Goal: Information Seeking & Learning: Learn about a topic

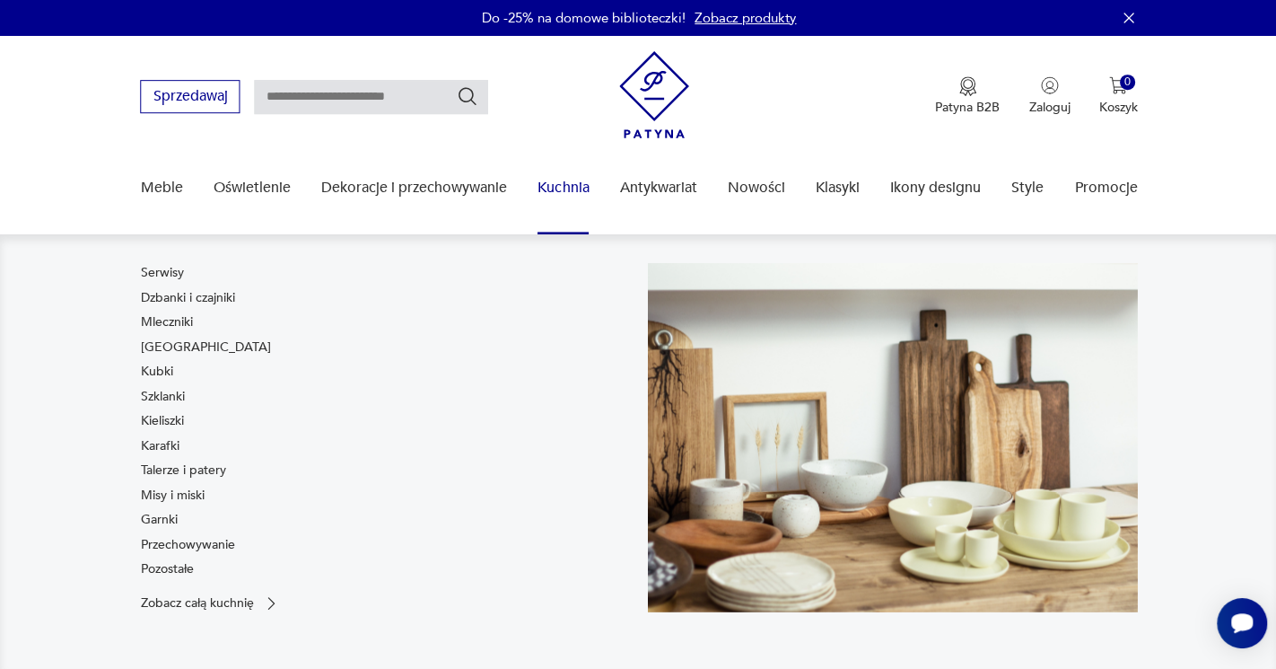
click at [73, 418] on nav "Serwisy Dzbanki i czajniki Mleczniki Filiżanki Kubki Szklanki Kieliszki Karafki…" at bounding box center [638, 451] width 1276 height 434
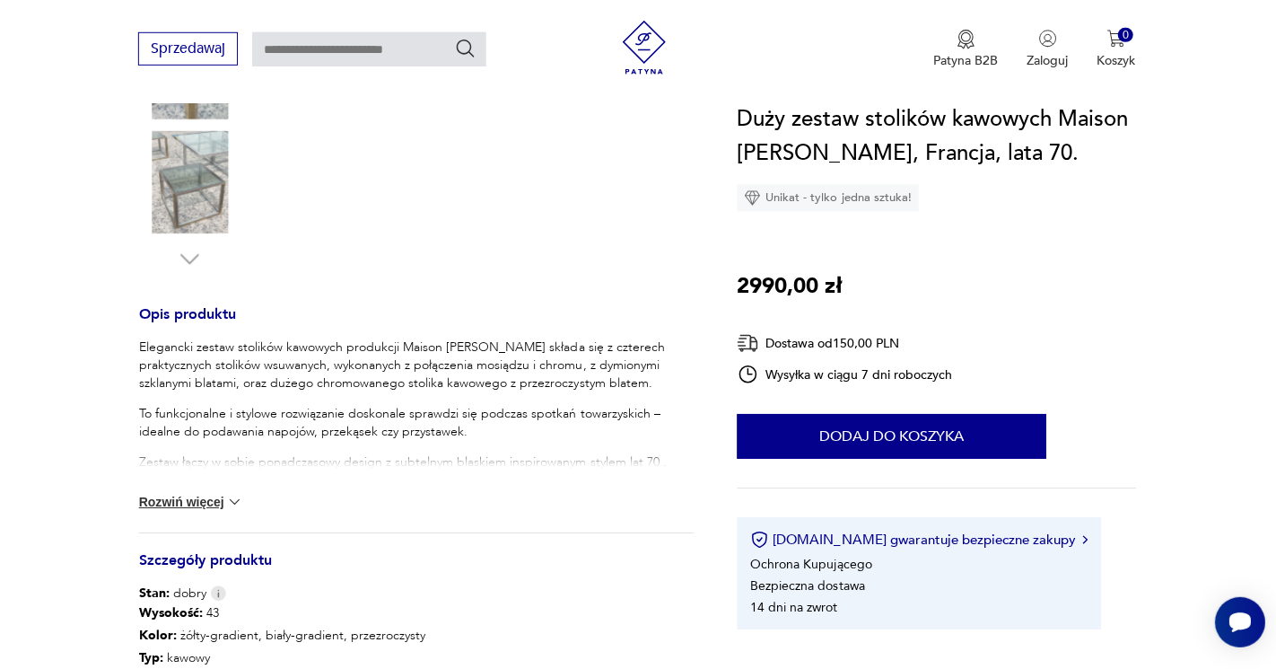
scroll to position [544, 0]
click at [213, 500] on button "Rozwiń więcej" at bounding box center [192, 502] width 104 height 18
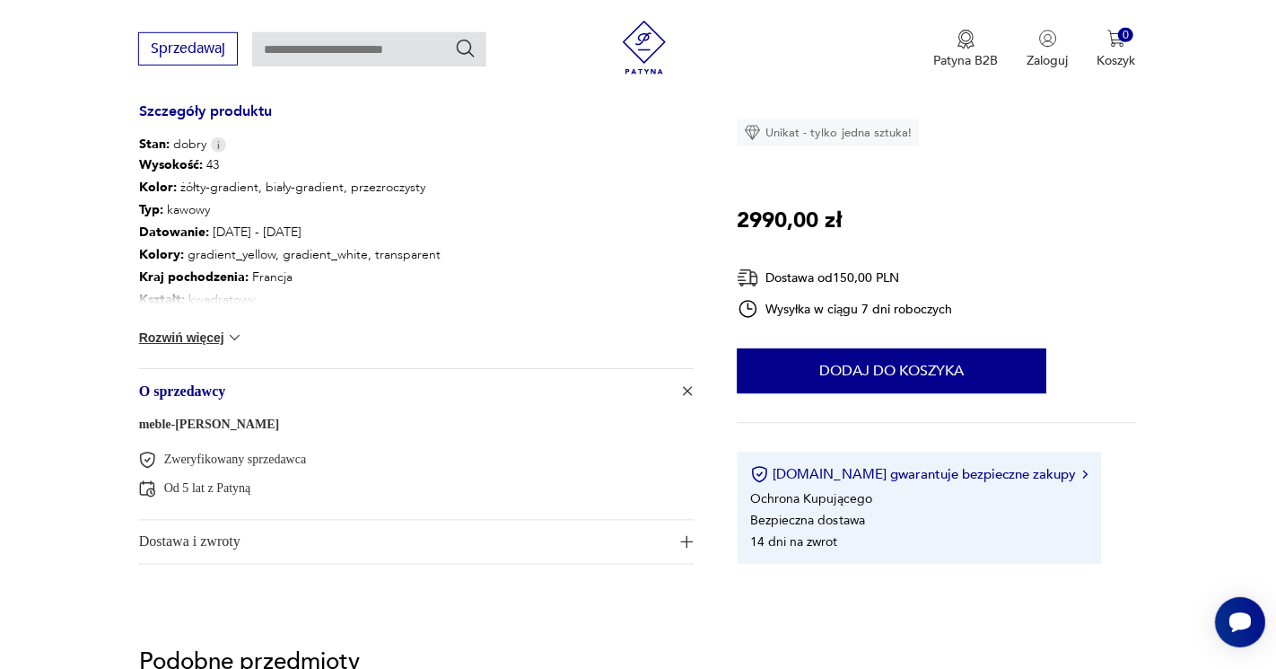
scroll to position [1261, 0]
click at [191, 425] on link "meble-baranski" at bounding box center [210, 424] width 140 height 13
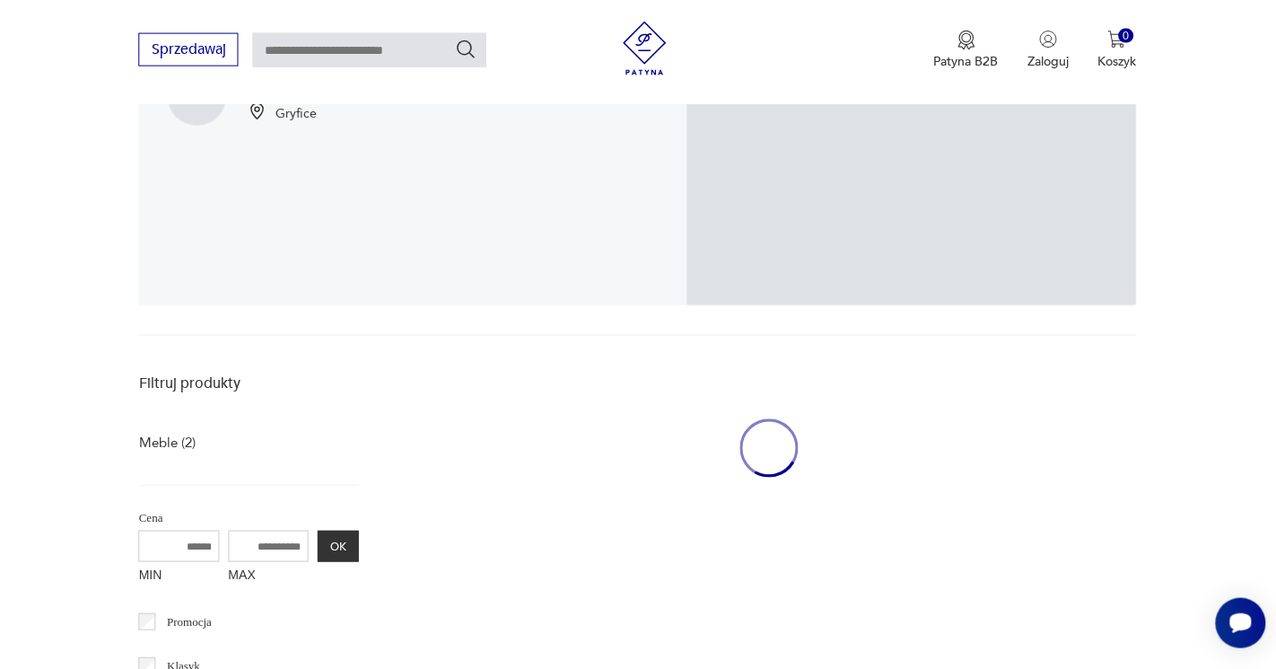
scroll to position [367, 0]
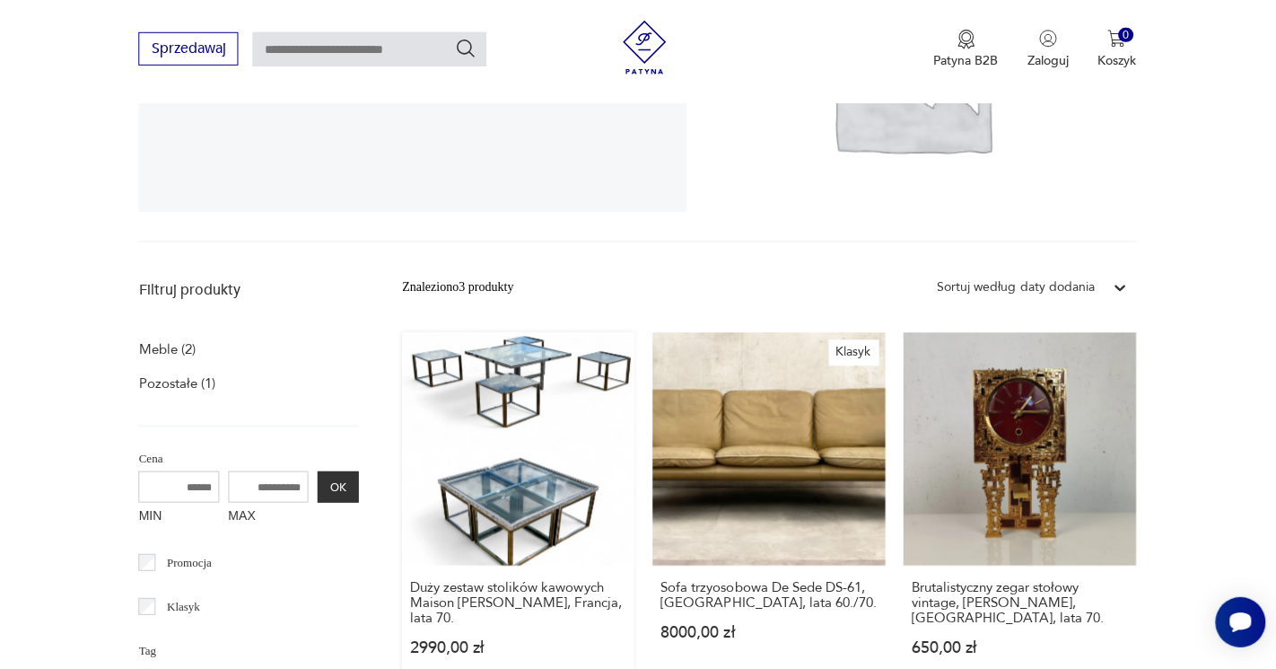
click at [474, 428] on link "Duży zestaw stolików kawowych Maison Charles, Francja, lata 70. 2990,00 zł" at bounding box center [519, 511] width 232 height 357
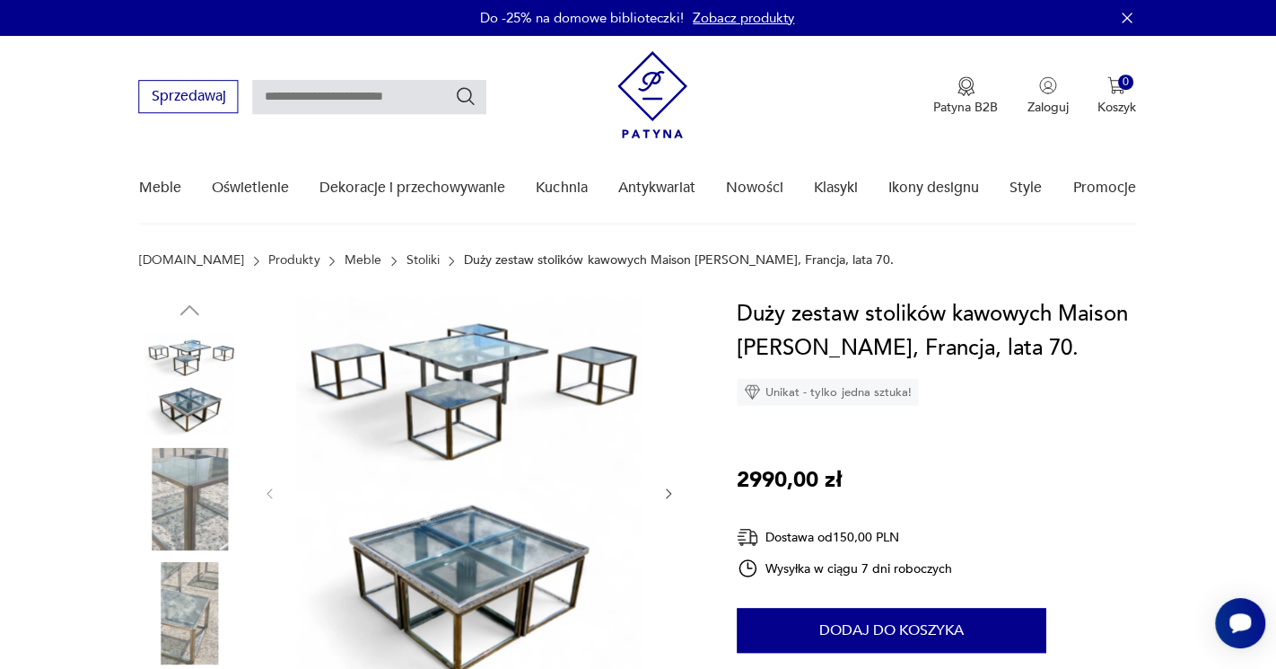
click at [483, 367] on img at bounding box center [470, 490] width 346 height 389
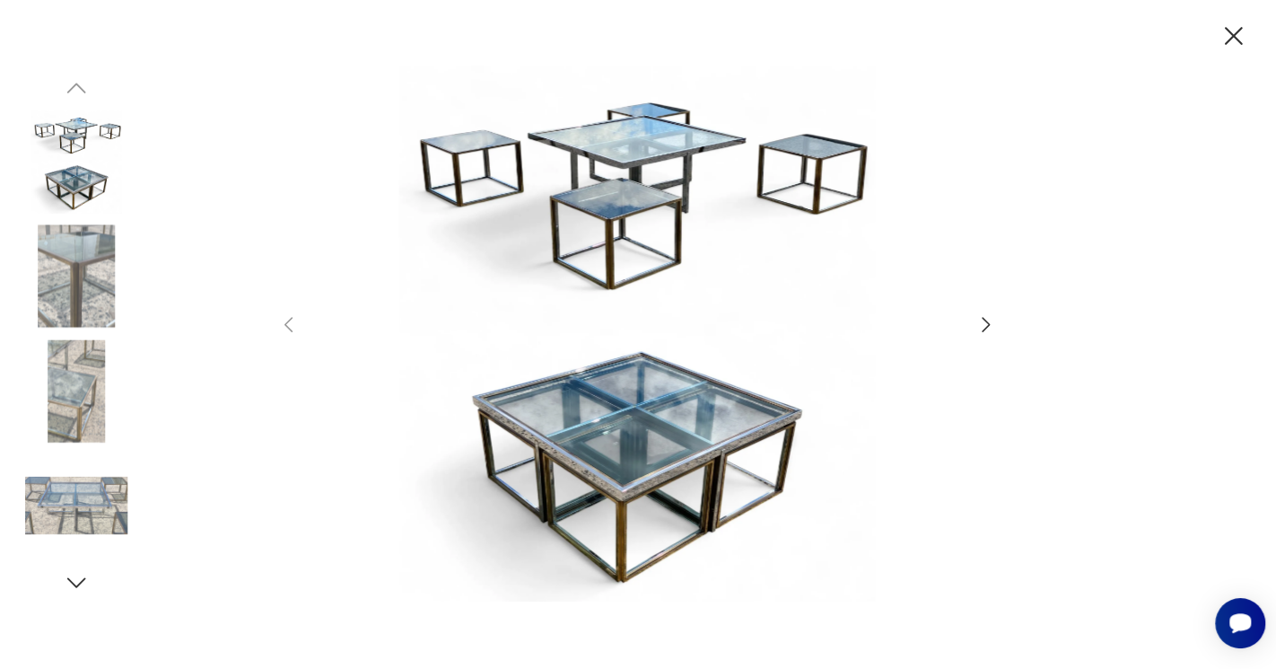
click at [985, 324] on icon "button" at bounding box center [987, 324] width 22 height 22
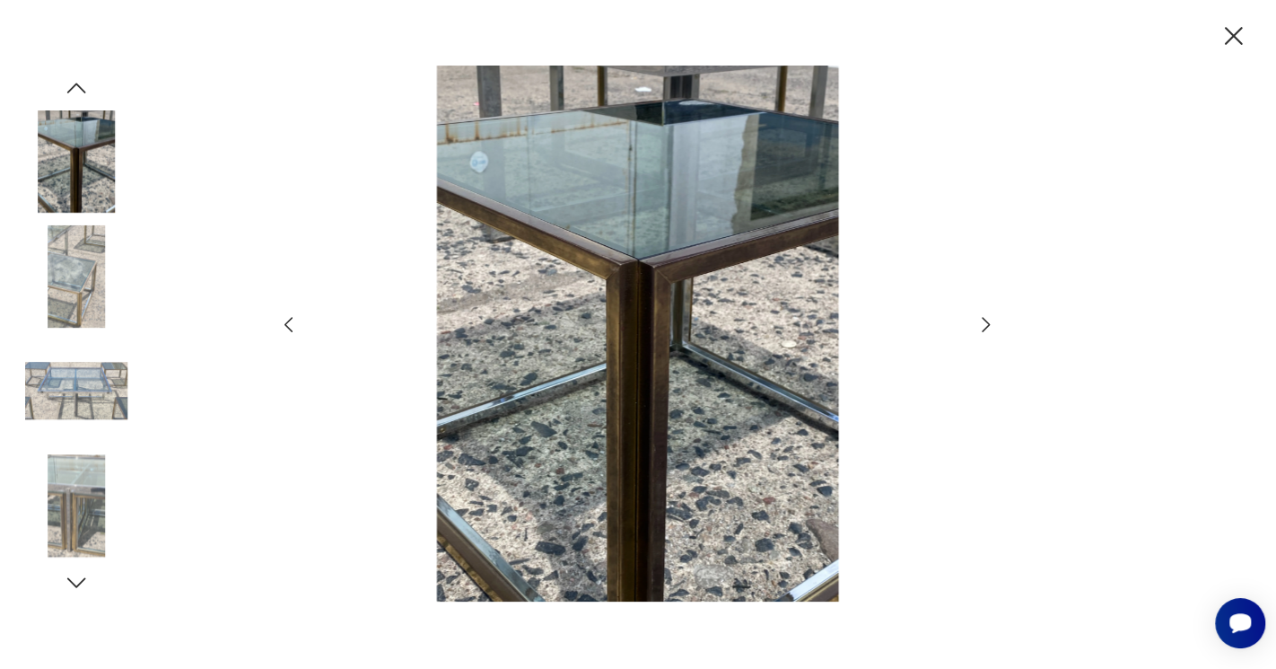
click at [985, 323] on icon "button" at bounding box center [987, 324] width 22 height 22
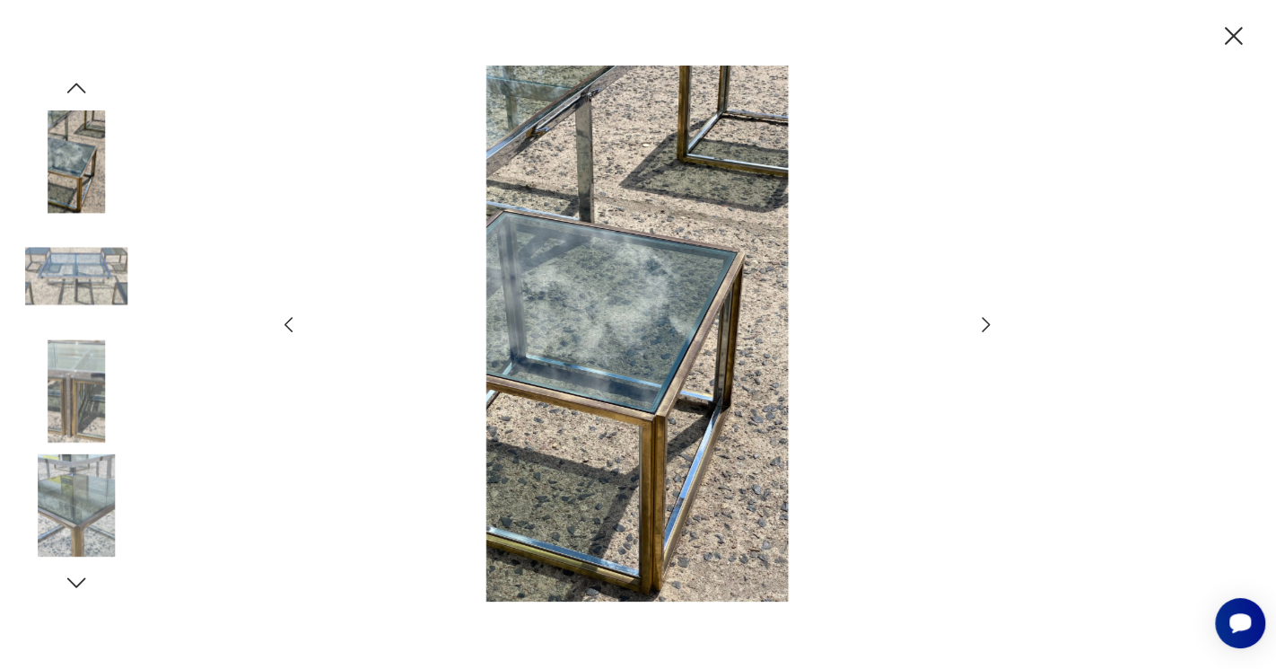
click at [985, 323] on icon "button" at bounding box center [987, 324] width 22 height 22
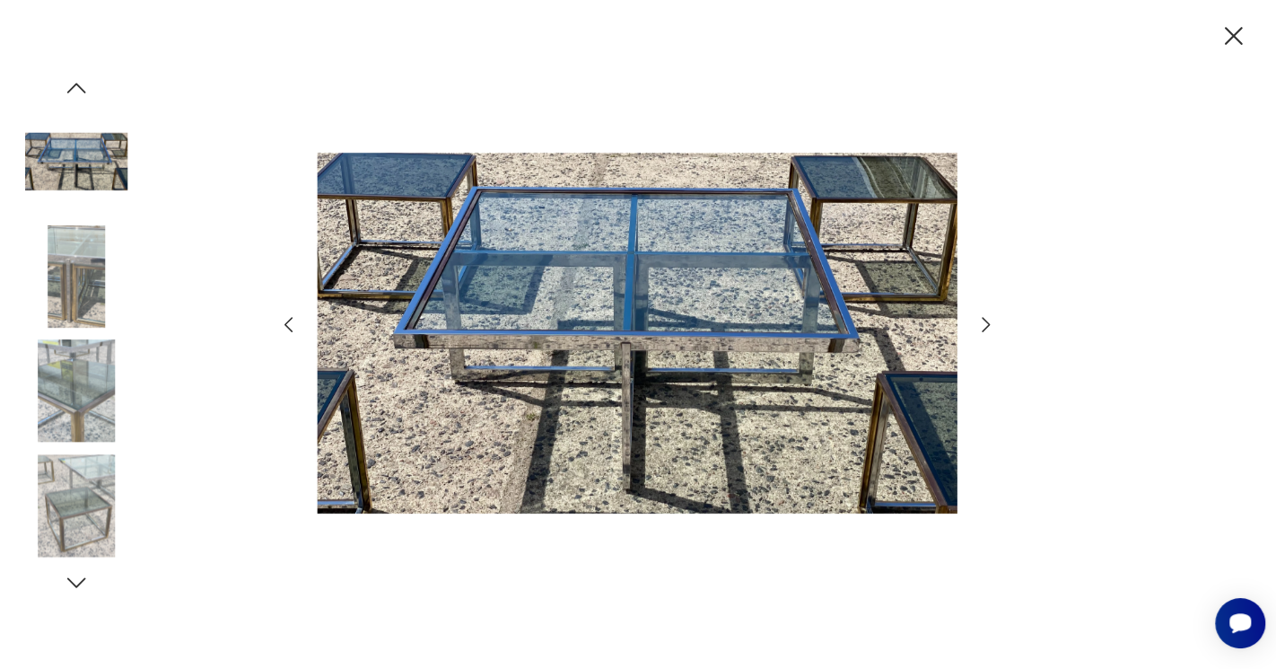
click at [985, 323] on icon "button" at bounding box center [987, 324] width 22 height 22
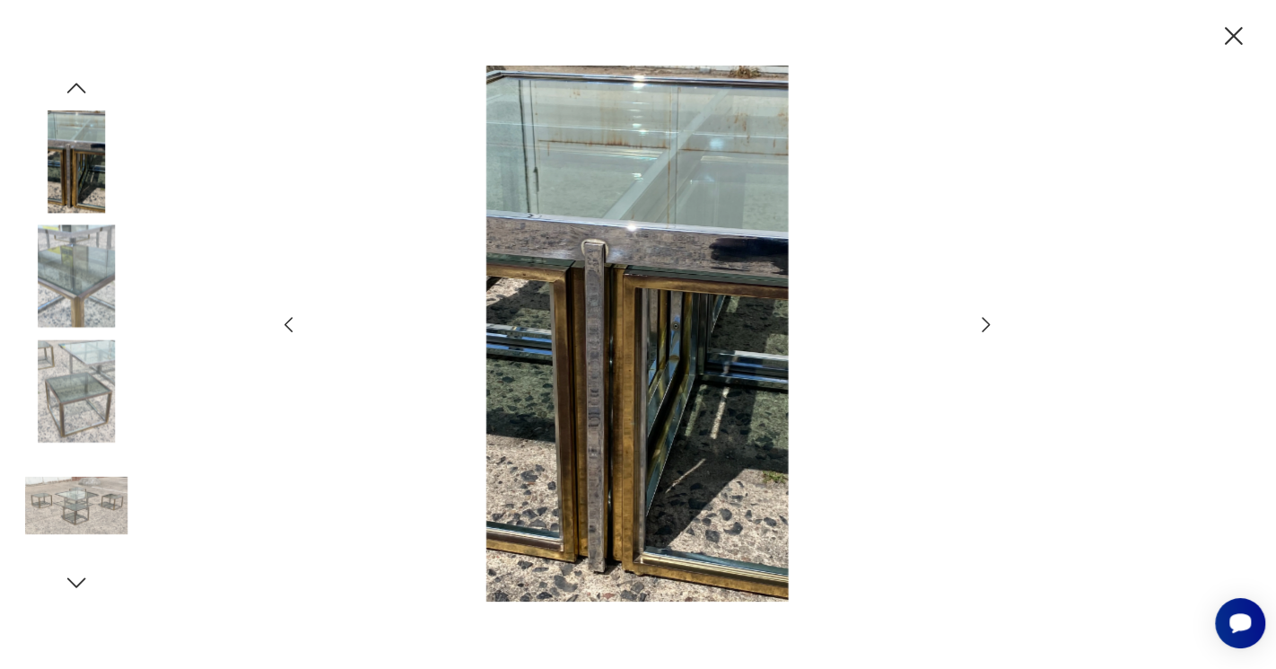
click at [985, 323] on icon "button" at bounding box center [987, 324] width 22 height 22
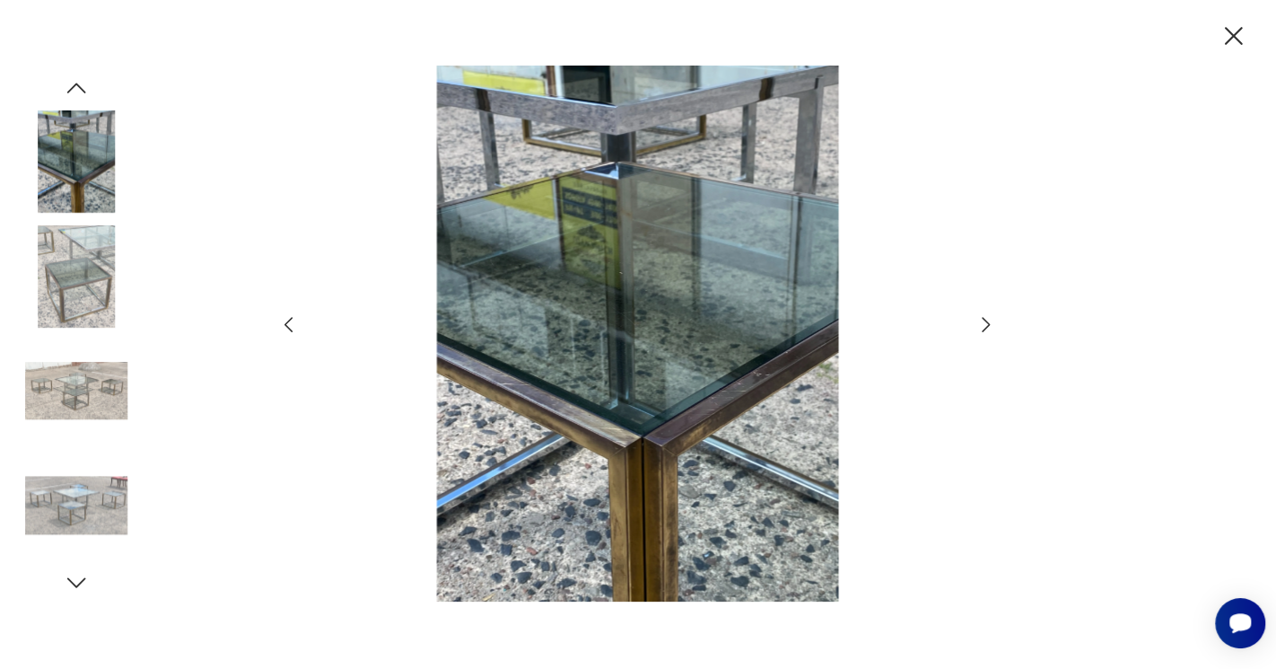
click at [985, 323] on icon "button" at bounding box center [987, 324] width 22 height 22
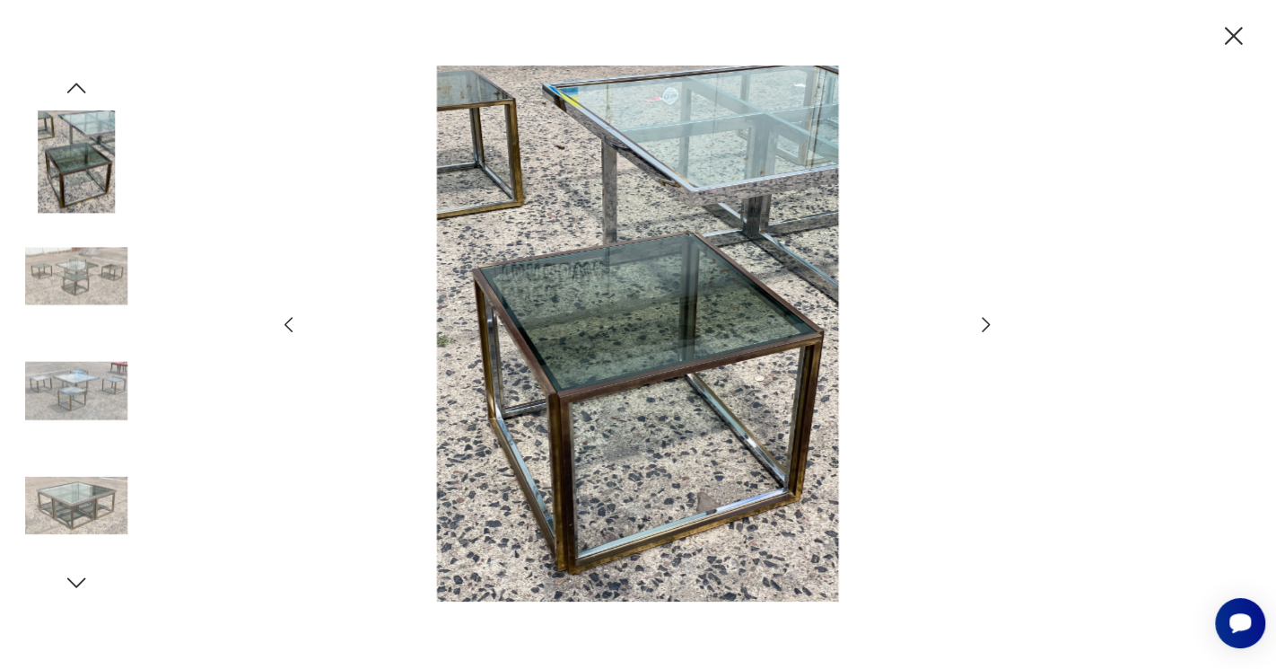
click at [985, 323] on icon "button" at bounding box center [987, 324] width 22 height 22
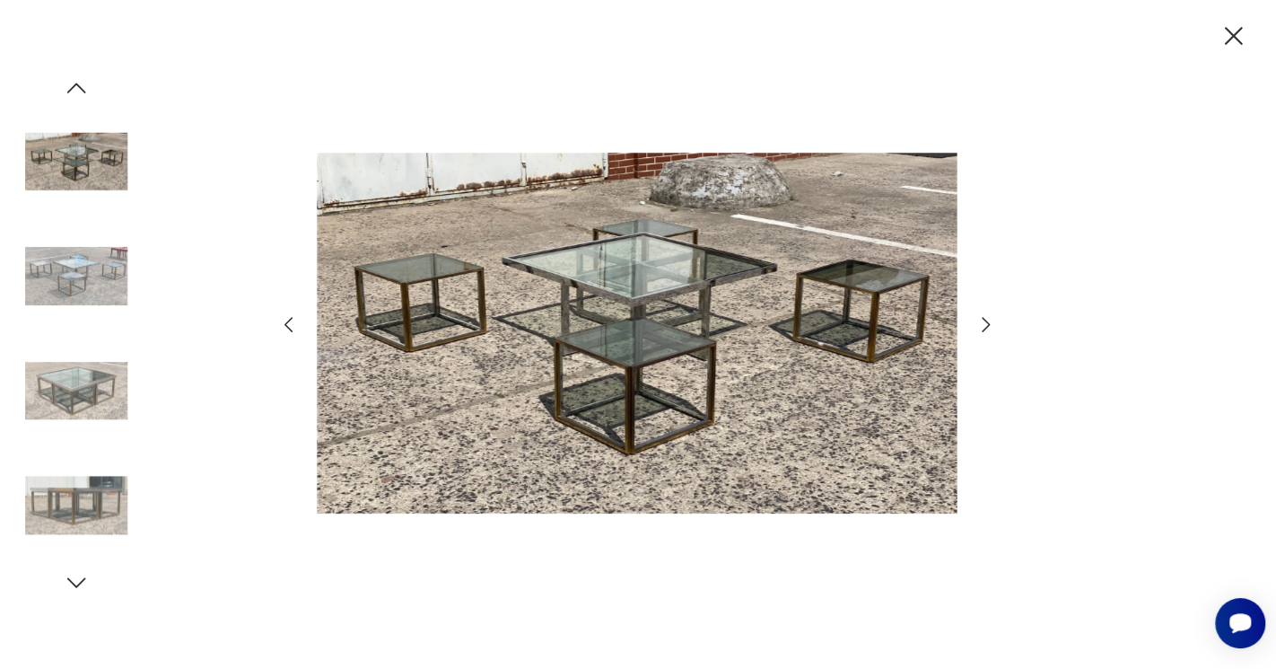
click at [985, 323] on icon "button" at bounding box center [987, 324] width 22 height 22
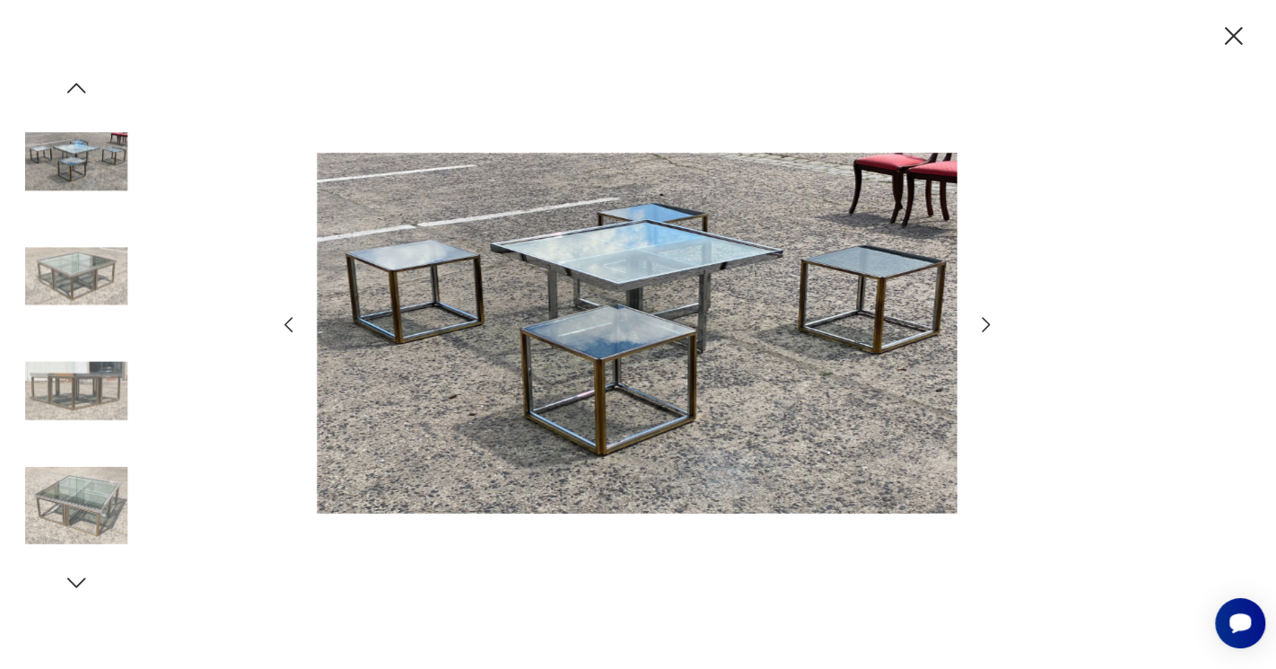
click at [985, 323] on icon "button" at bounding box center [987, 324] width 22 height 22
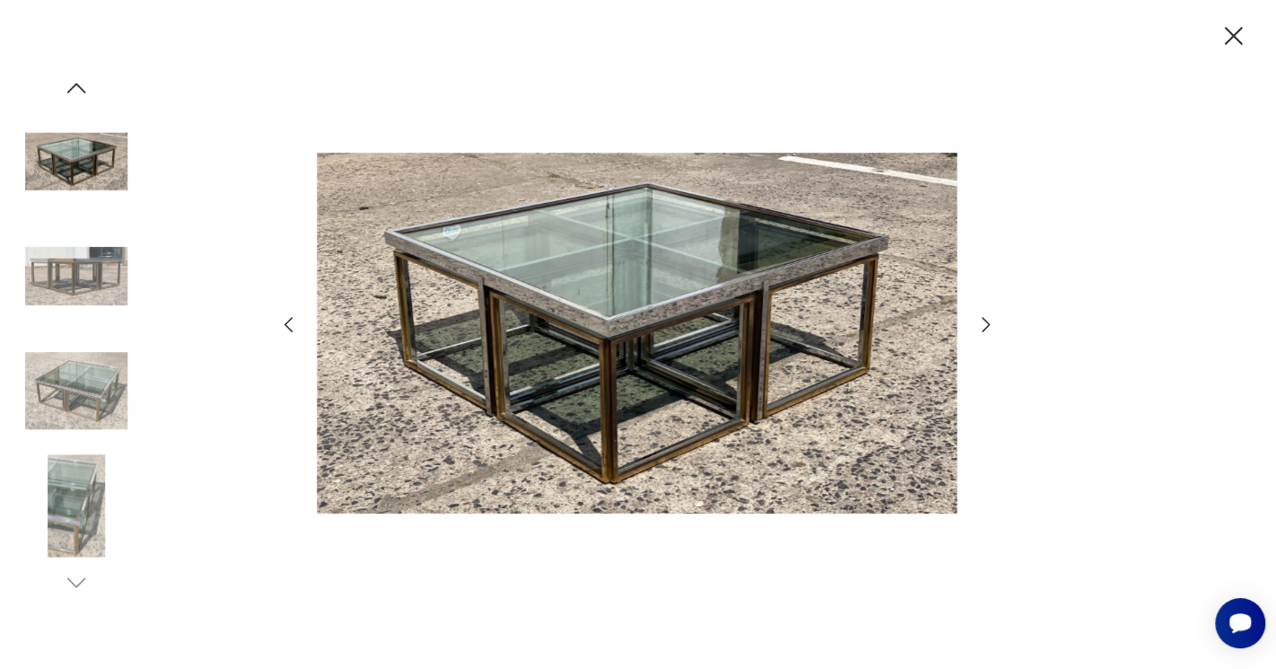
click at [985, 323] on icon "button" at bounding box center [987, 324] width 22 height 22
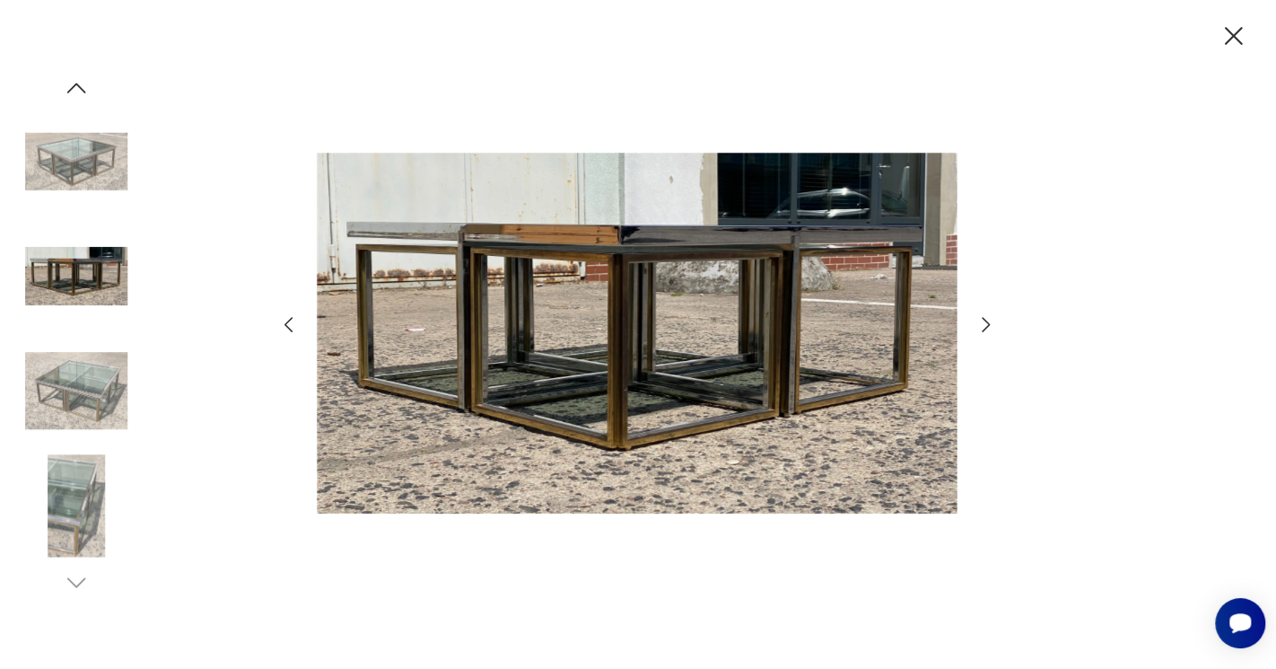
click at [1228, 36] on icon "button" at bounding box center [1233, 36] width 31 height 31
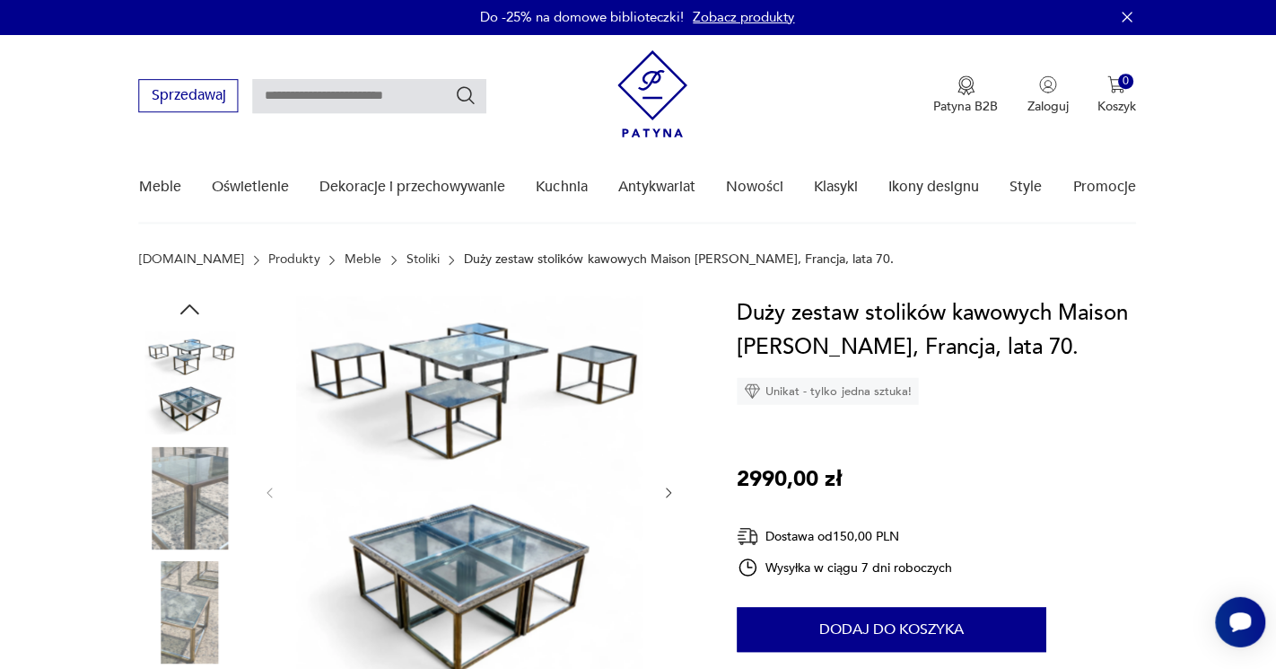
scroll to position [1, 0]
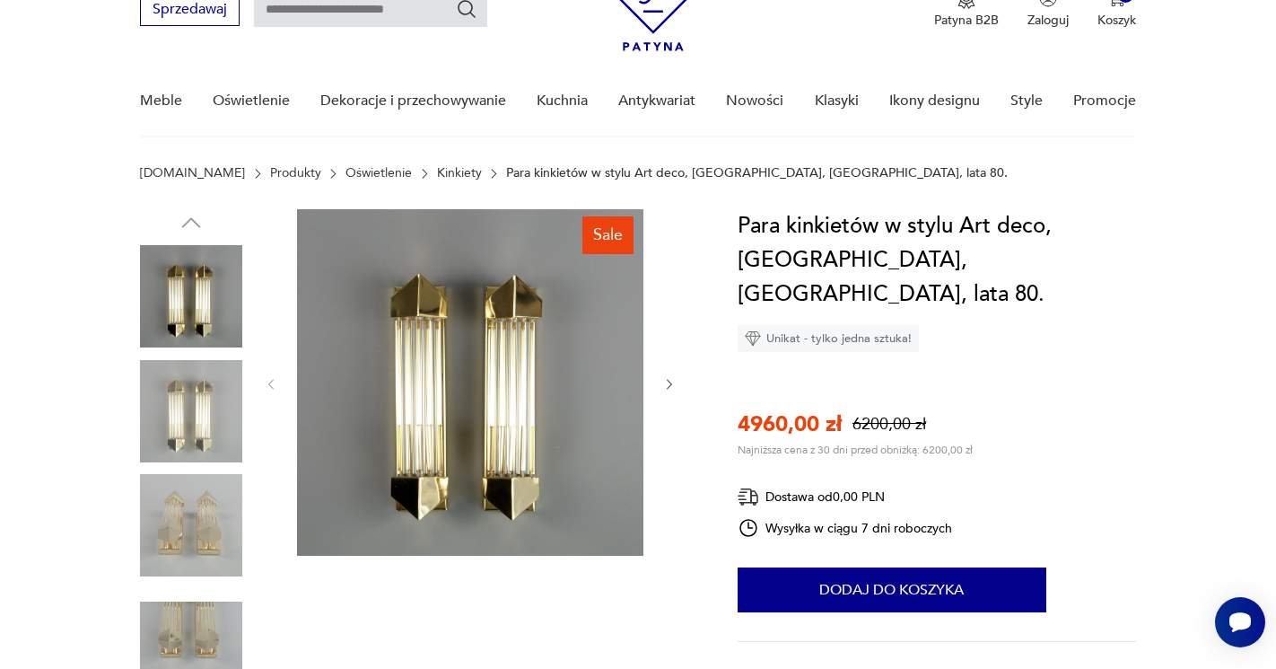
click at [683, 386] on div "Sale" at bounding box center [417, 469] width 555 height 521
click at [670, 386] on icon "button" at bounding box center [669, 384] width 15 height 15
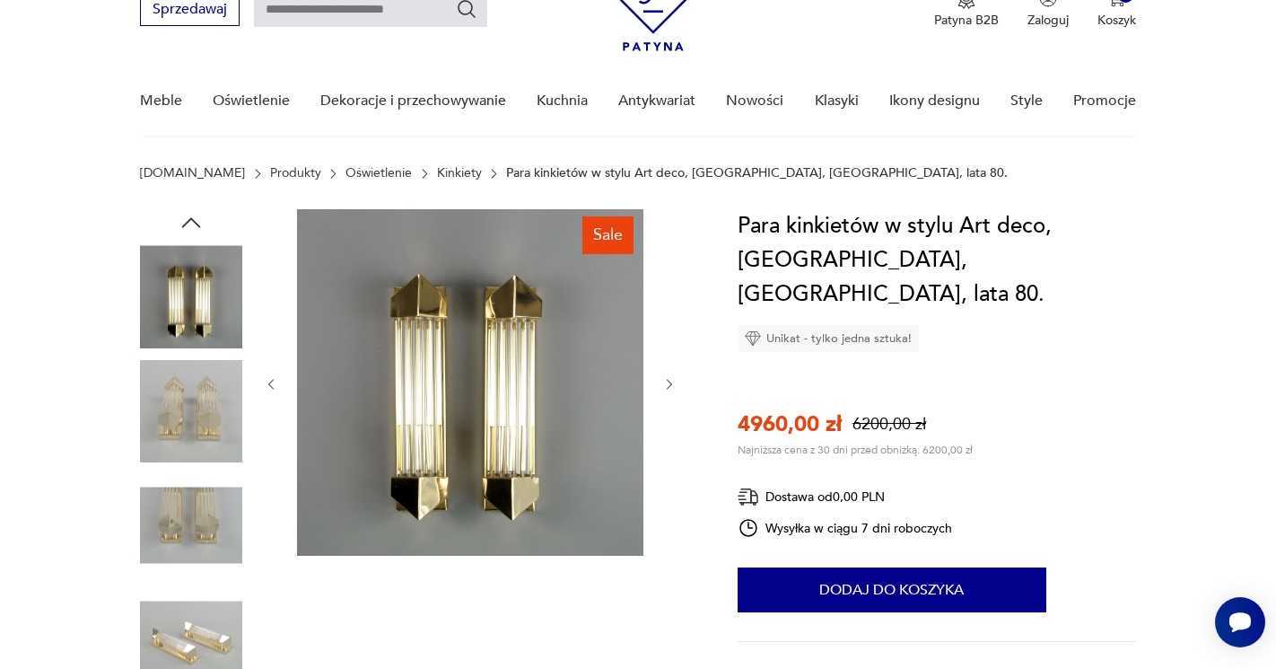
click at [670, 386] on icon "button" at bounding box center [669, 384] width 15 height 15
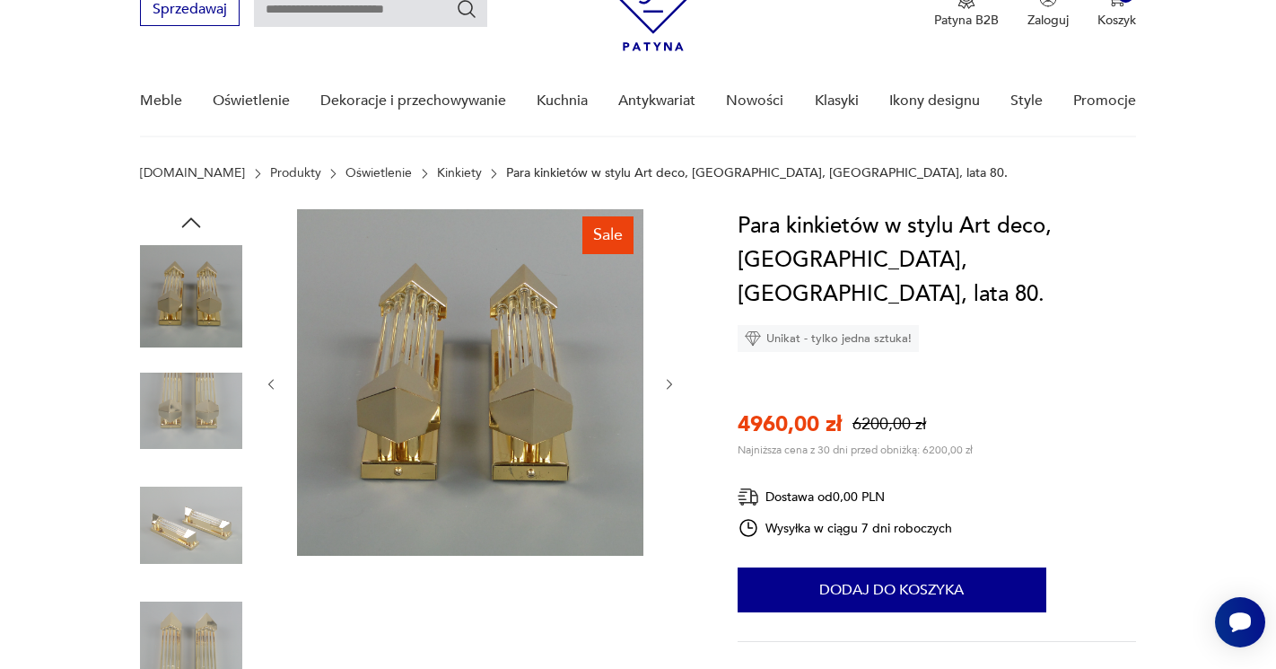
click at [670, 386] on icon "button" at bounding box center [669, 384] width 15 height 15
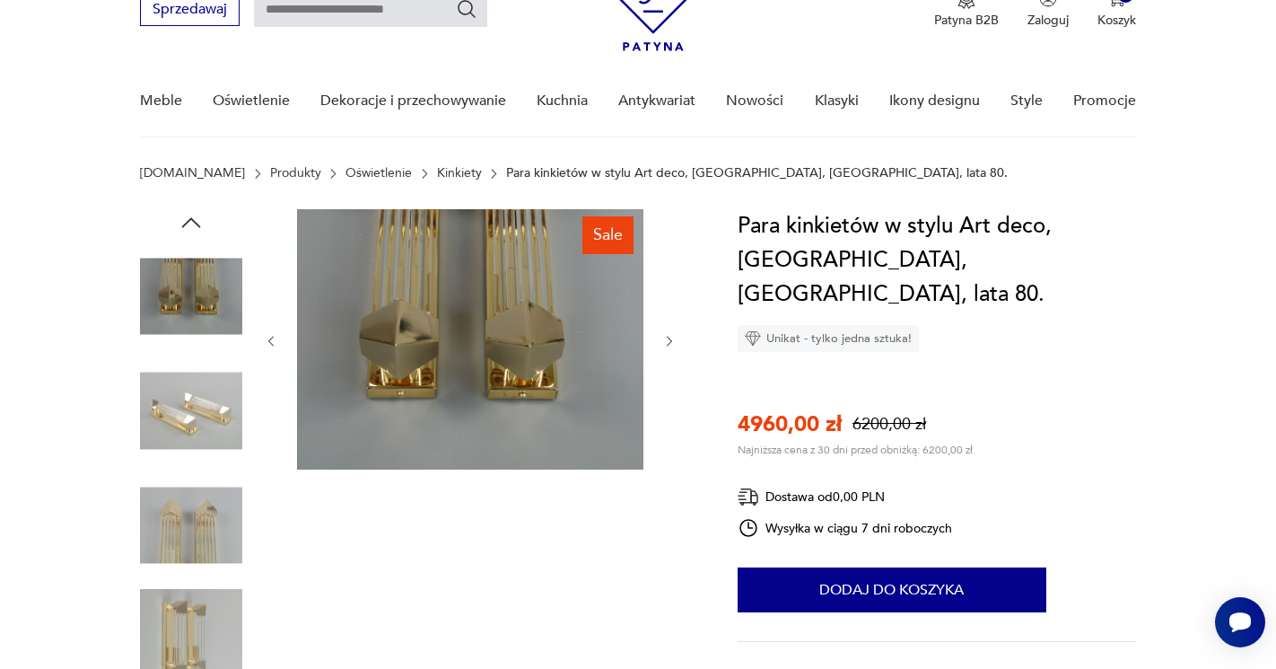
click at [670, 386] on div at bounding box center [470, 341] width 413 height 264
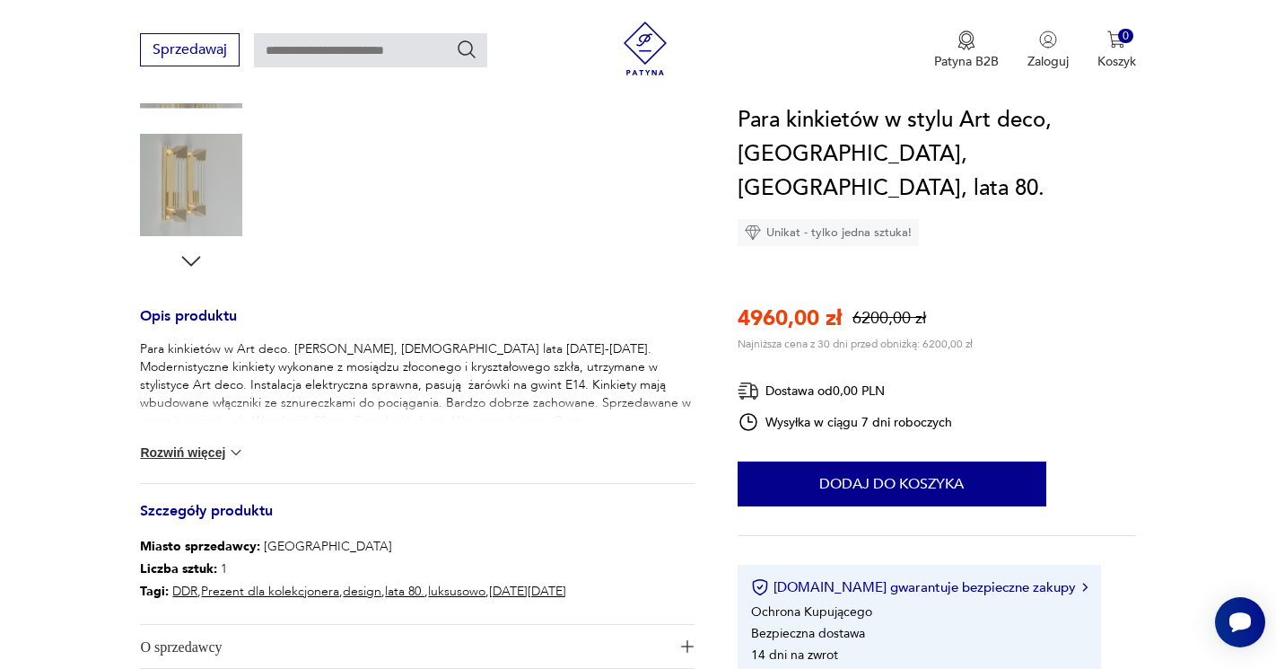
scroll to position [556, 0]
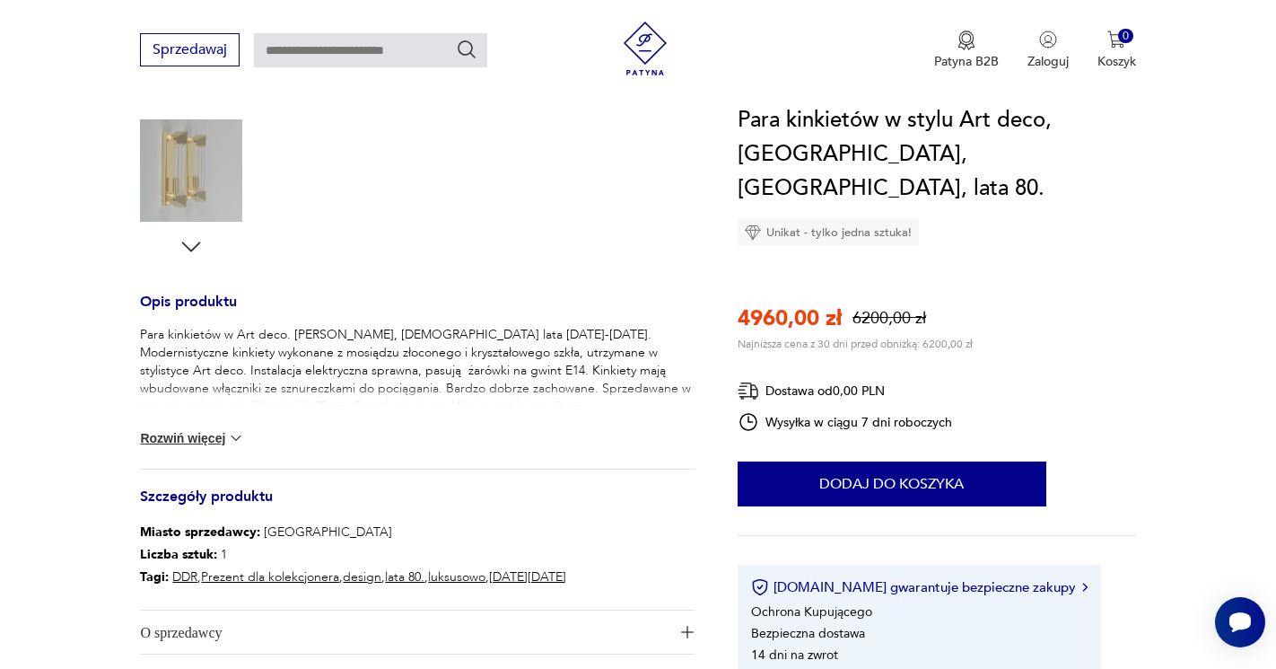
click at [210, 433] on button "Rozwiń więcej" at bounding box center [192, 438] width 104 height 18
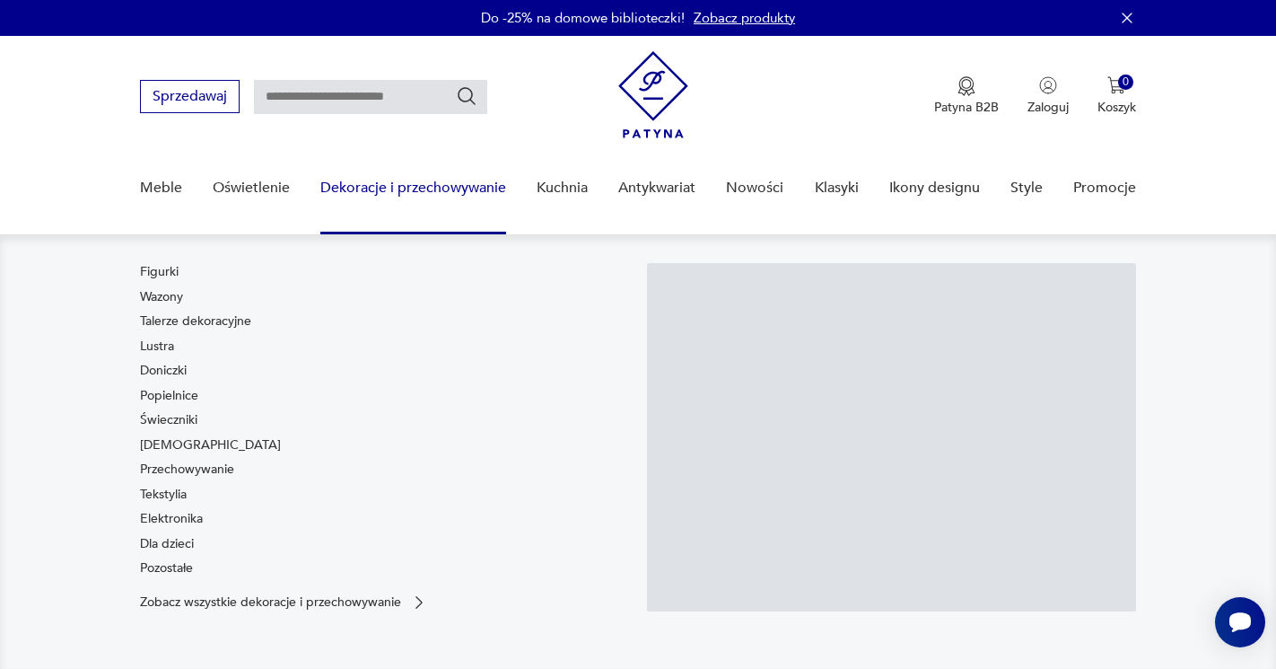
scroll to position [0, 0]
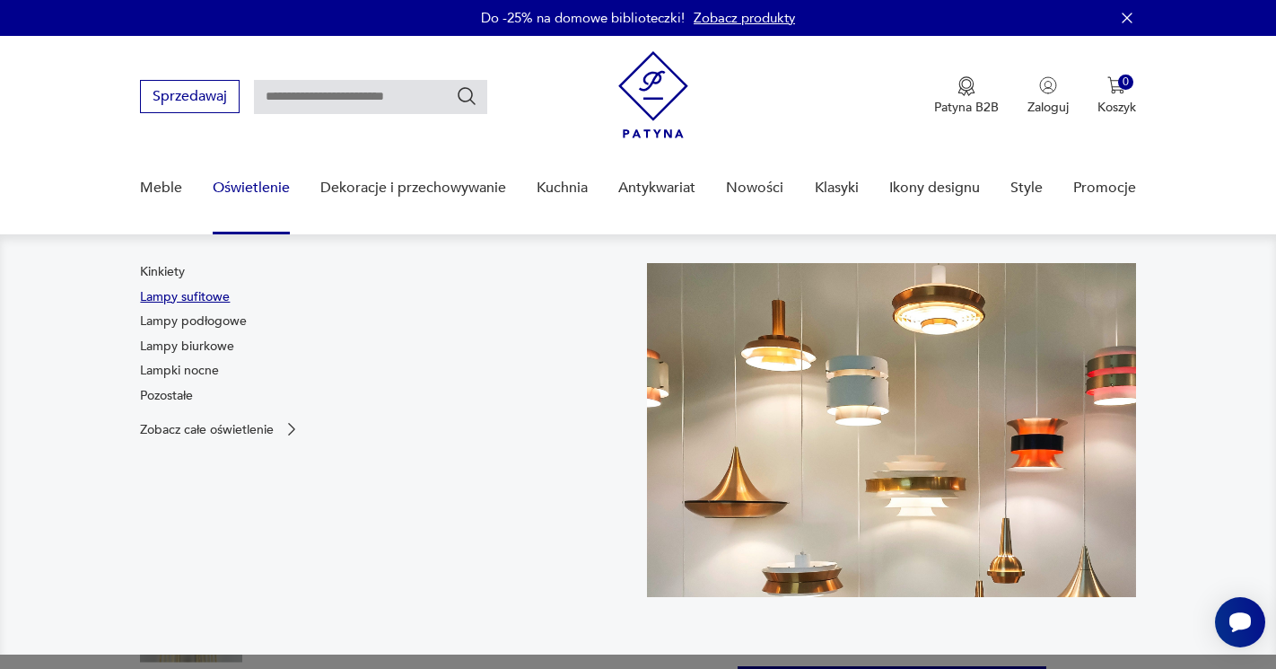
click at [205, 292] on link "Lampy sufitowe" at bounding box center [185, 297] width 90 height 18
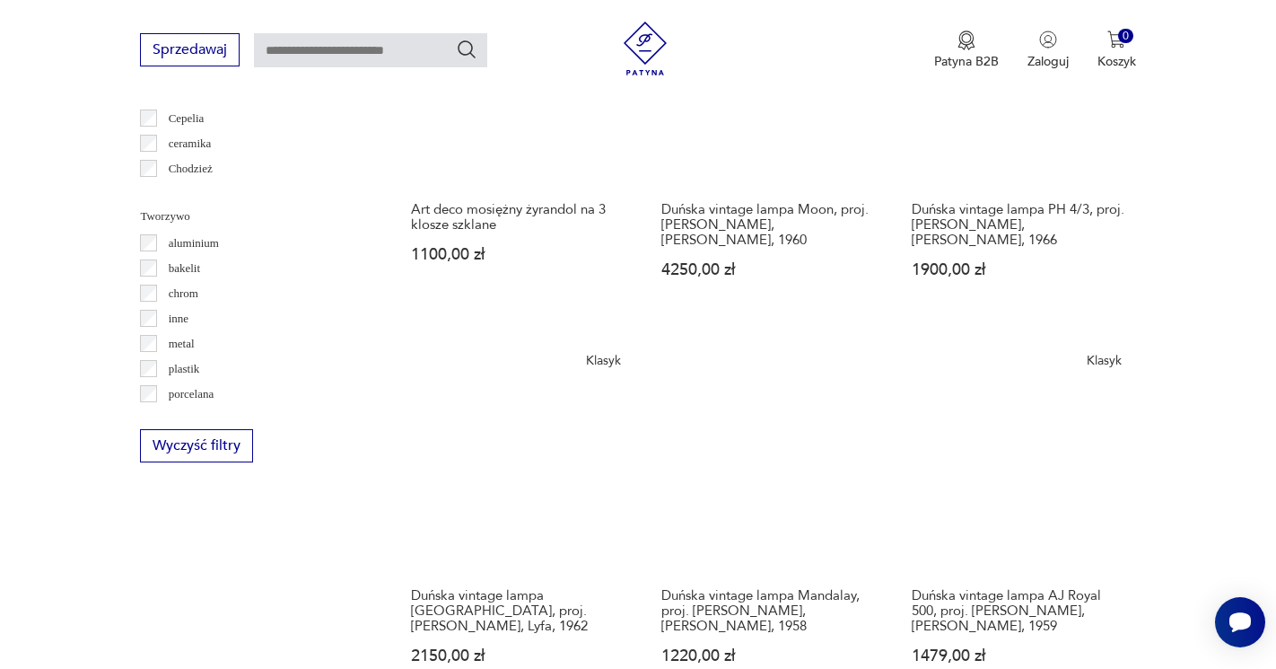
scroll to position [1605, 0]
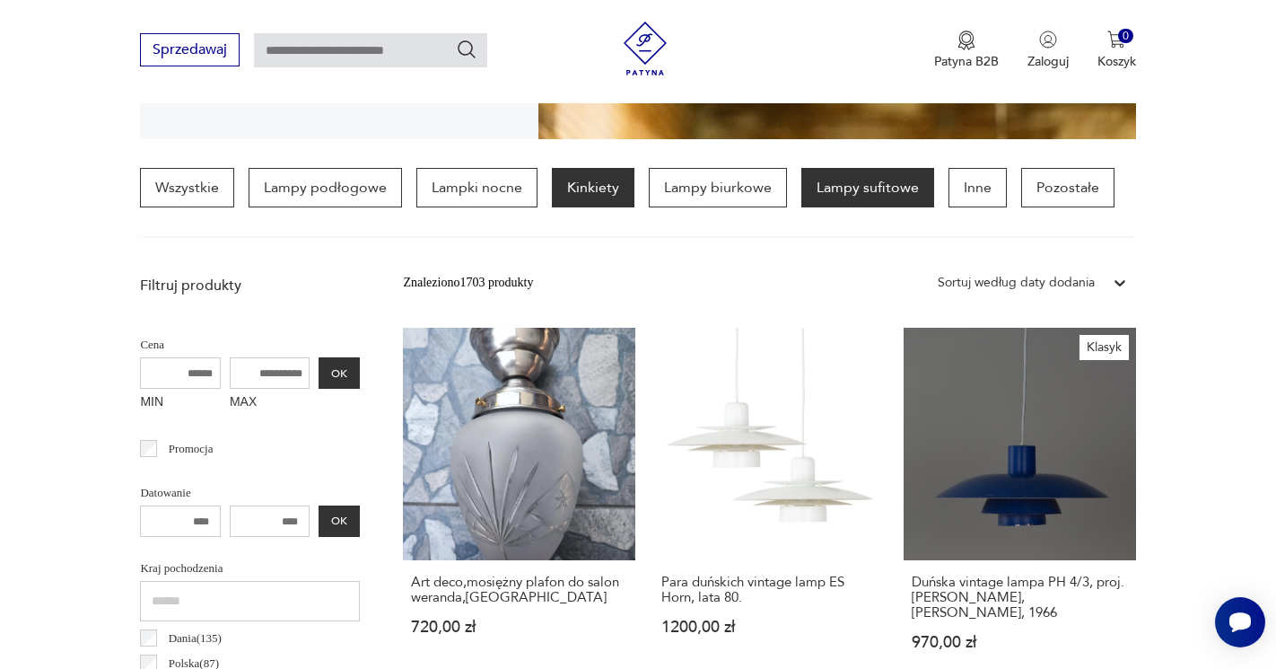
click at [603, 195] on p "Kinkiety" at bounding box center [593, 187] width 83 height 39
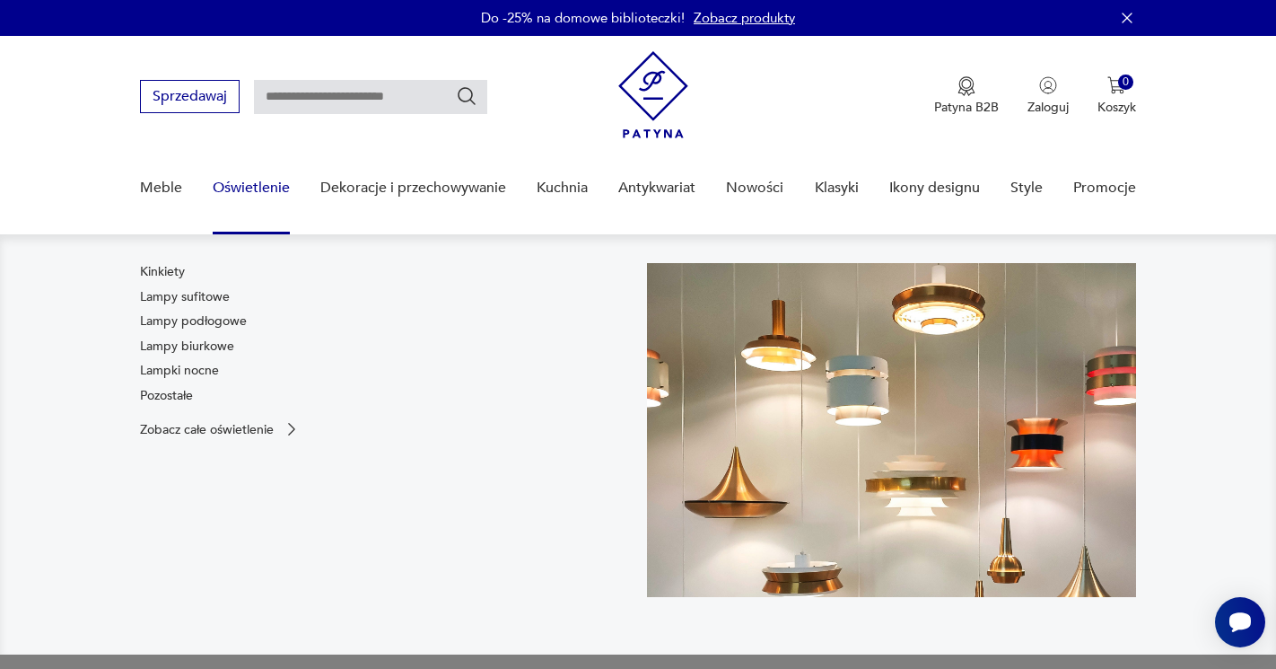
click at [167, 406] on div "Kinkiety Lampy sufitowe Lampy podłogowe Lampy biurkowe Lampki nocne Pozostałe" at bounding box center [193, 337] width 107 height 148
click at [162, 396] on link "Pozostałe" at bounding box center [166, 396] width 53 height 18
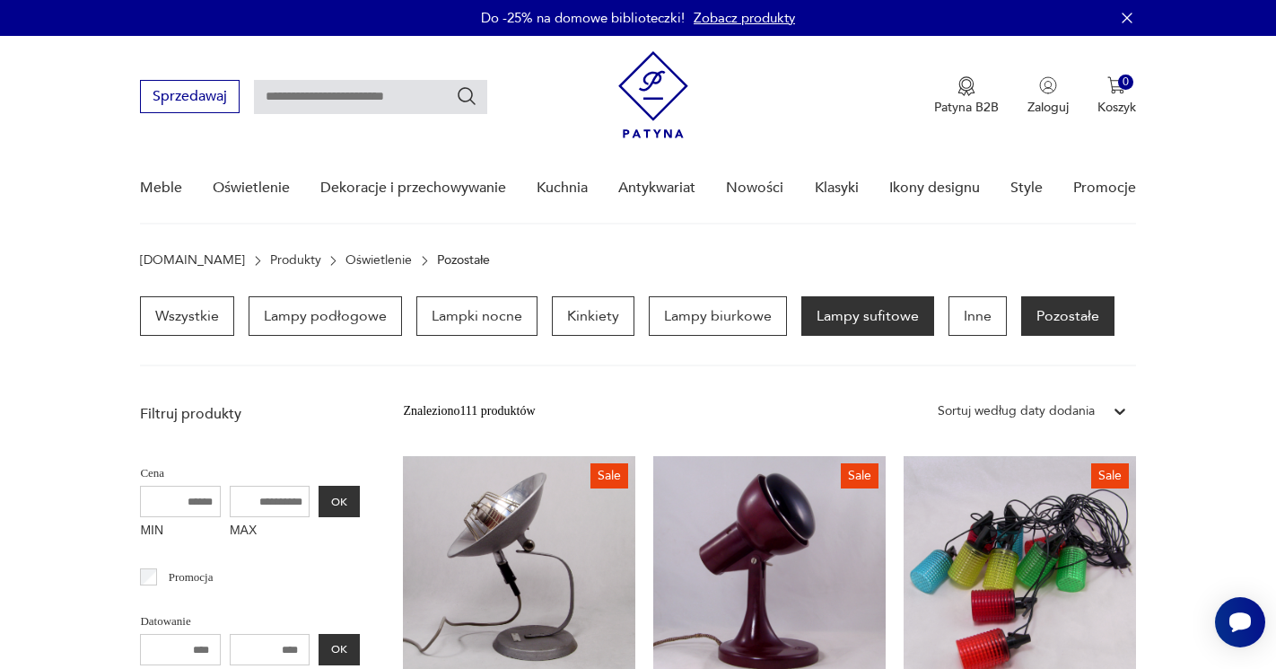
click at [893, 320] on p "Lampy sufitowe" at bounding box center [867, 315] width 133 height 39
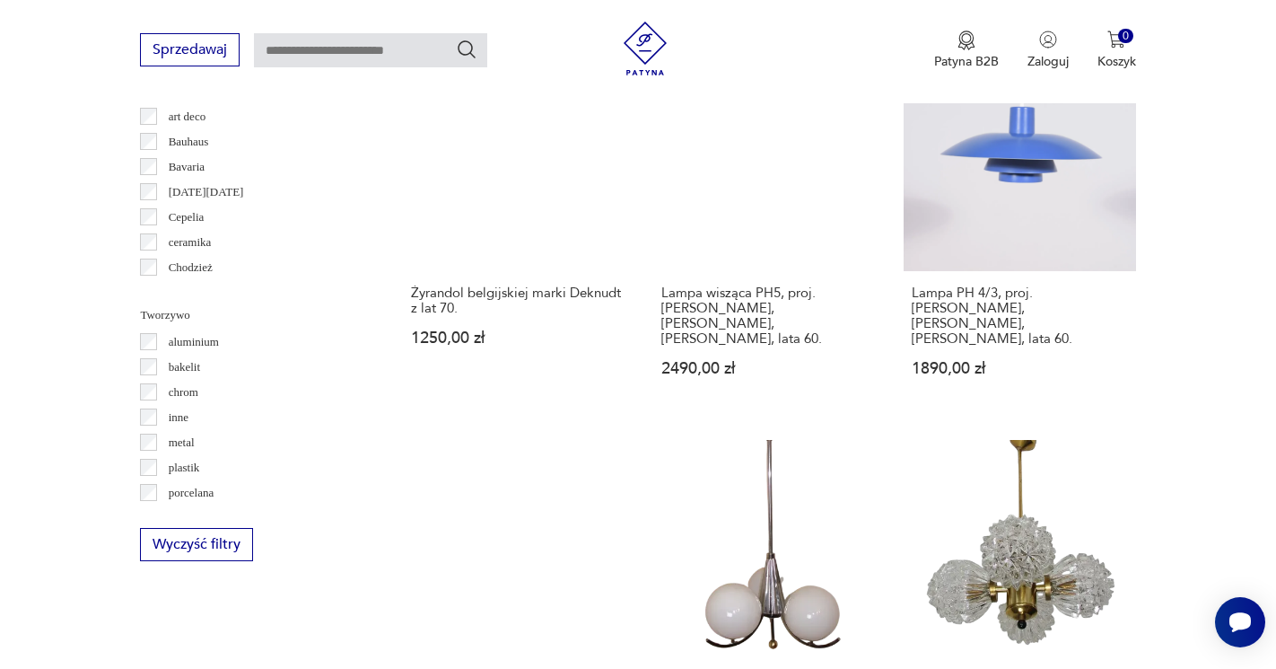
scroll to position [1493, 0]
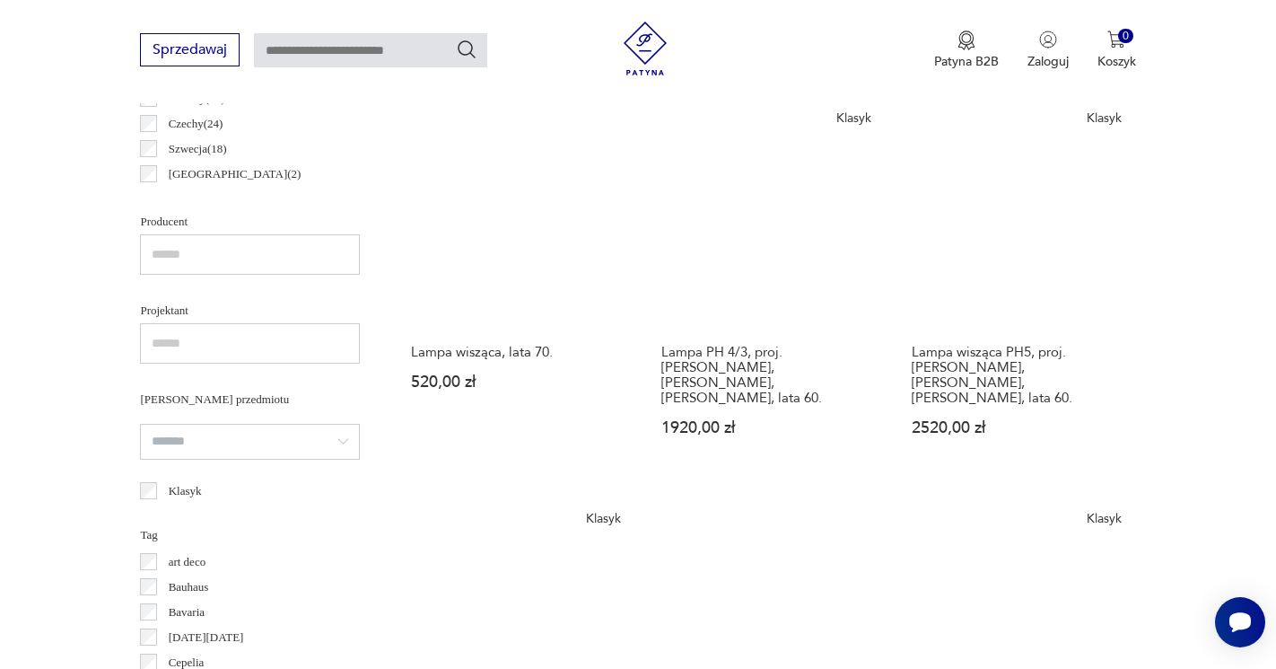
scroll to position [1040, 1]
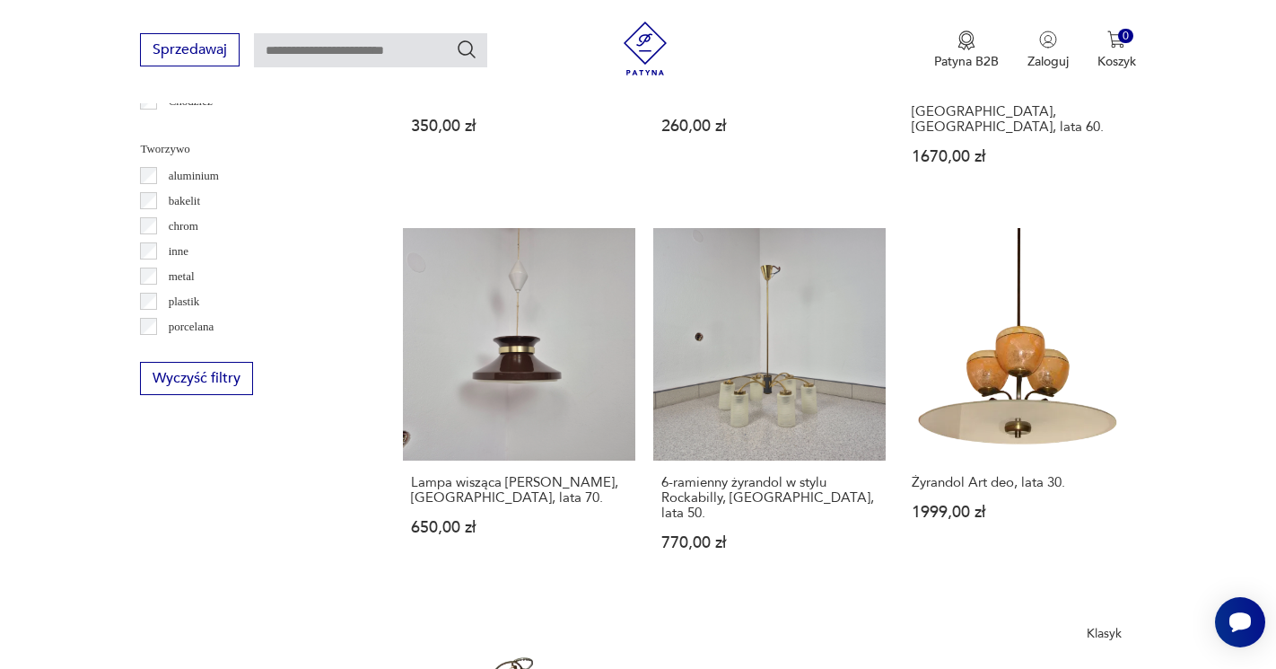
scroll to position [1652, 0]
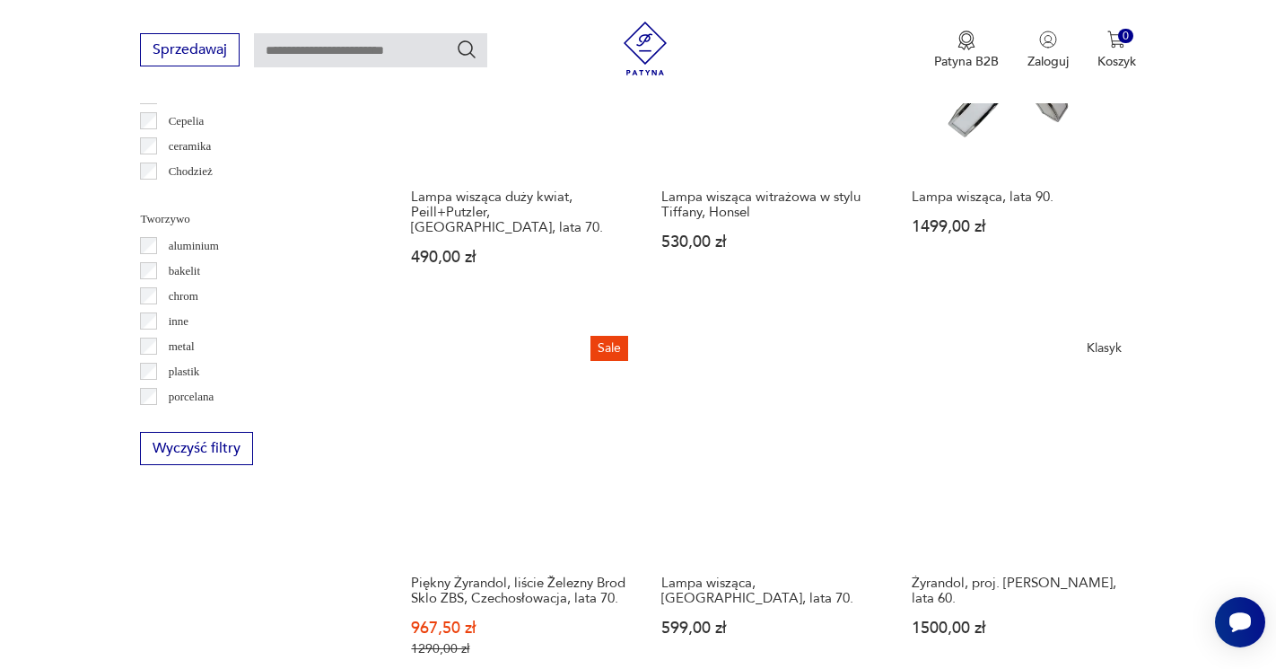
scroll to position [1585, 0]
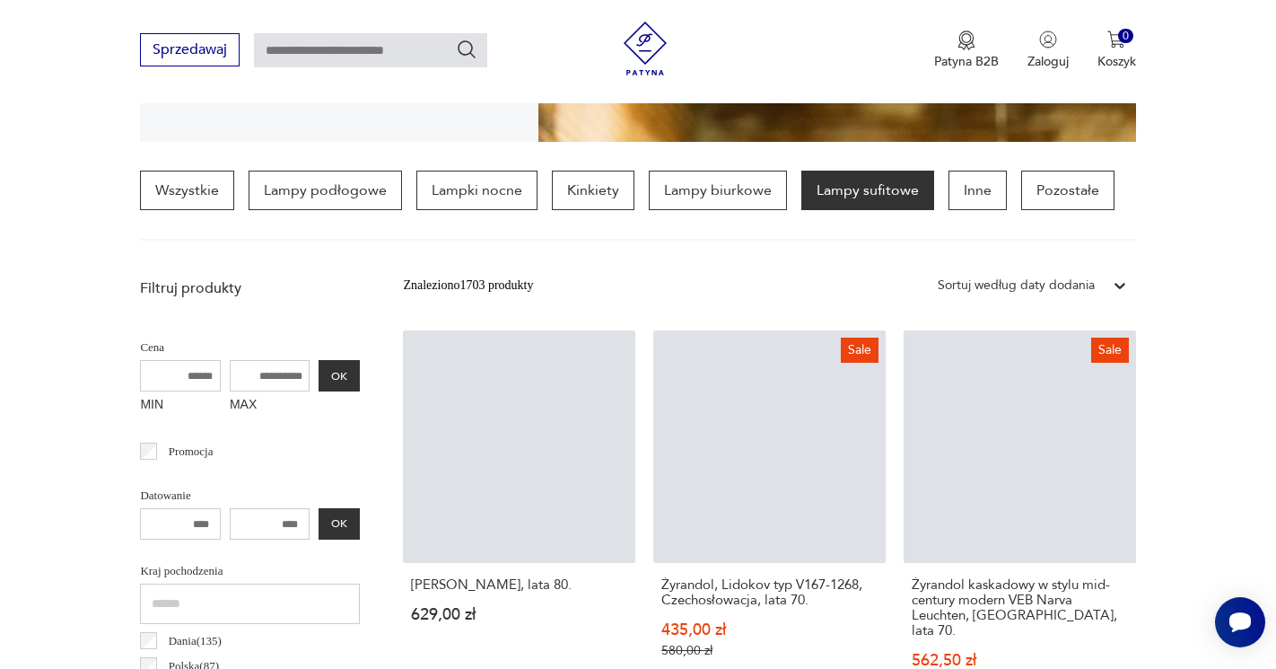
scroll to position [432, 0]
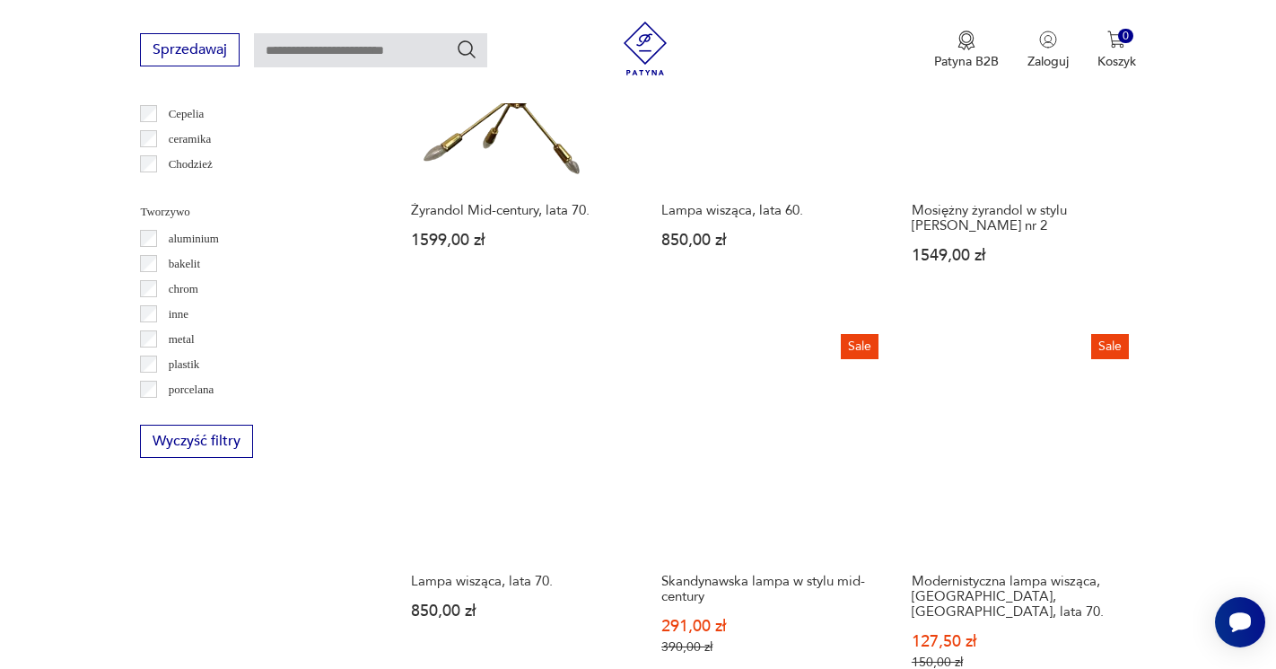
scroll to position [1593, 0]
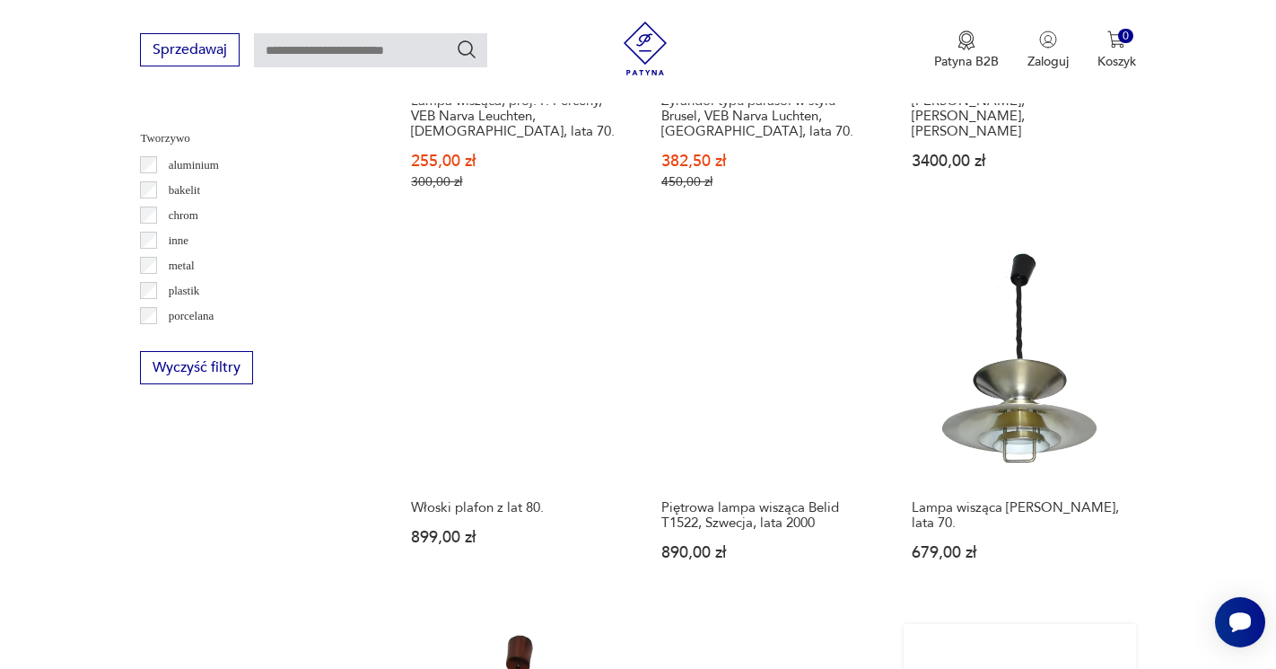
scroll to position [1648, 0]
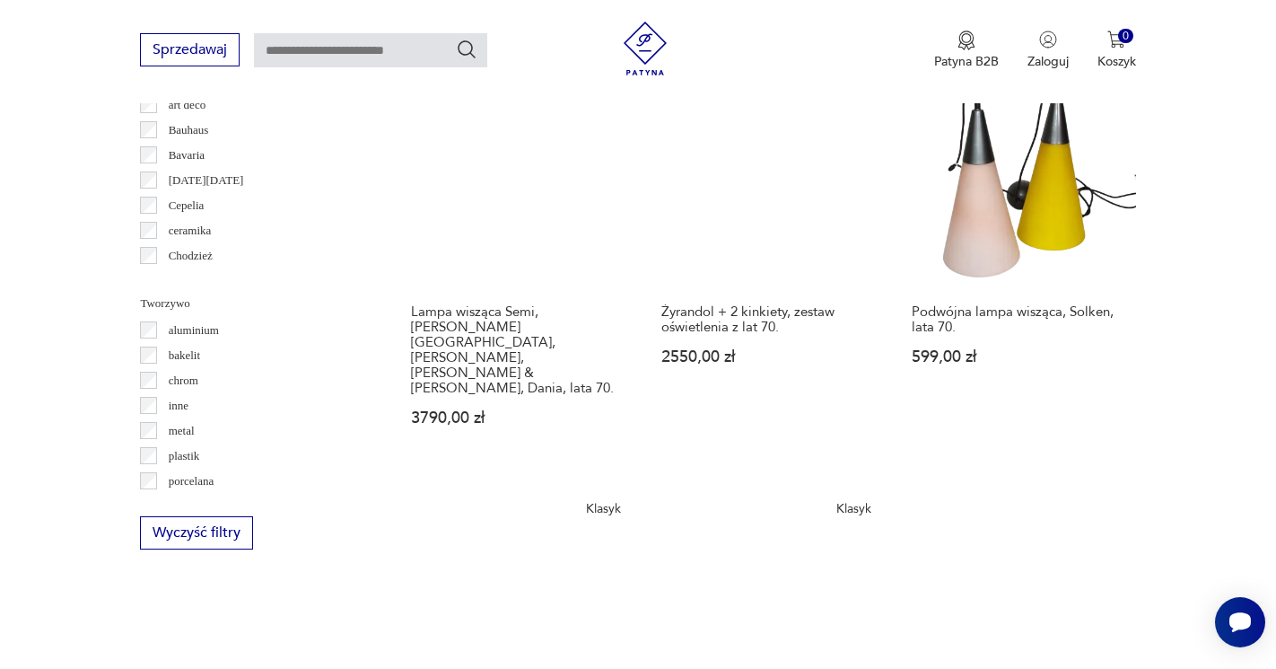
scroll to position [1574, 0]
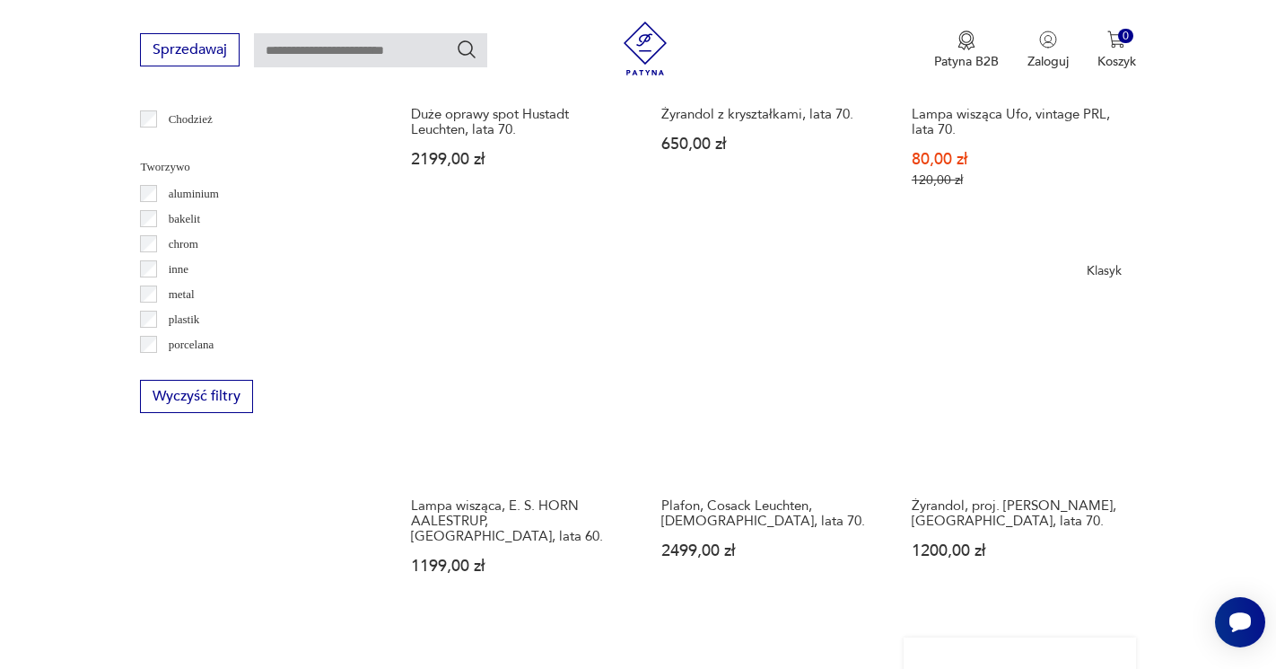
scroll to position [1632, 0]
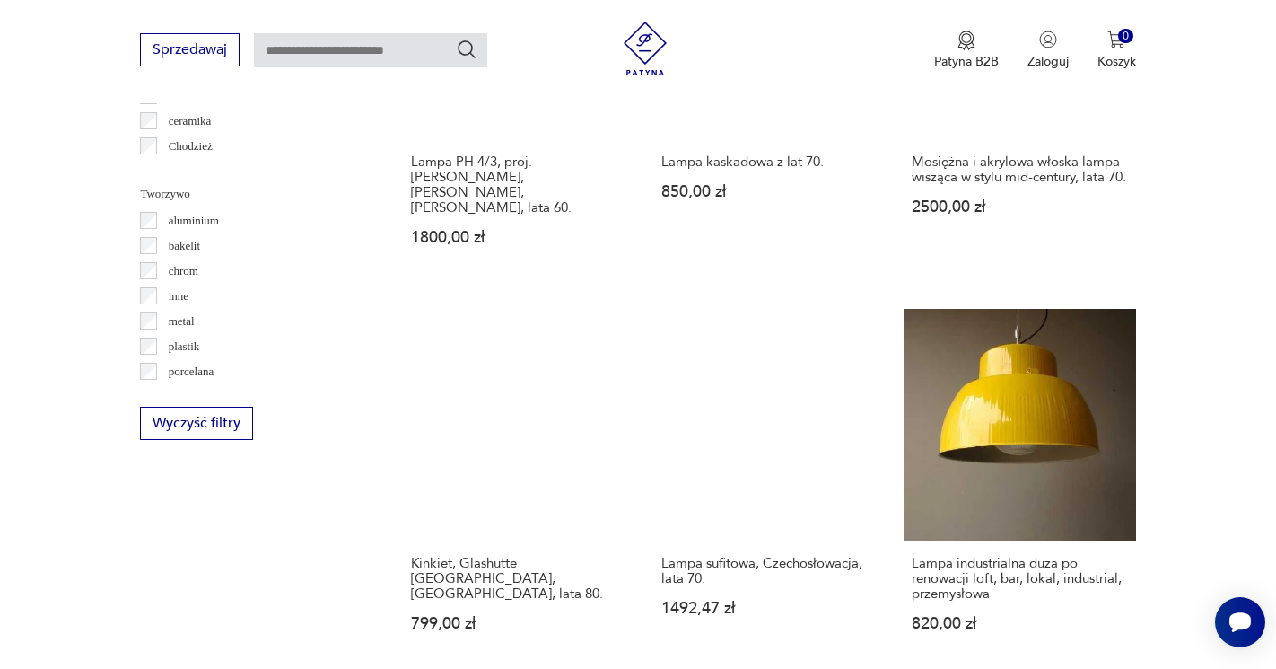
scroll to position [1608, 0]
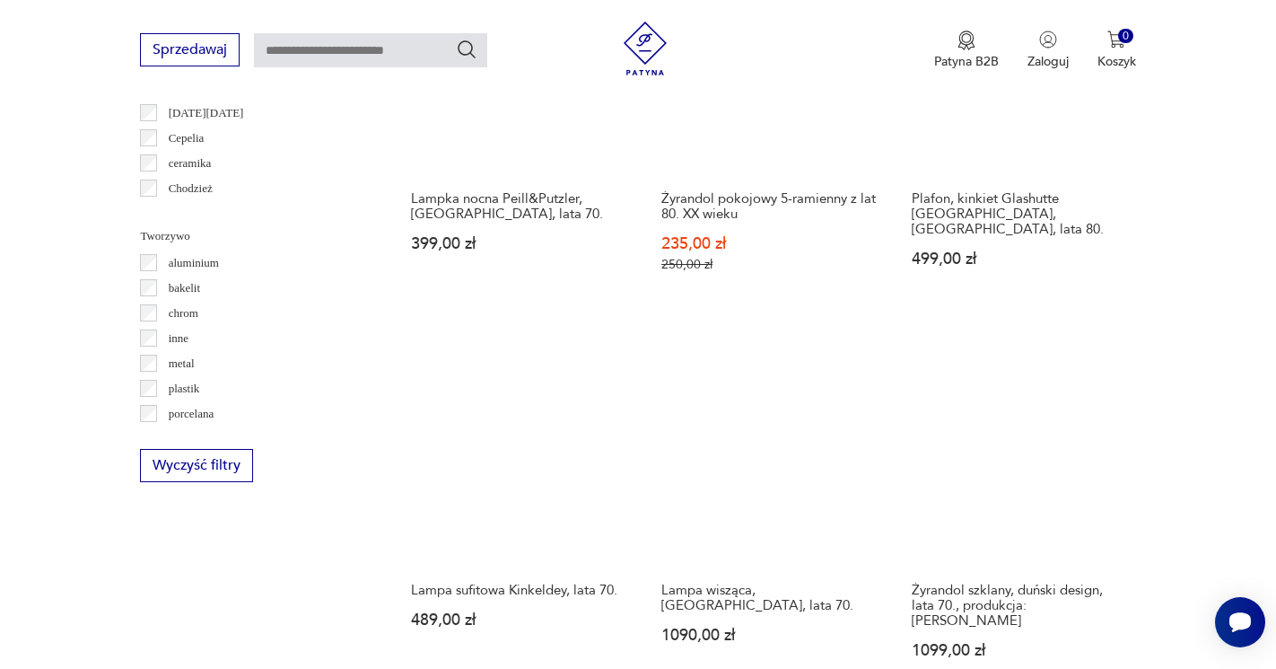
scroll to position [1576, 0]
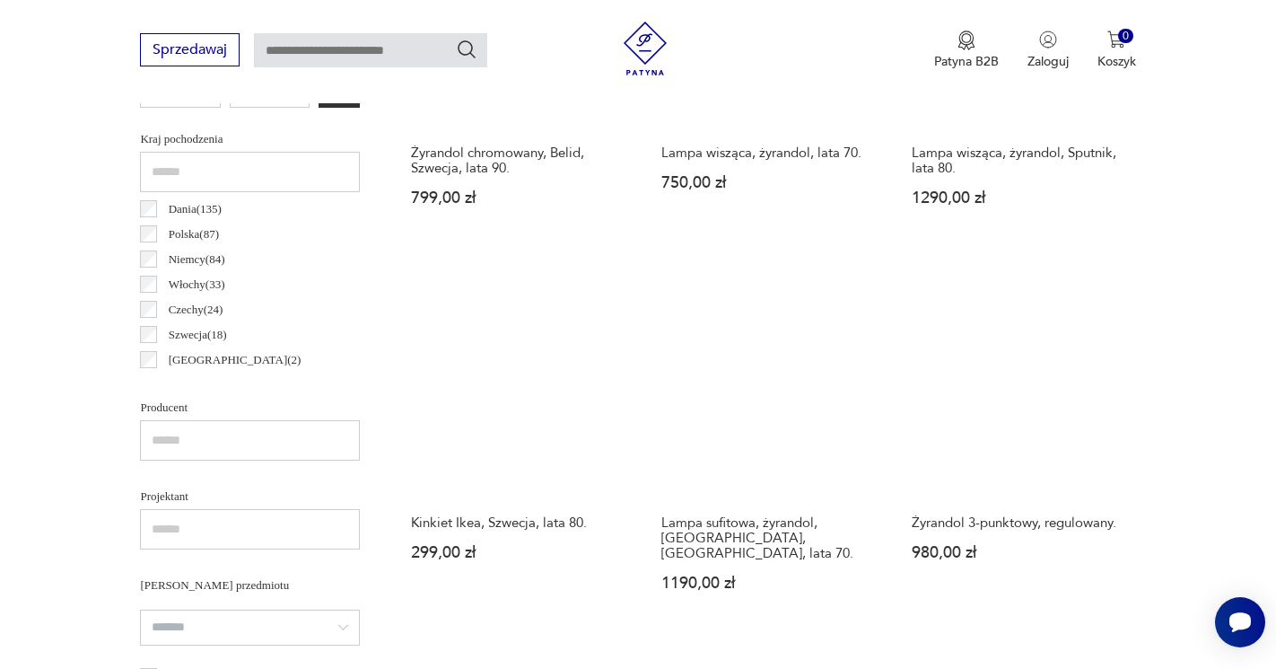
scroll to position [902, 0]
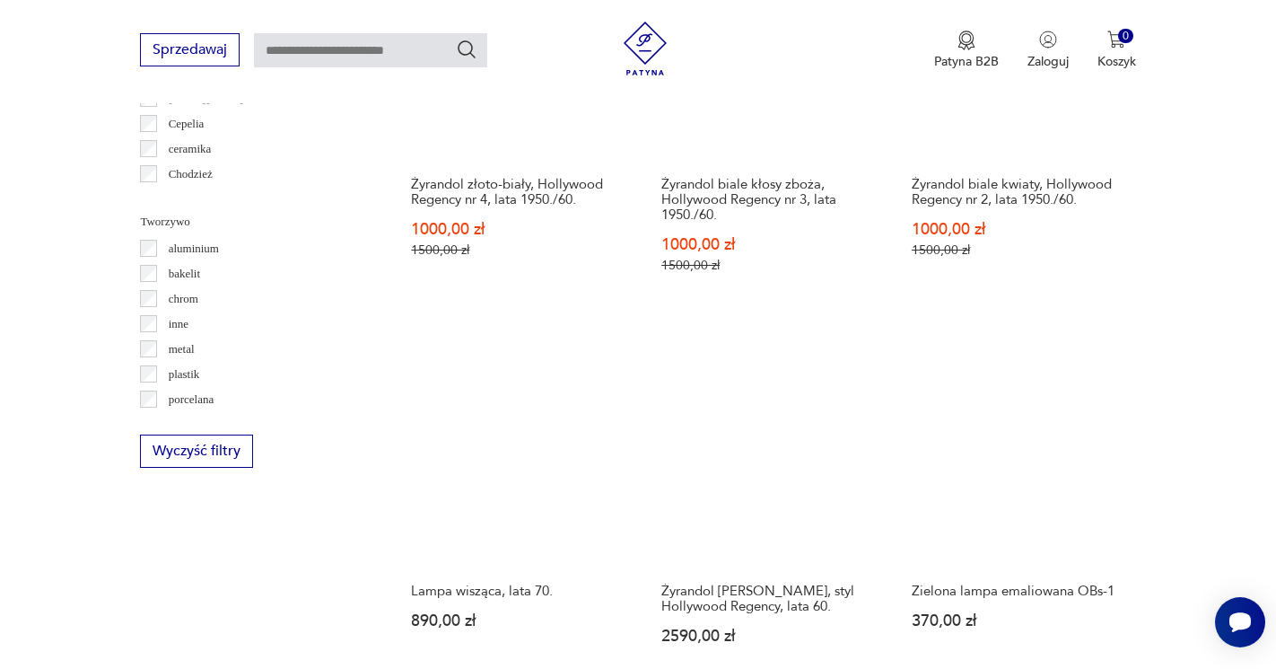
scroll to position [1682, 0]
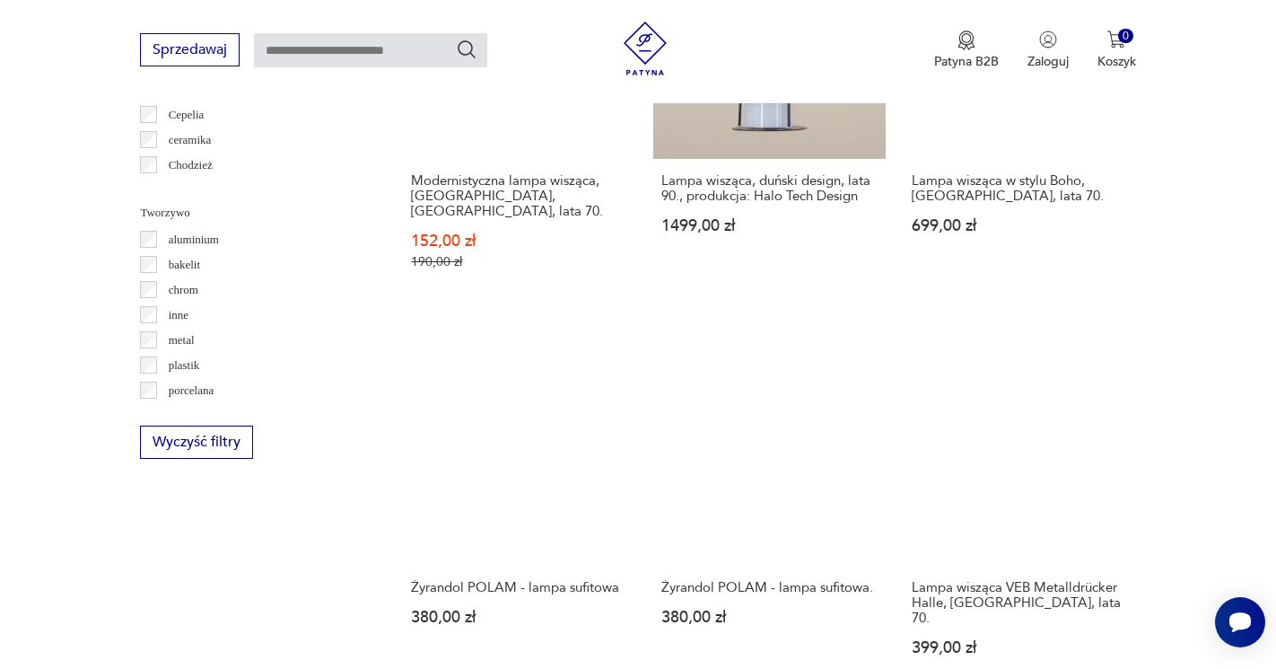
scroll to position [1589, 0]
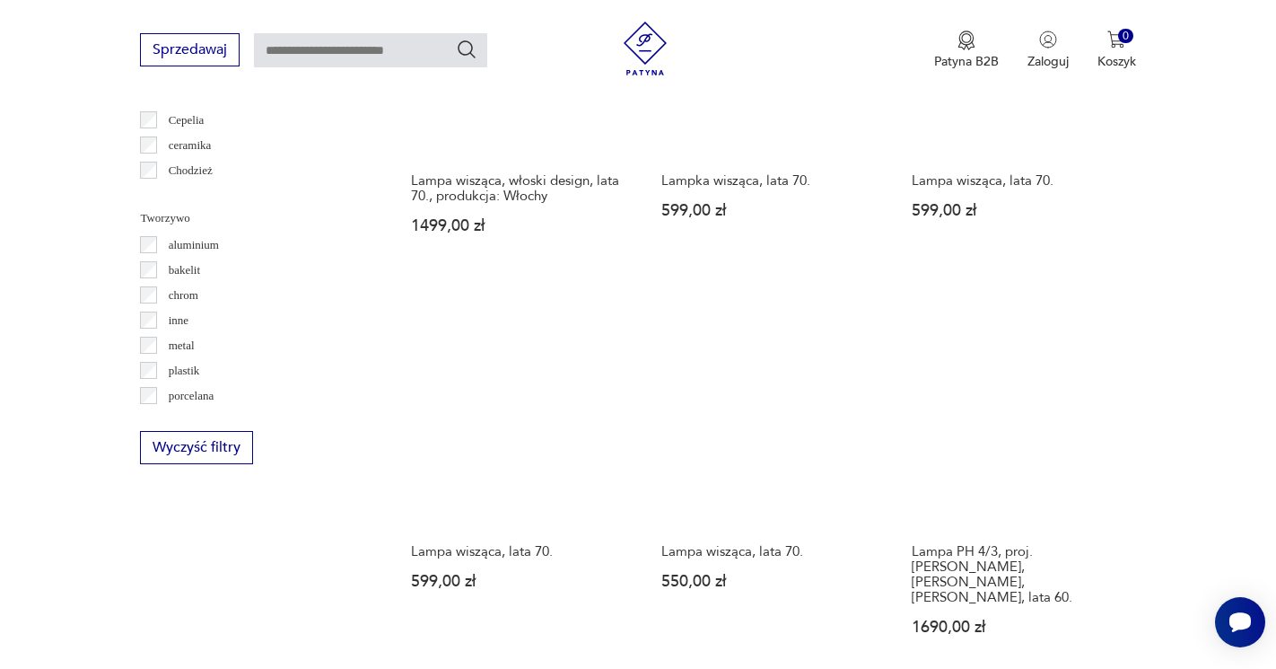
scroll to position [1582, 0]
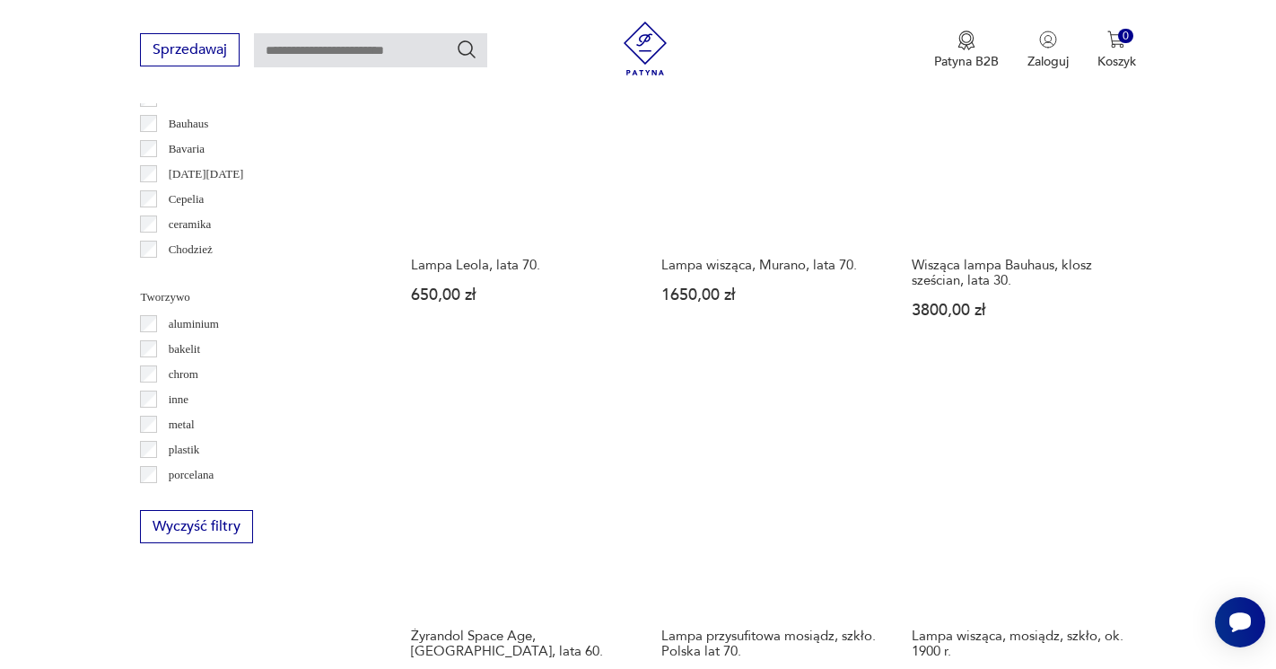
scroll to position [1538, 0]
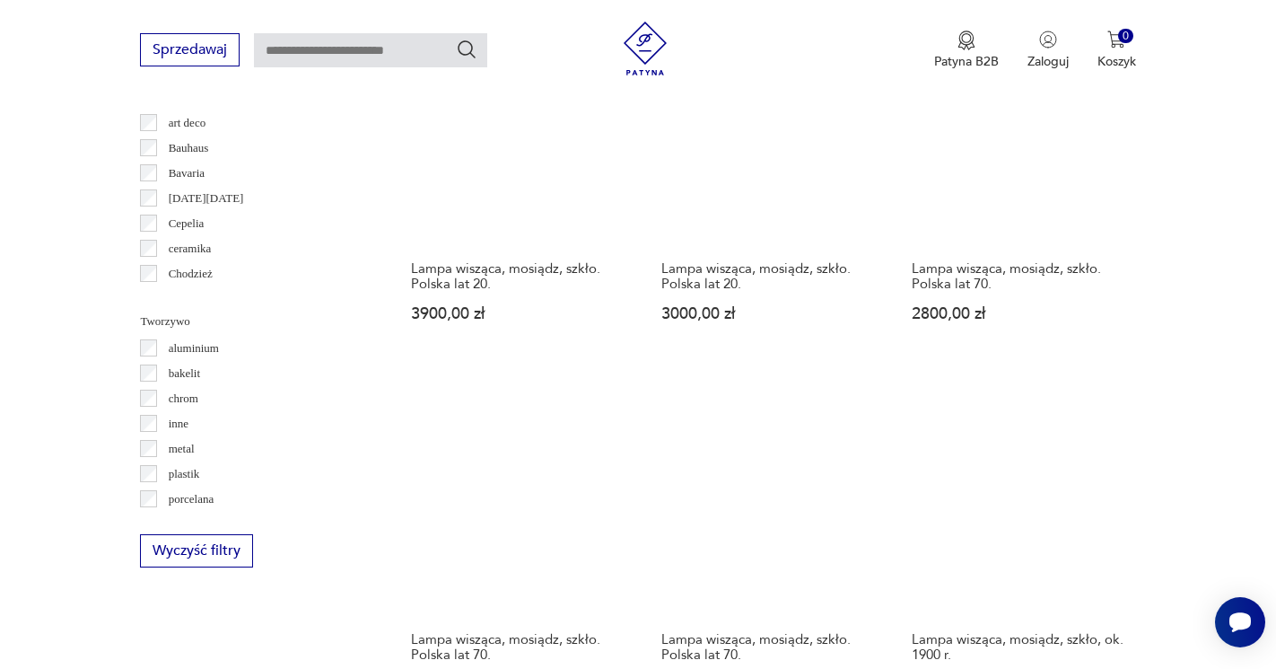
scroll to position [1483, 0]
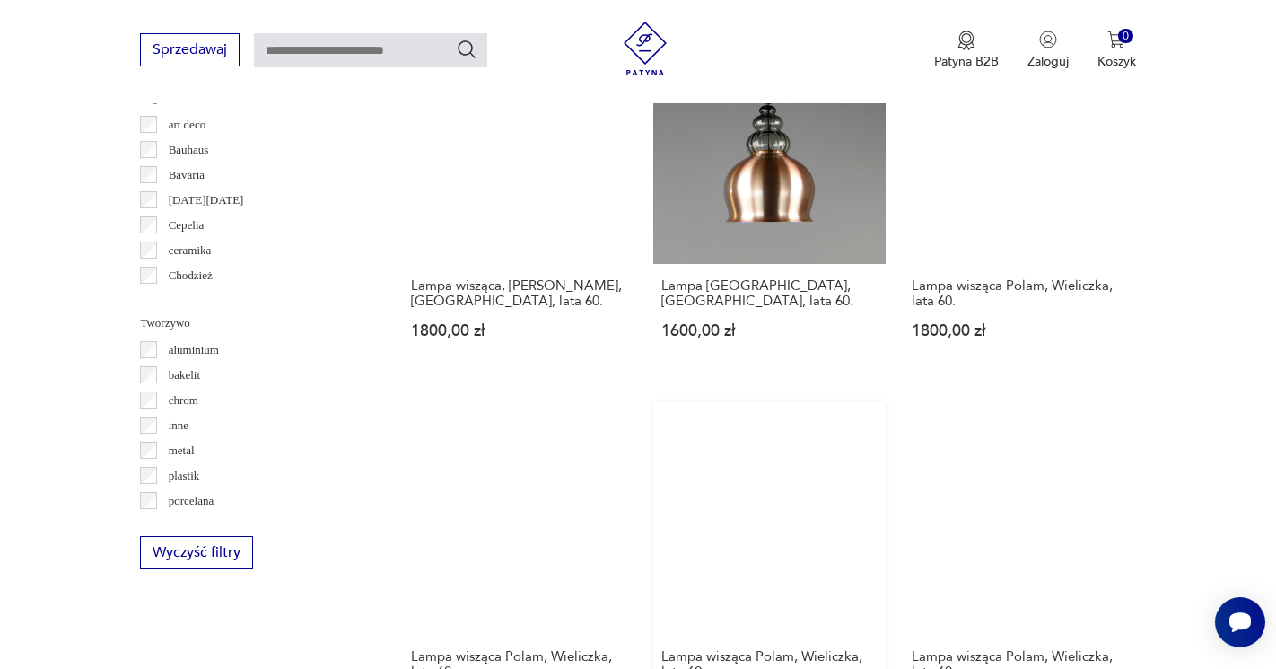
scroll to position [1475, 0]
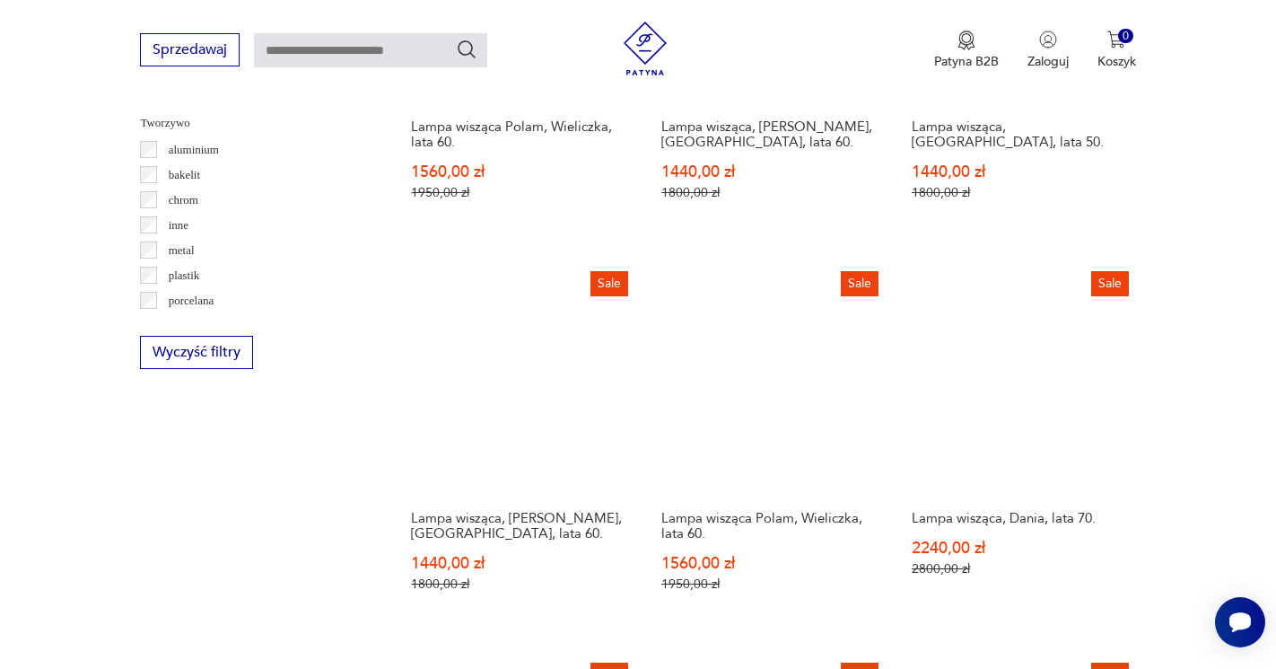
scroll to position [1668, 0]
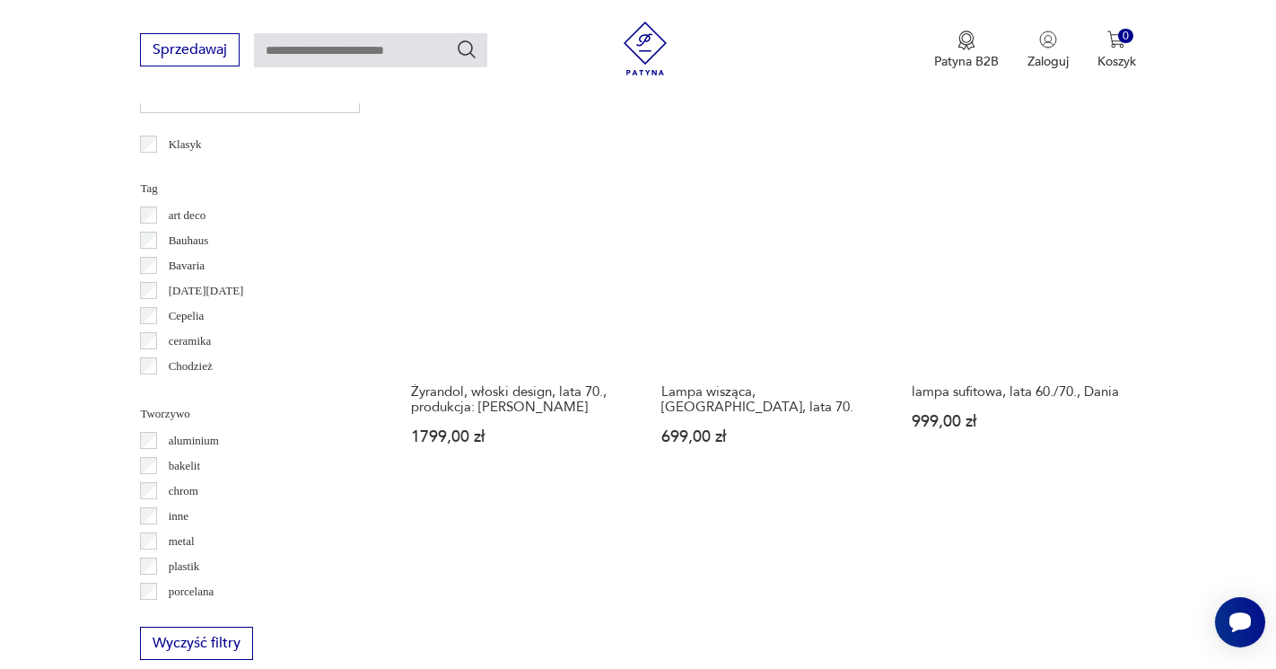
scroll to position [1386, 0]
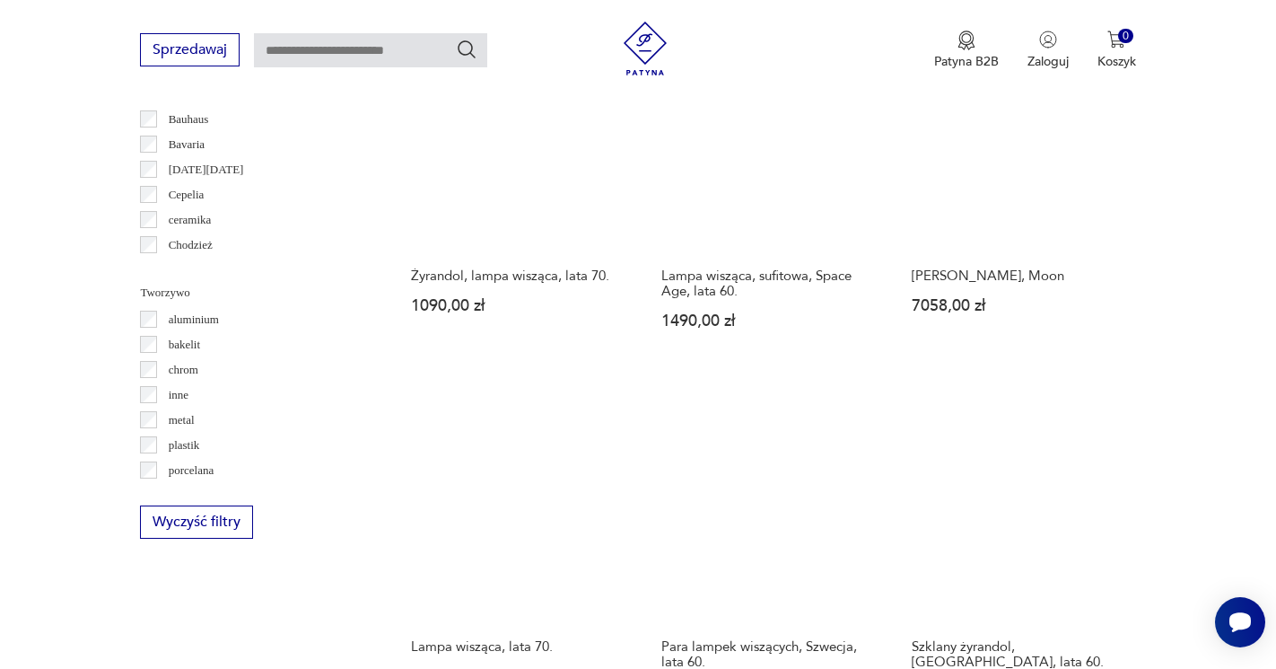
scroll to position [1510, 0]
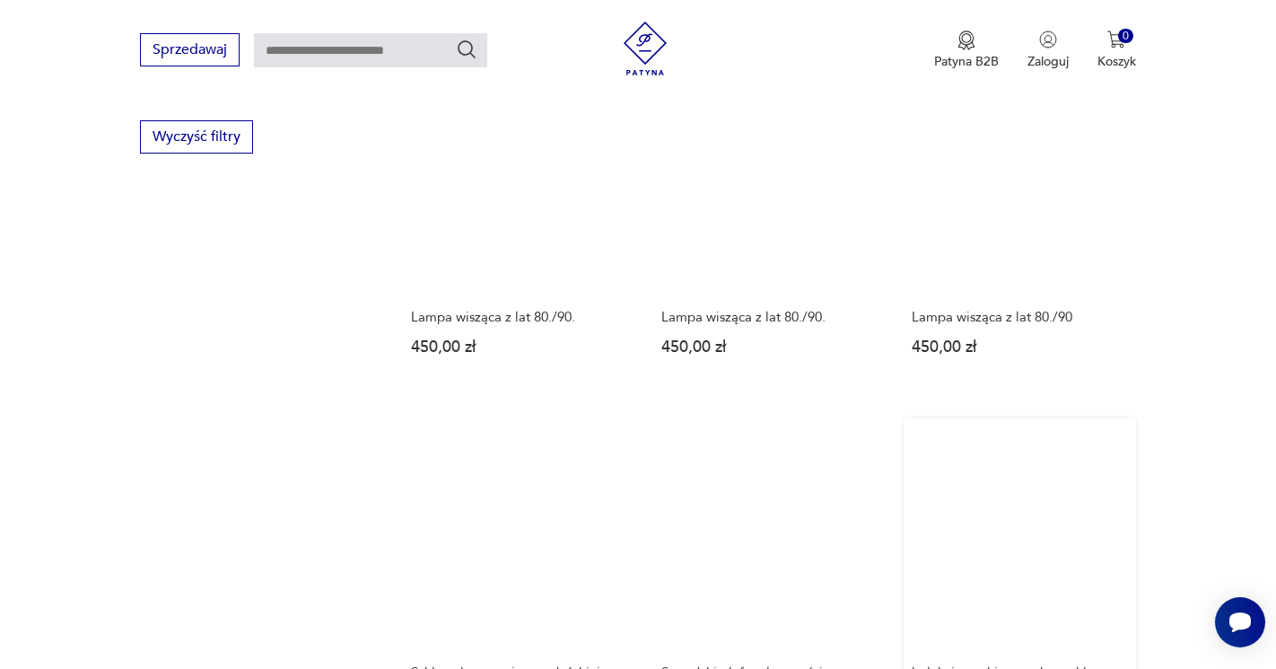
scroll to position [1910, 0]
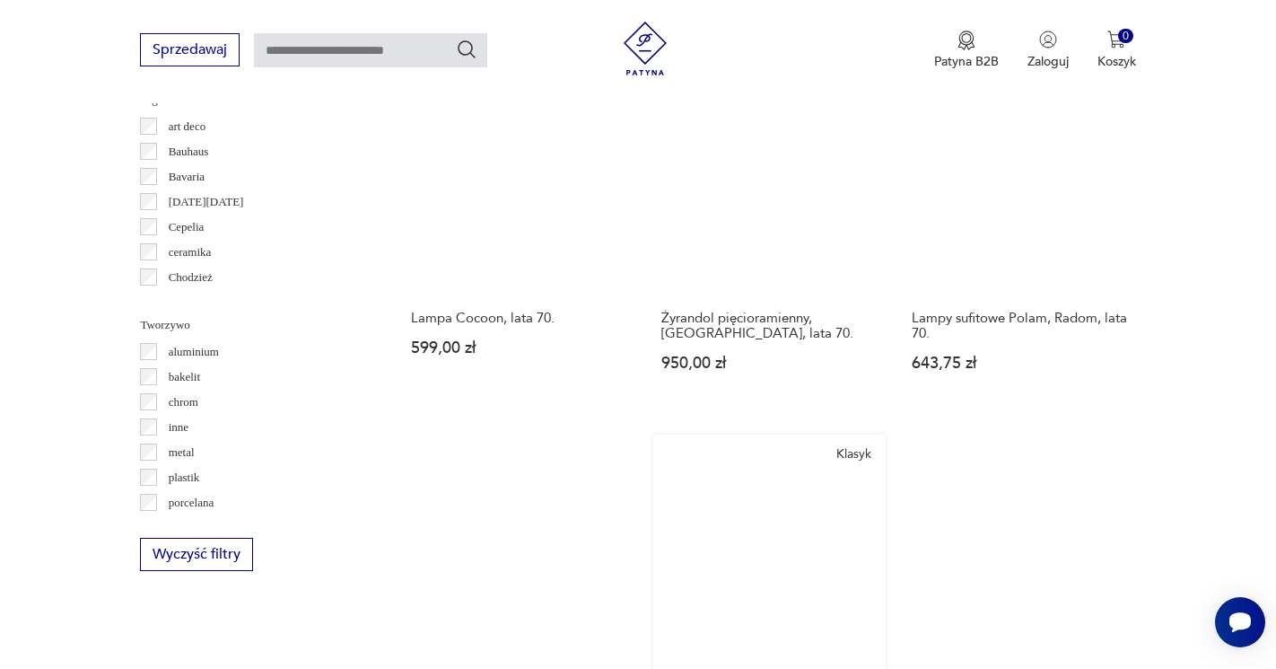
scroll to position [1583, 0]
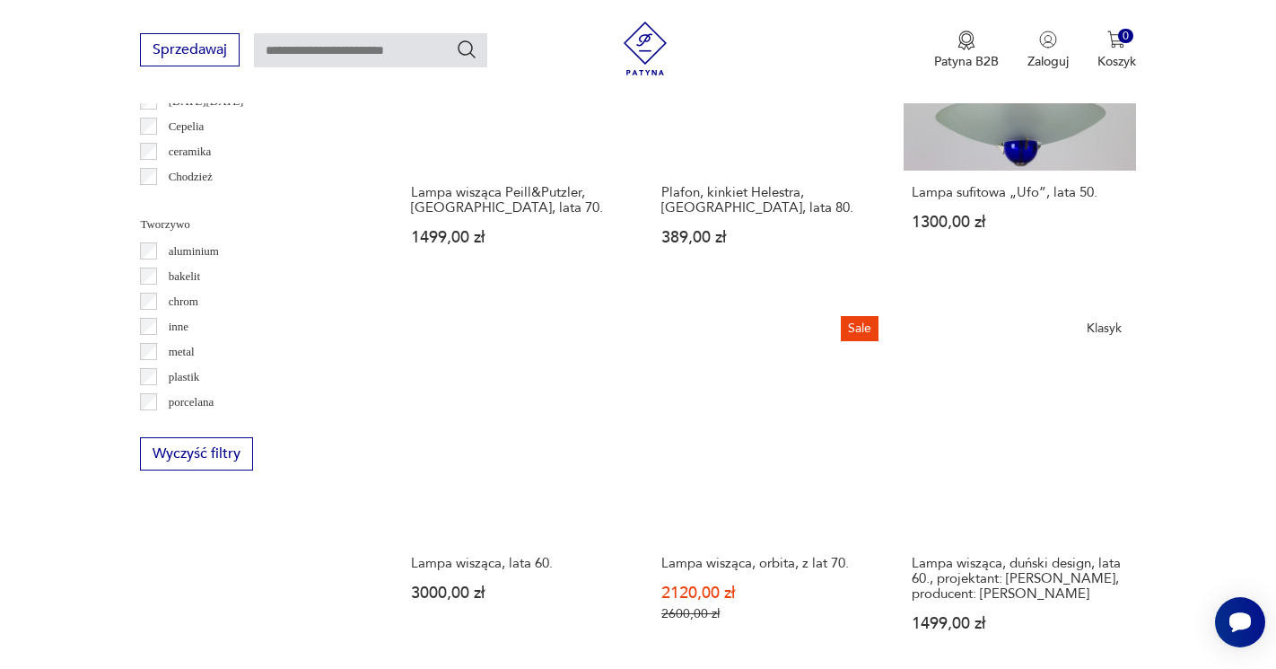
scroll to position [1579, 0]
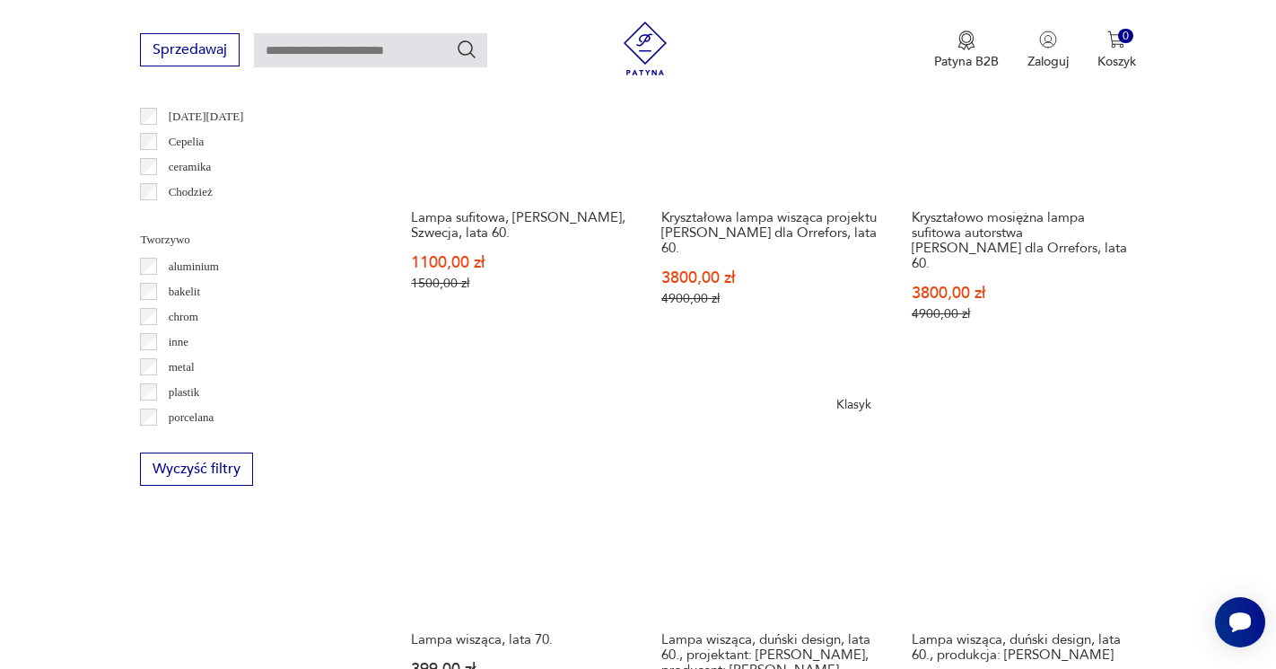
scroll to position [1609, 0]
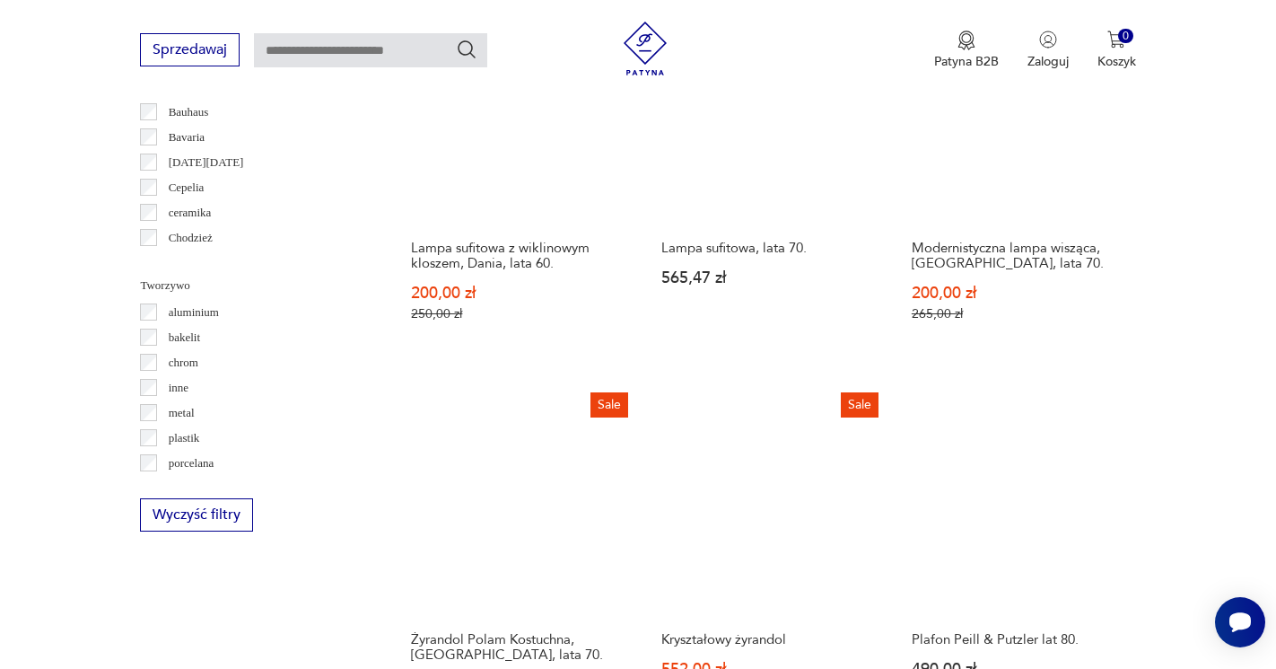
scroll to position [1543, 0]
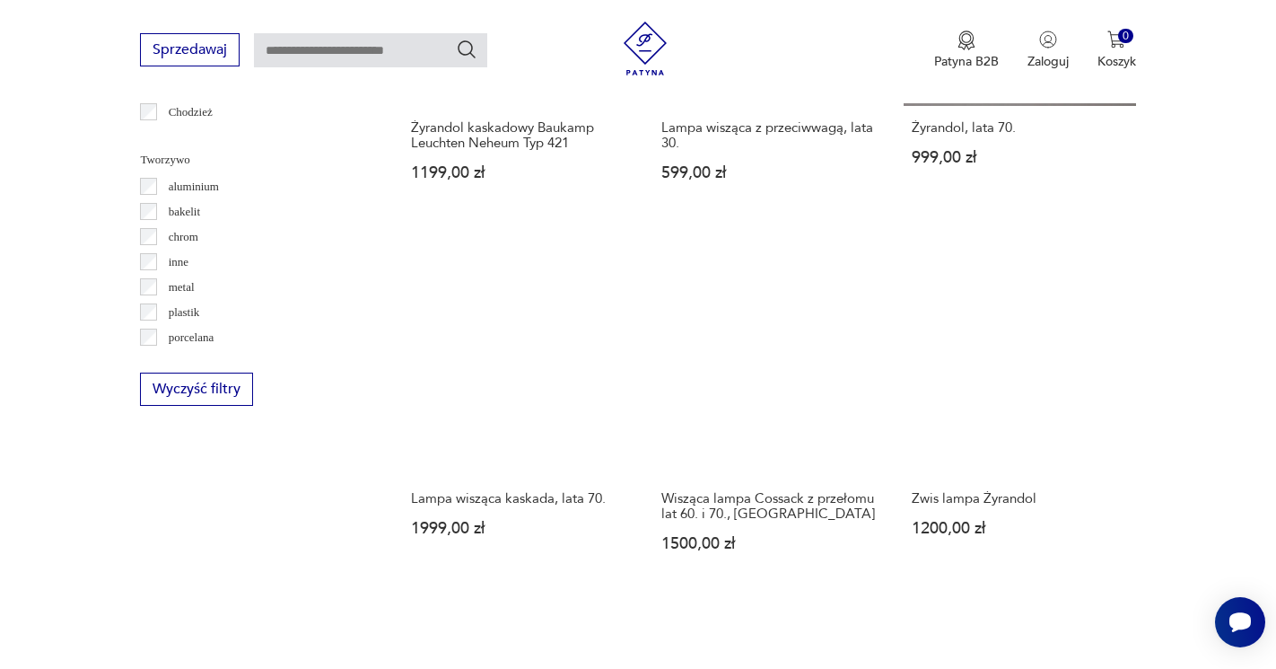
scroll to position [1638, 0]
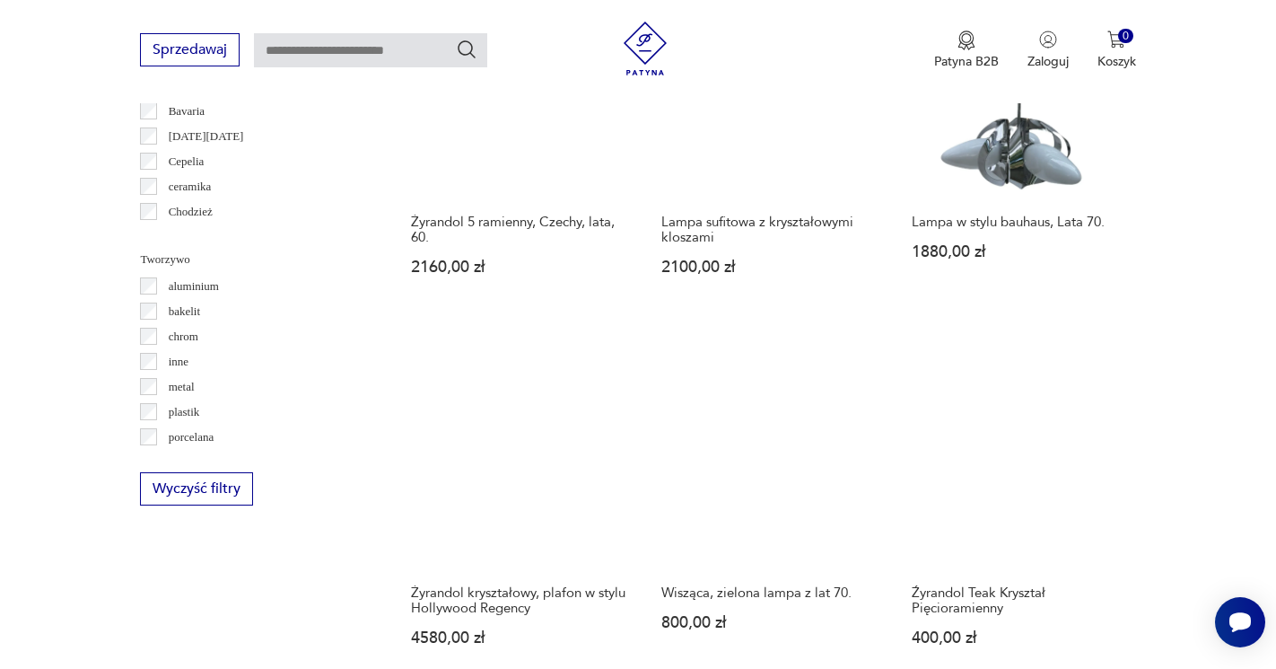
scroll to position [1575, 0]
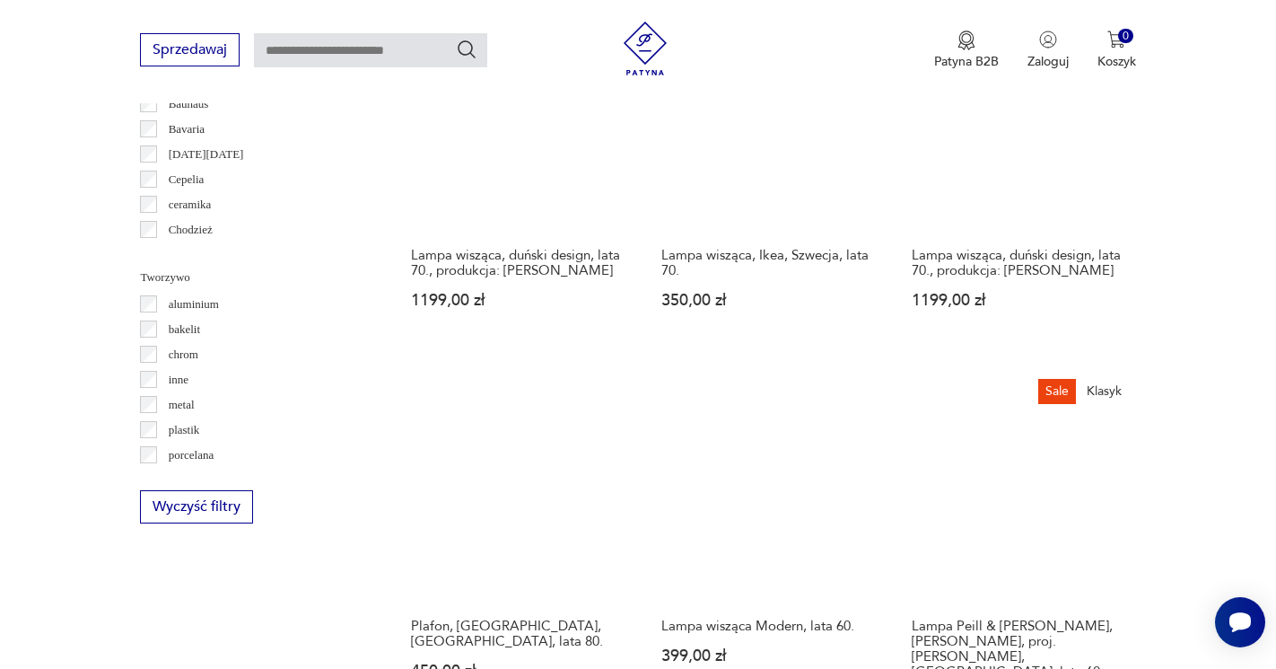
scroll to position [1528, 0]
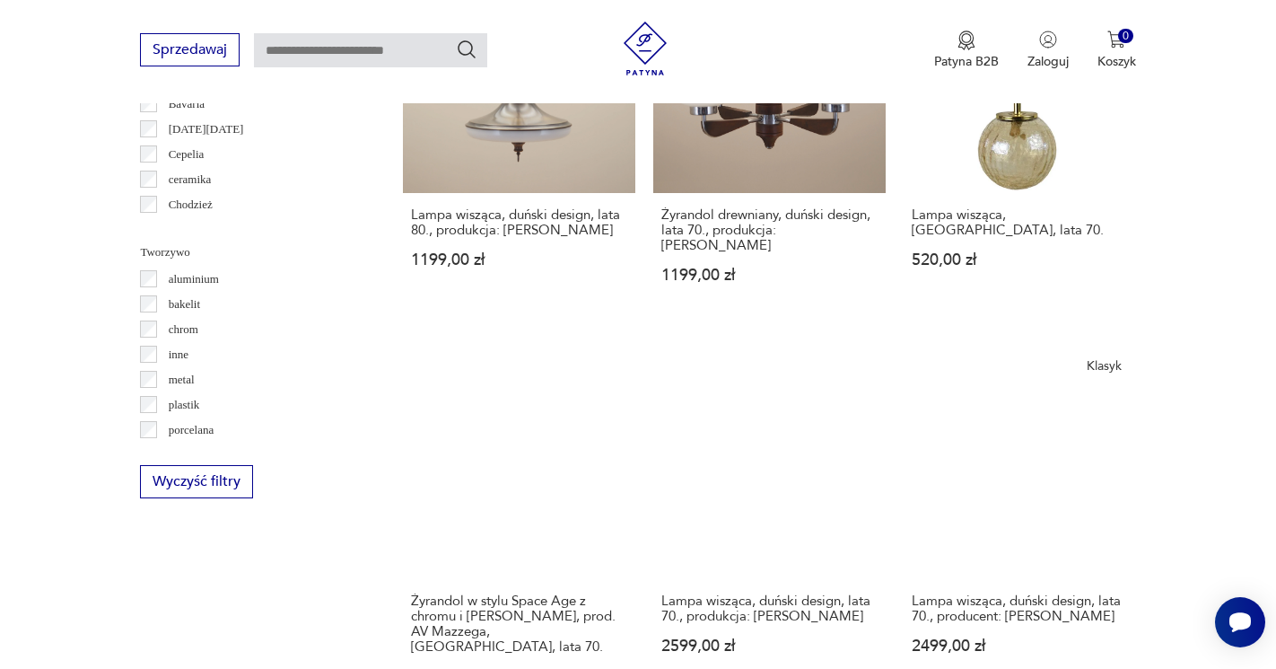
scroll to position [1553, 0]
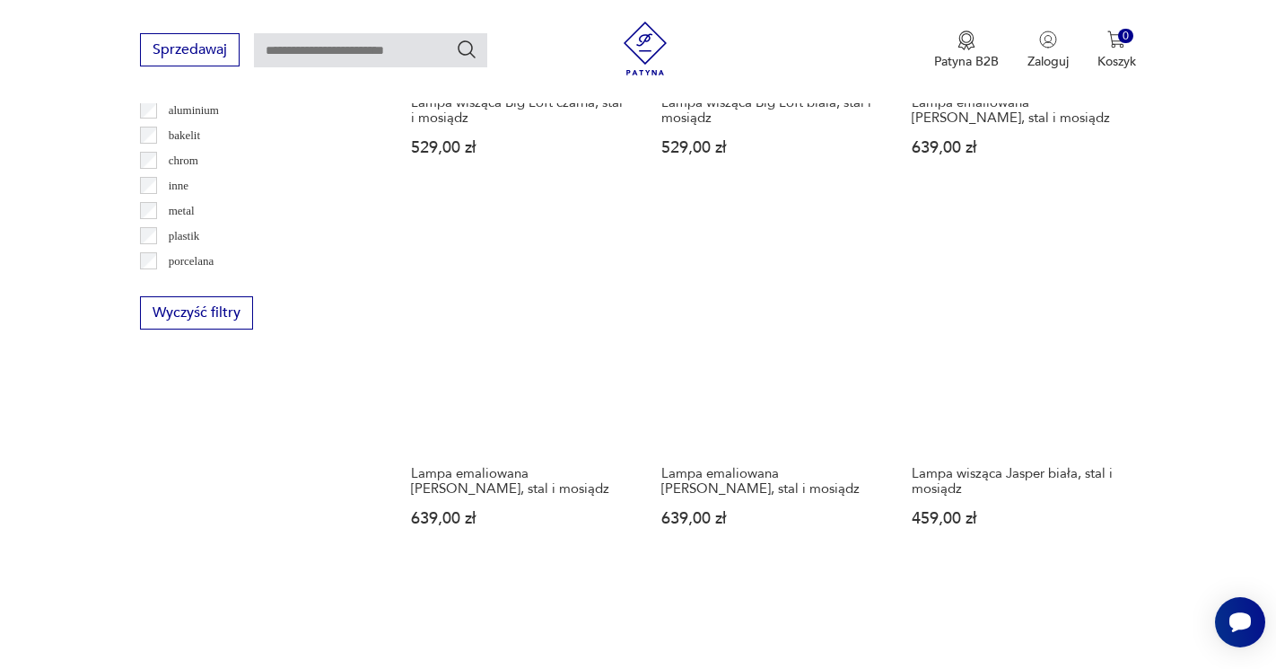
scroll to position [1721, 0]
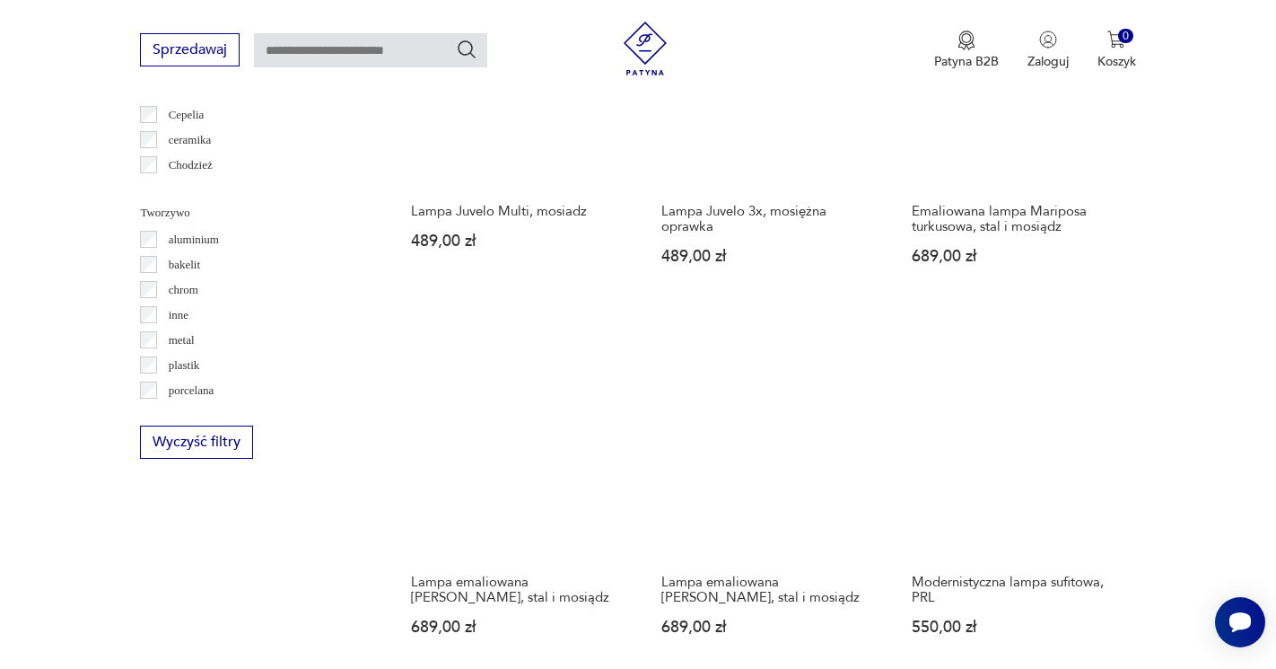
scroll to position [1589, 0]
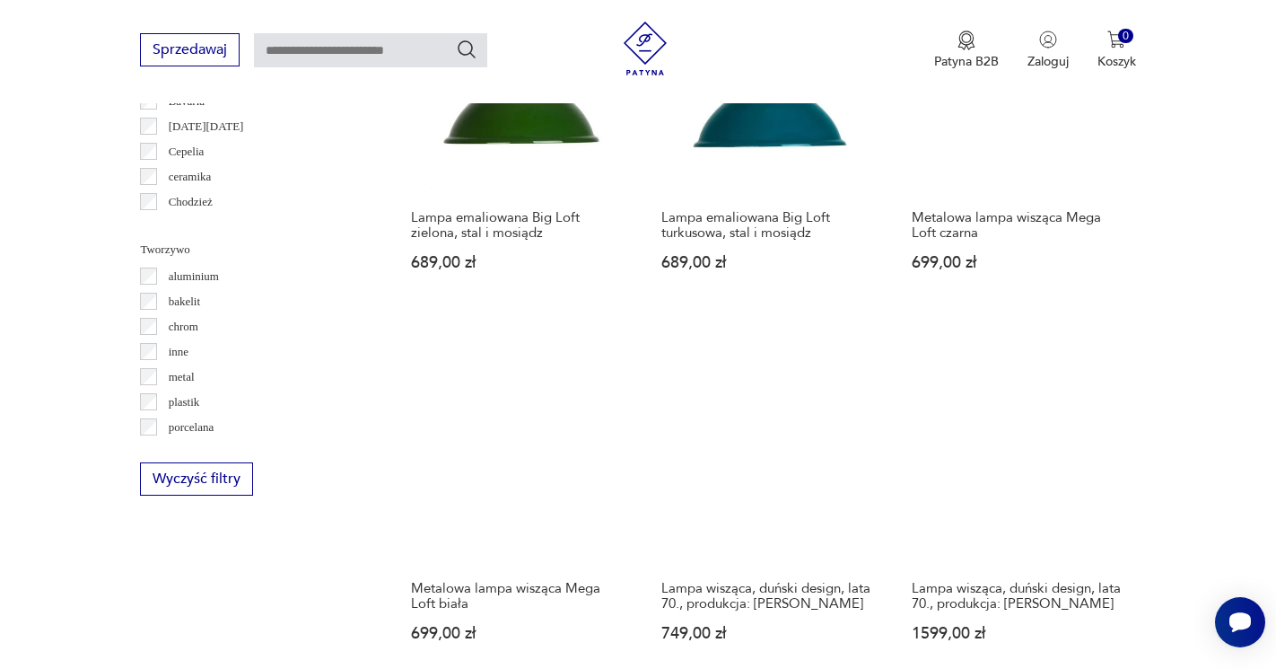
scroll to position [1552, 0]
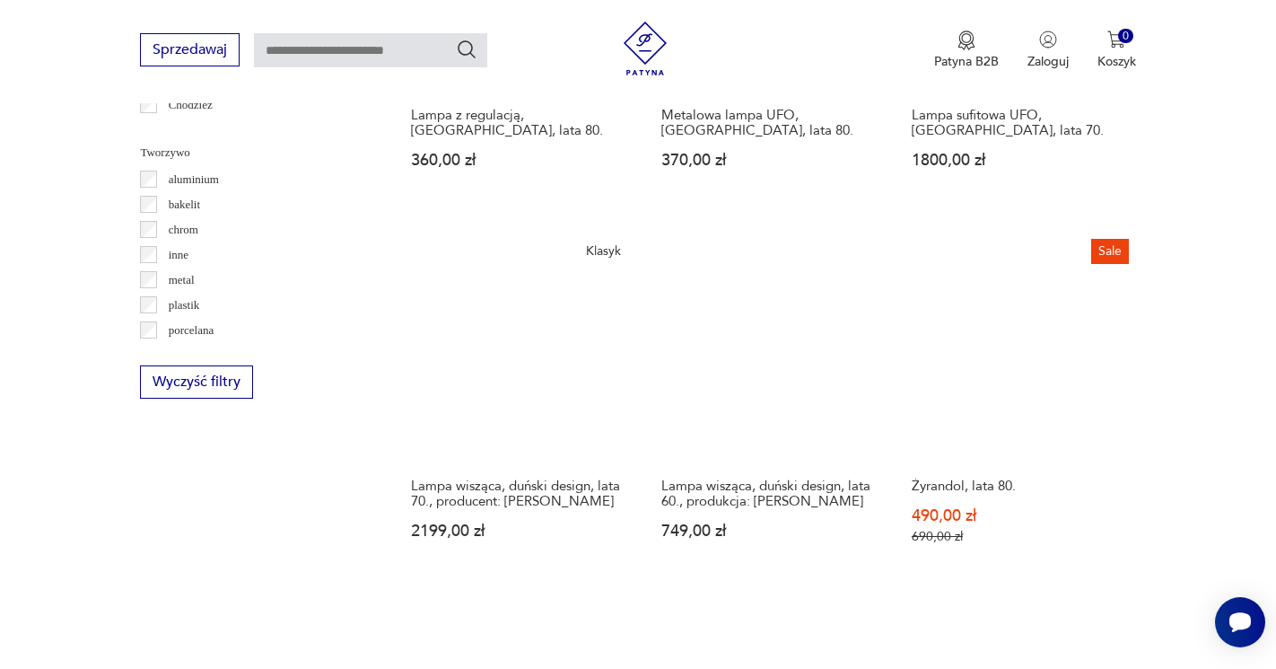
scroll to position [1663, 0]
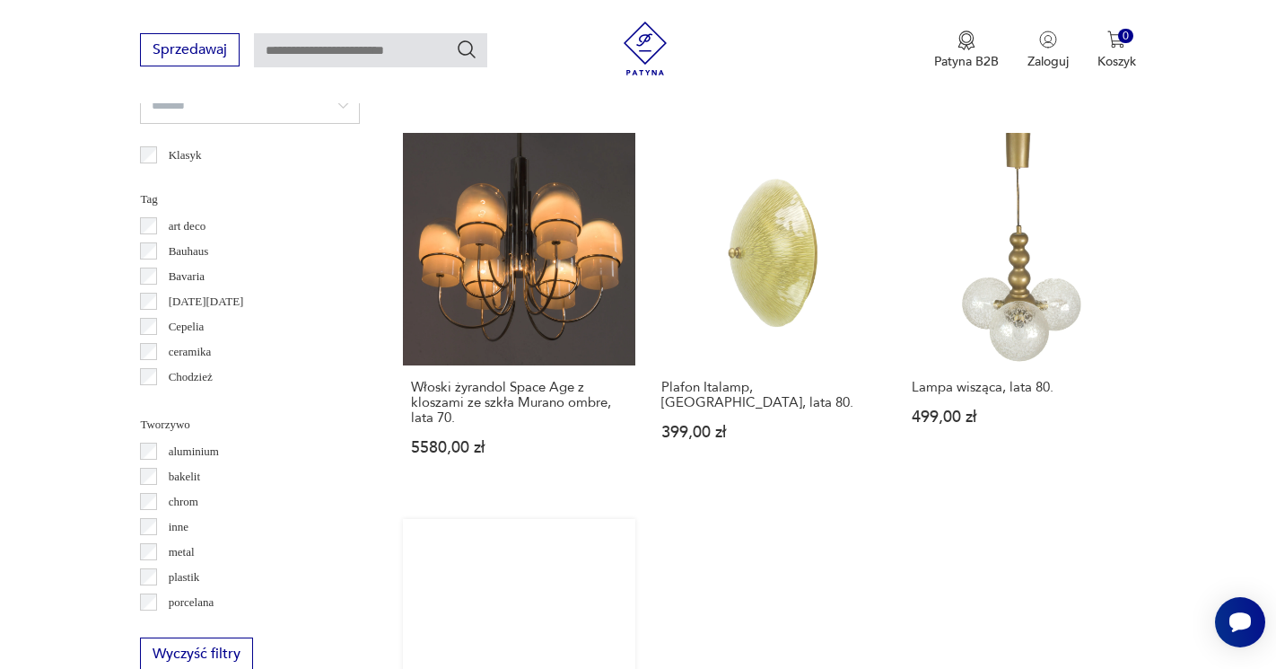
scroll to position [1377, 1]
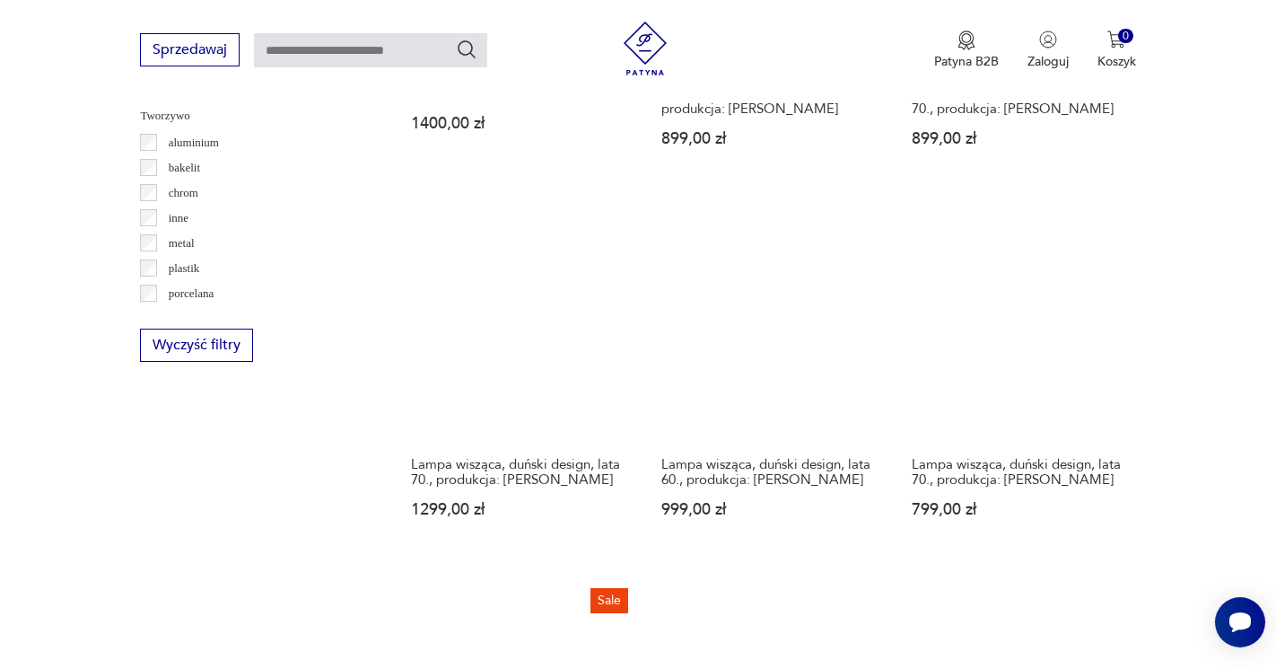
scroll to position [1686, 0]
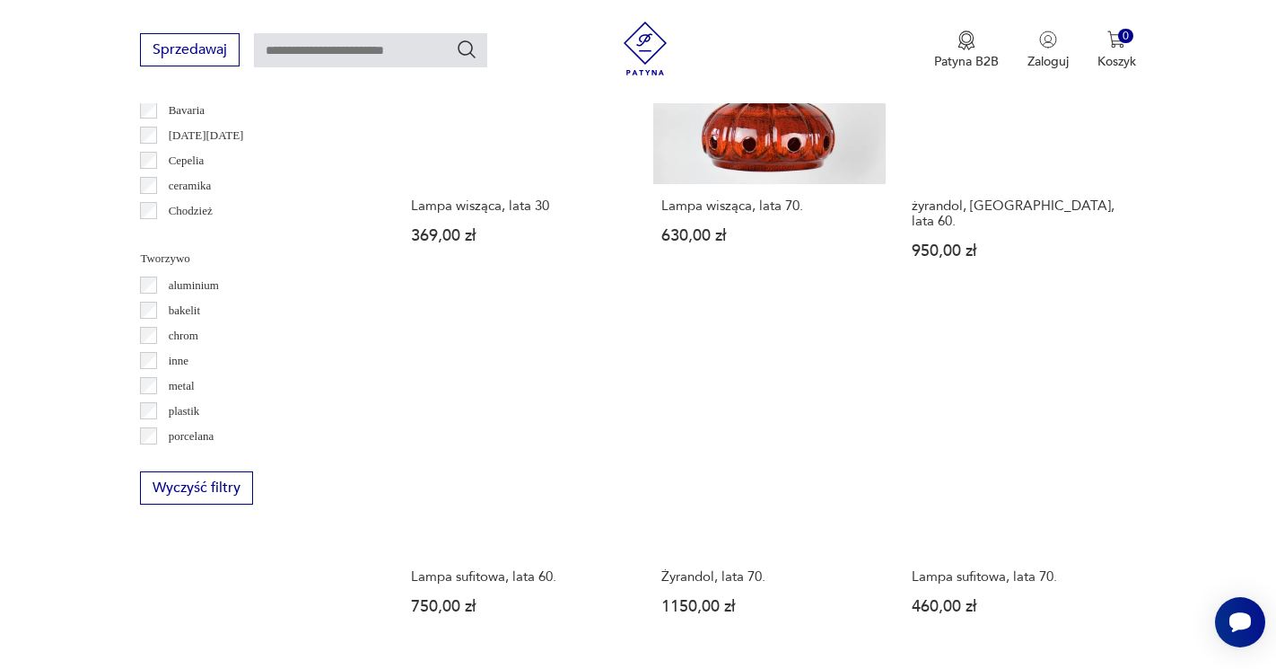
scroll to position [1543, 0]
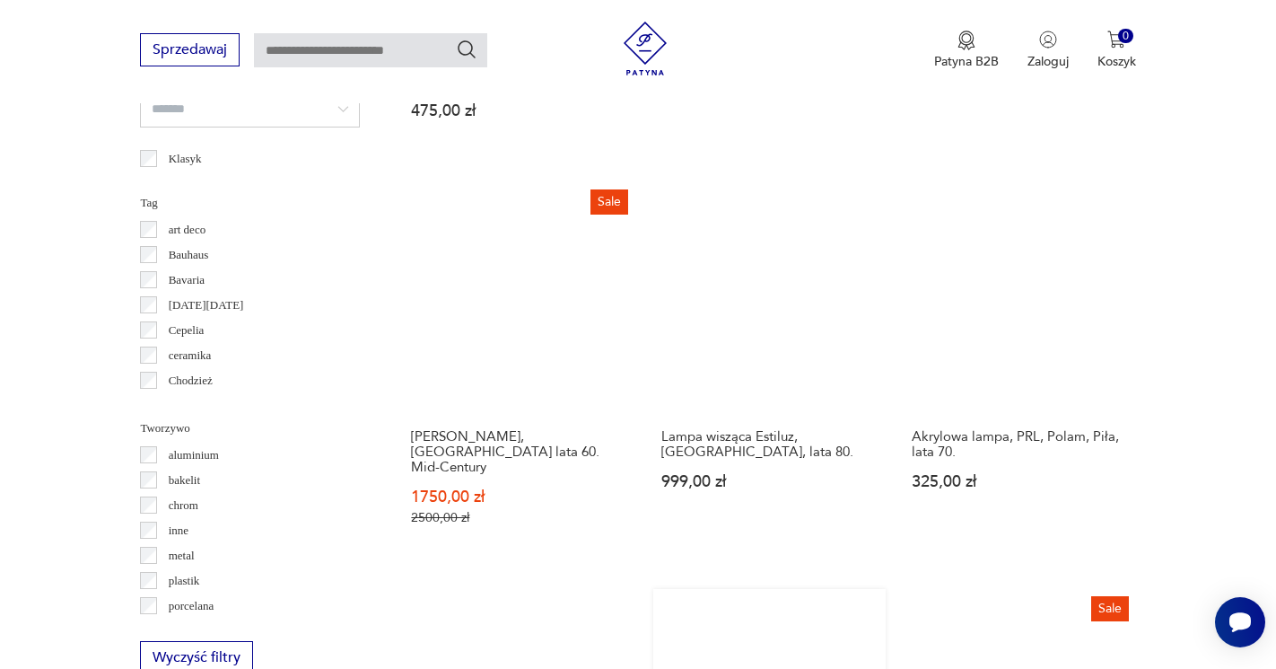
scroll to position [1678, 0]
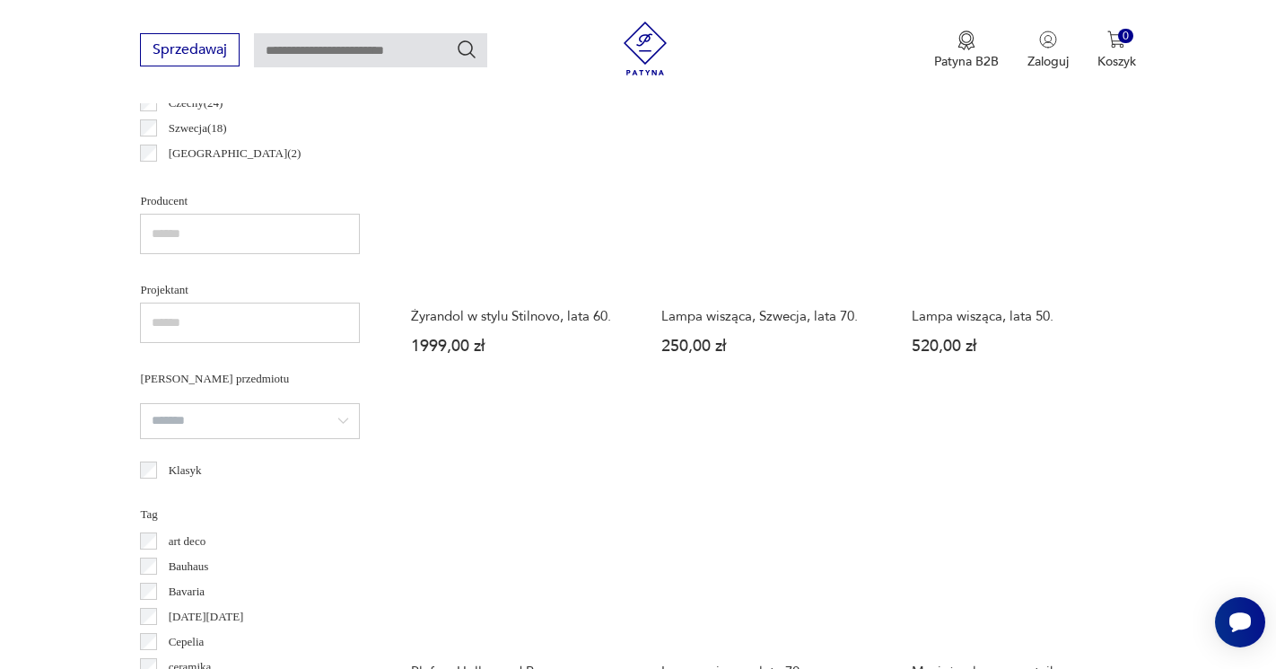
scroll to position [1061, 1]
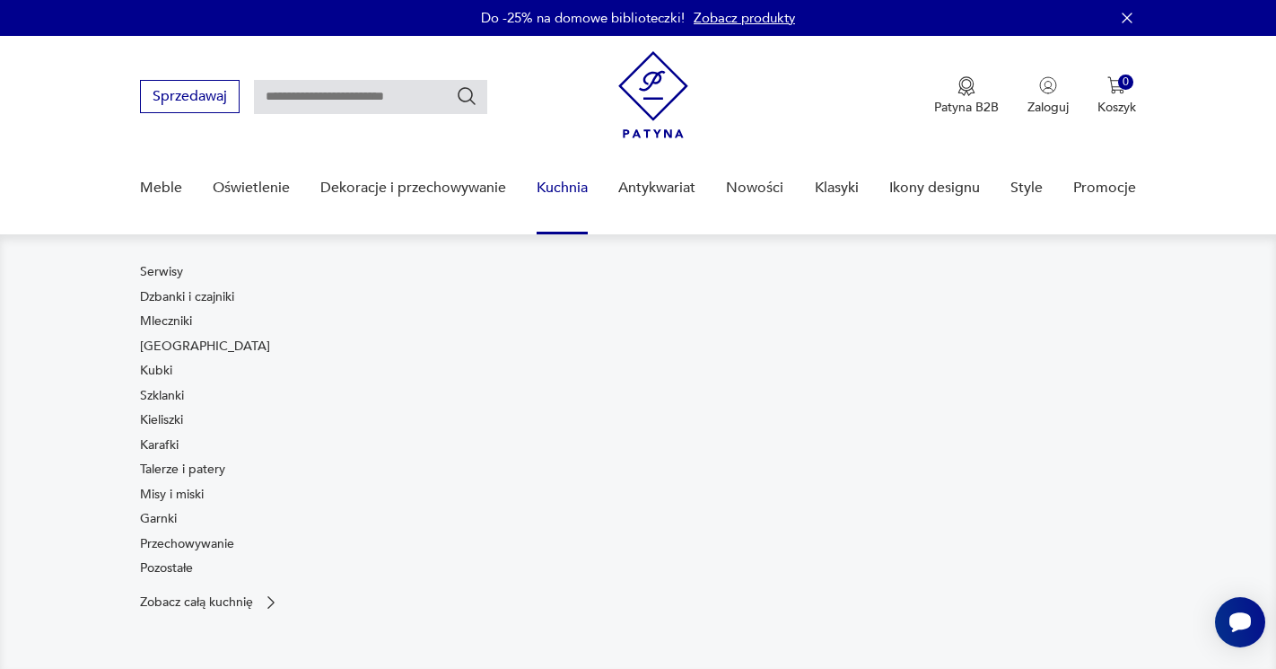
scroll to position [118, 0]
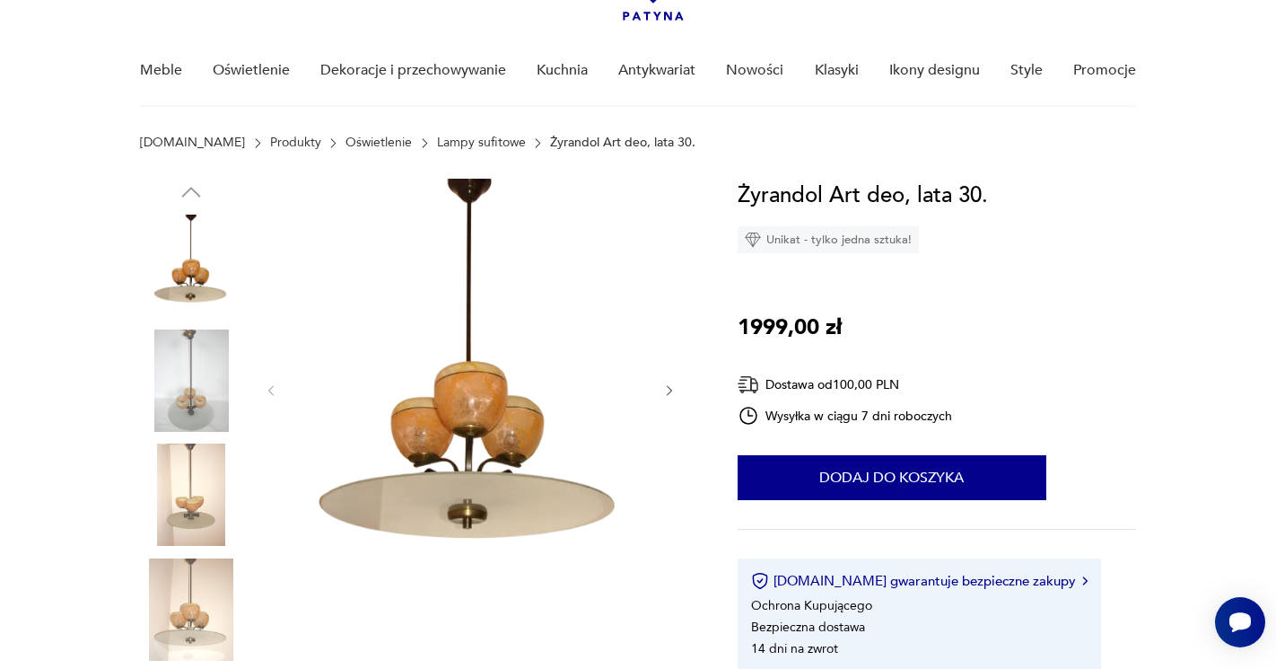
click at [663, 395] on icon "button" at bounding box center [669, 390] width 15 height 15
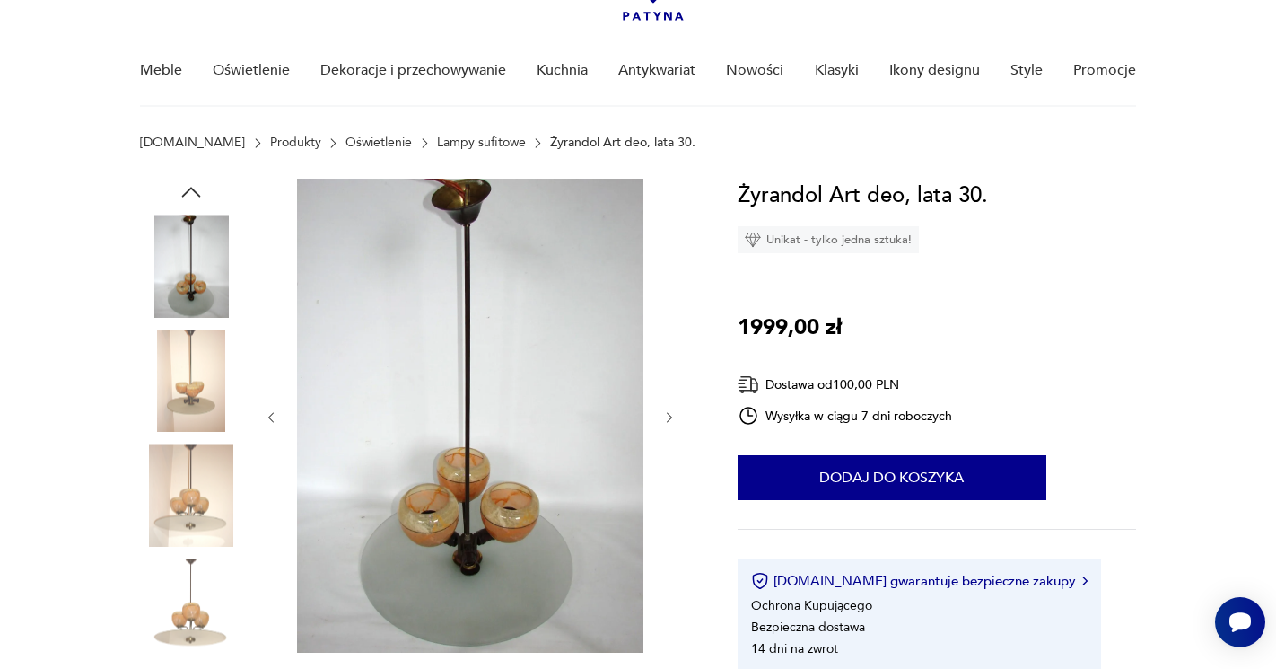
click at [663, 395] on div at bounding box center [470, 417] width 413 height 477
click at [665, 407] on div at bounding box center [470, 417] width 413 height 477
click at [668, 415] on icon "button" at bounding box center [669, 417] width 15 height 15
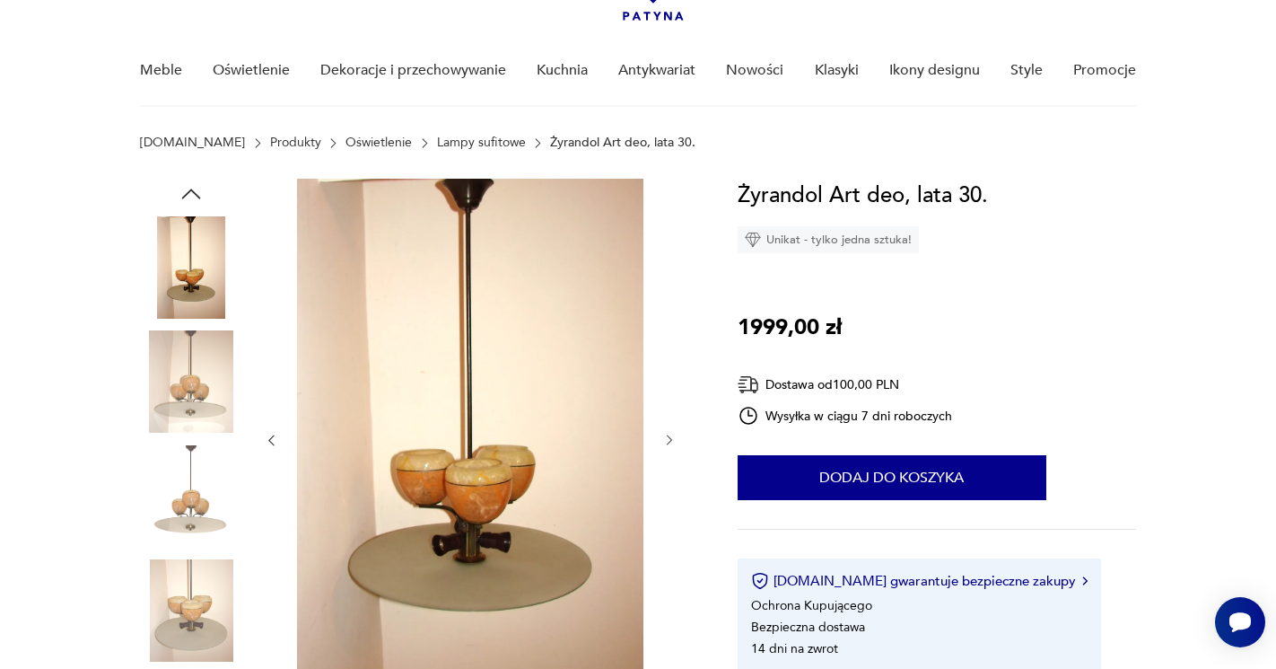
click at [668, 415] on div at bounding box center [470, 440] width 413 height 523
click at [670, 439] on icon "button" at bounding box center [669, 440] width 5 height 11
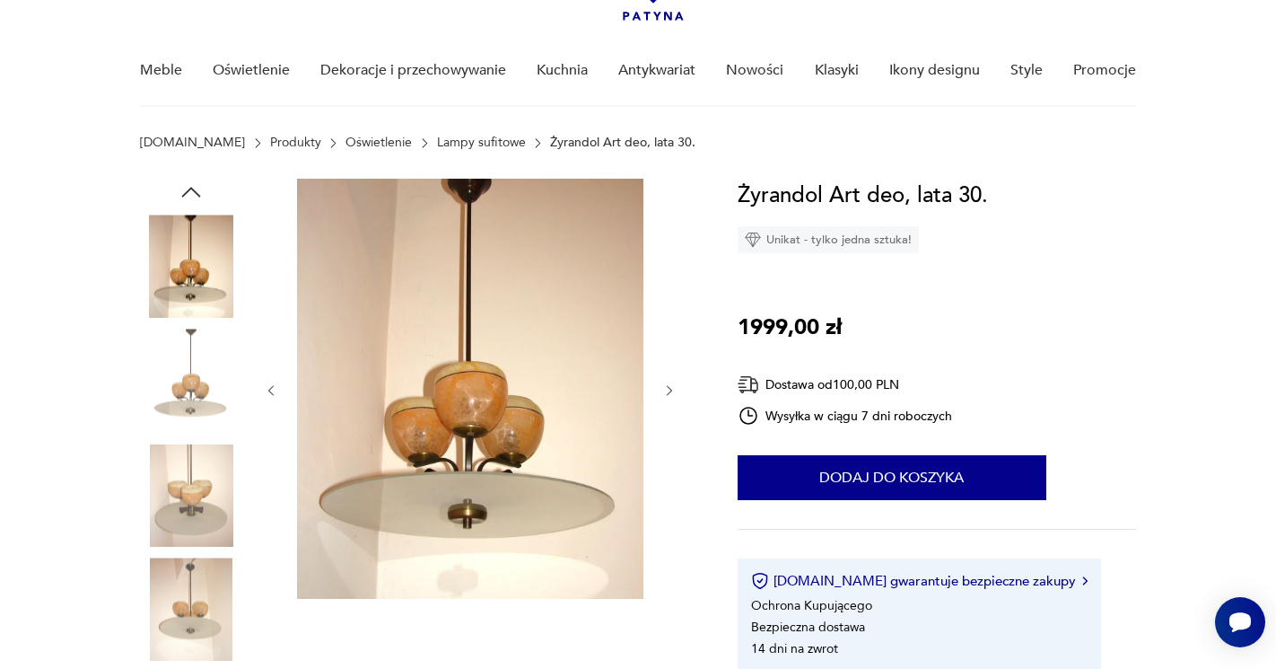
click at [670, 439] on div at bounding box center [470, 391] width 413 height 424
click at [667, 392] on icon "button" at bounding box center [669, 390] width 15 height 15
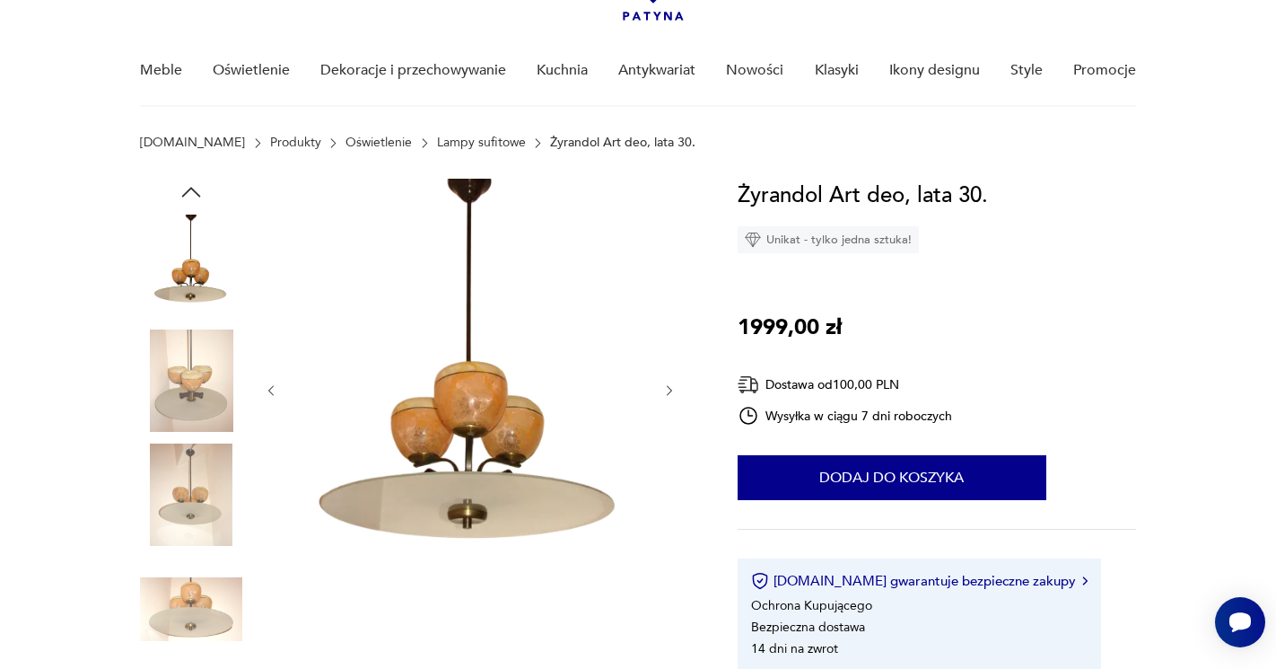
click at [667, 392] on icon "button" at bounding box center [669, 390] width 15 height 15
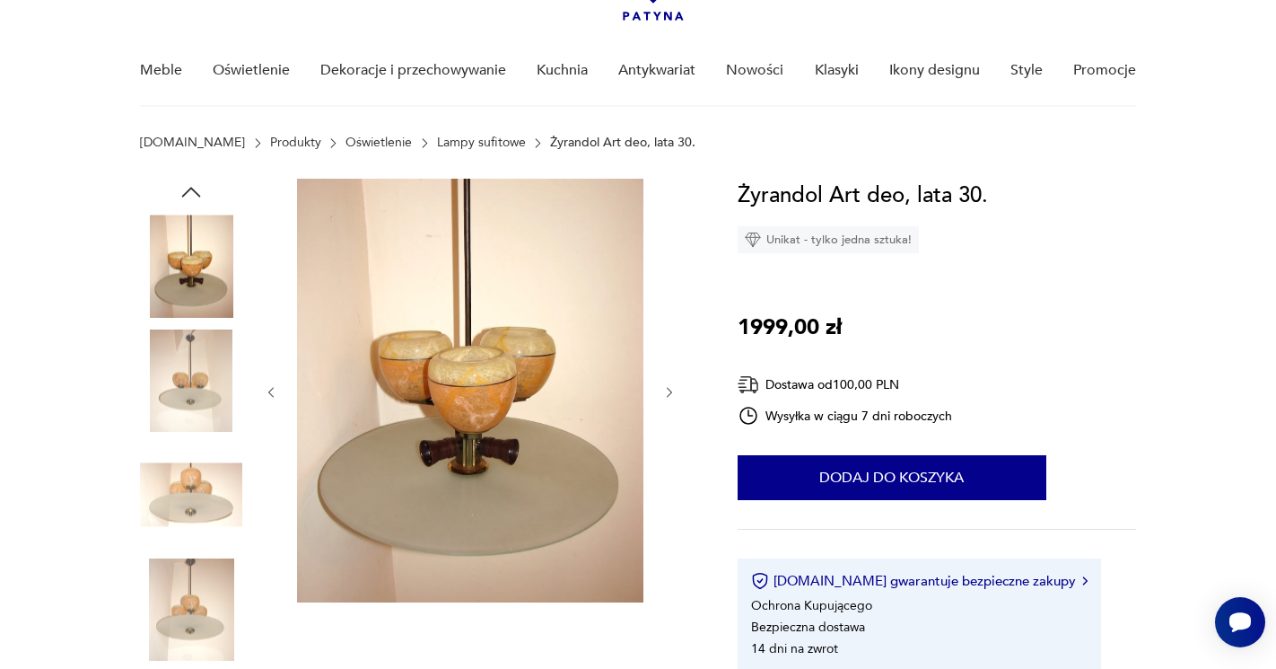
click at [667, 392] on icon "button" at bounding box center [669, 392] width 15 height 15
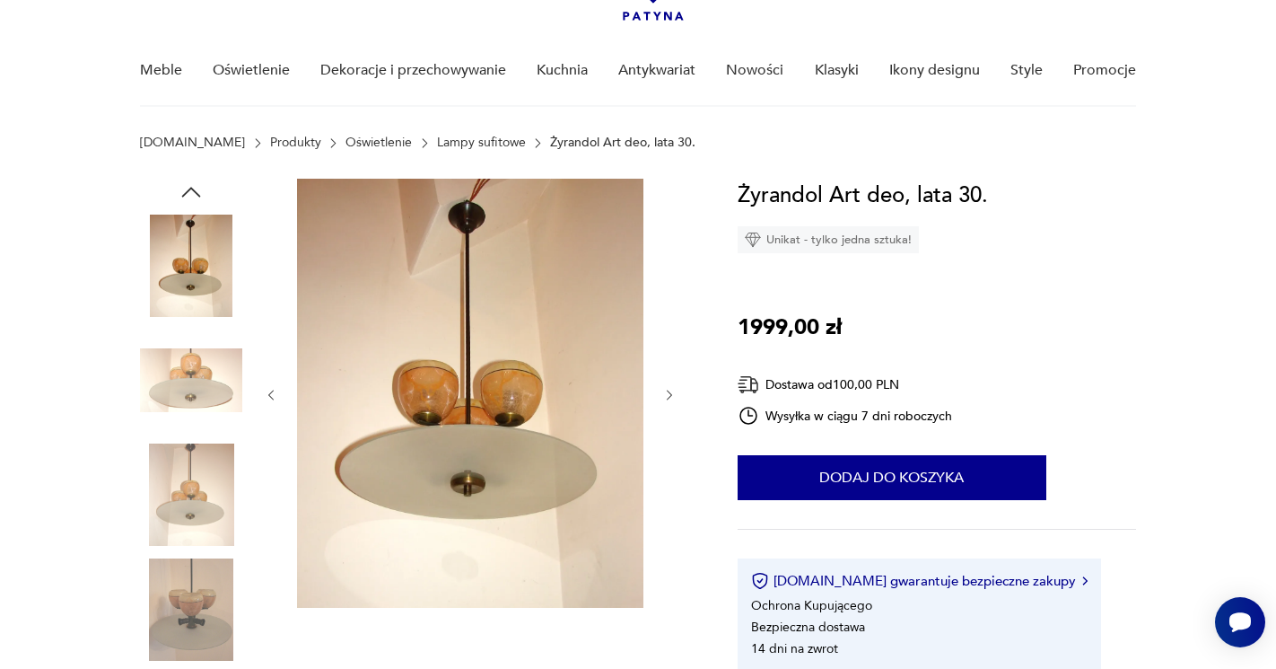
click at [667, 392] on icon "button" at bounding box center [669, 395] width 15 height 15
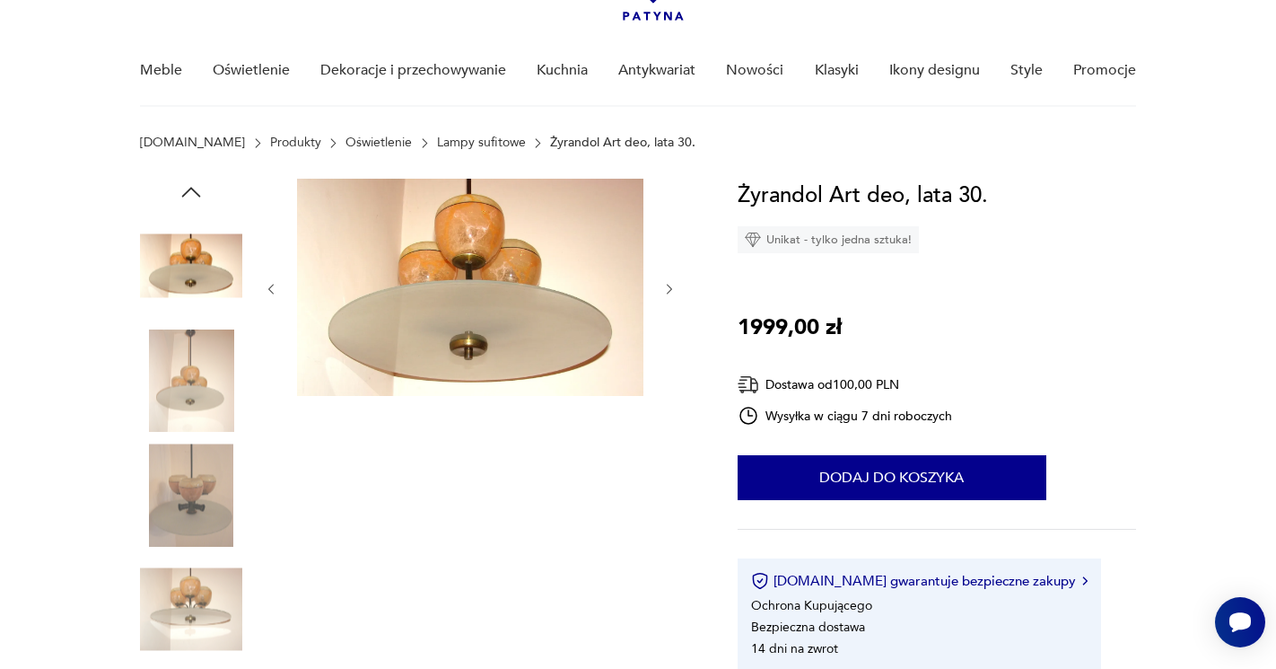
click at [667, 392] on div at bounding box center [470, 289] width 413 height 221
click at [663, 284] on icon "button" at bounding box center [669, 289] width 15 height 15
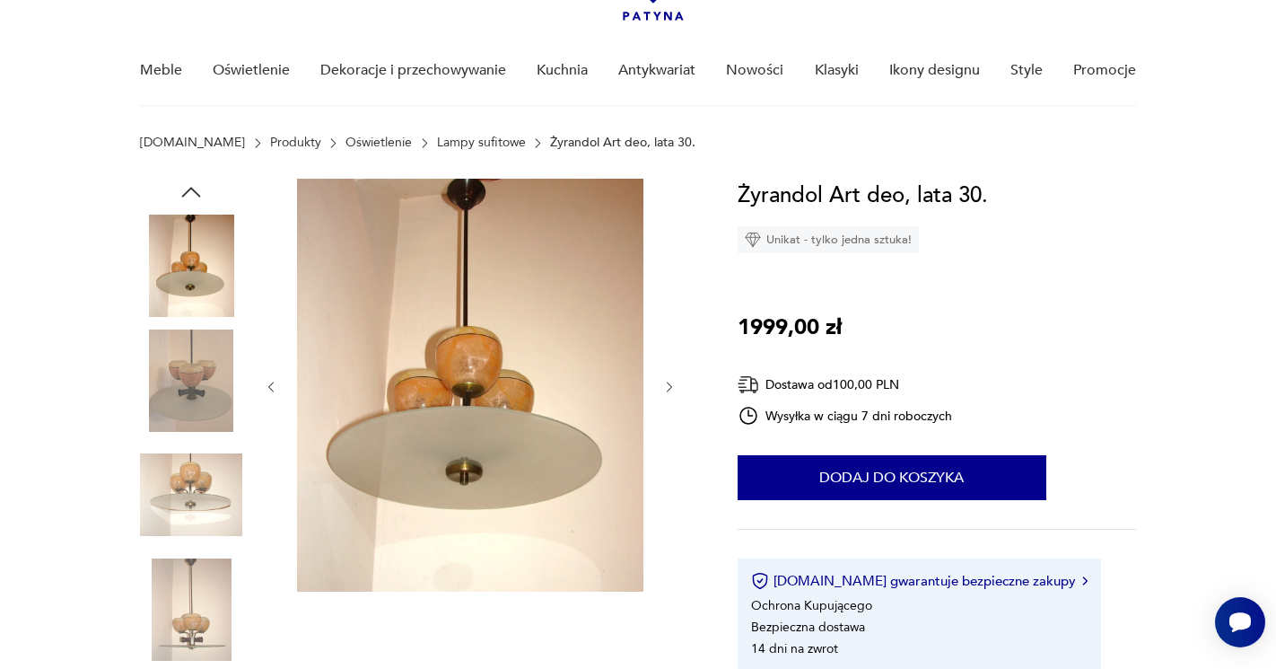
click at [675, 386] on icon "button" at bounding box center [669, 387] width 15 height 15
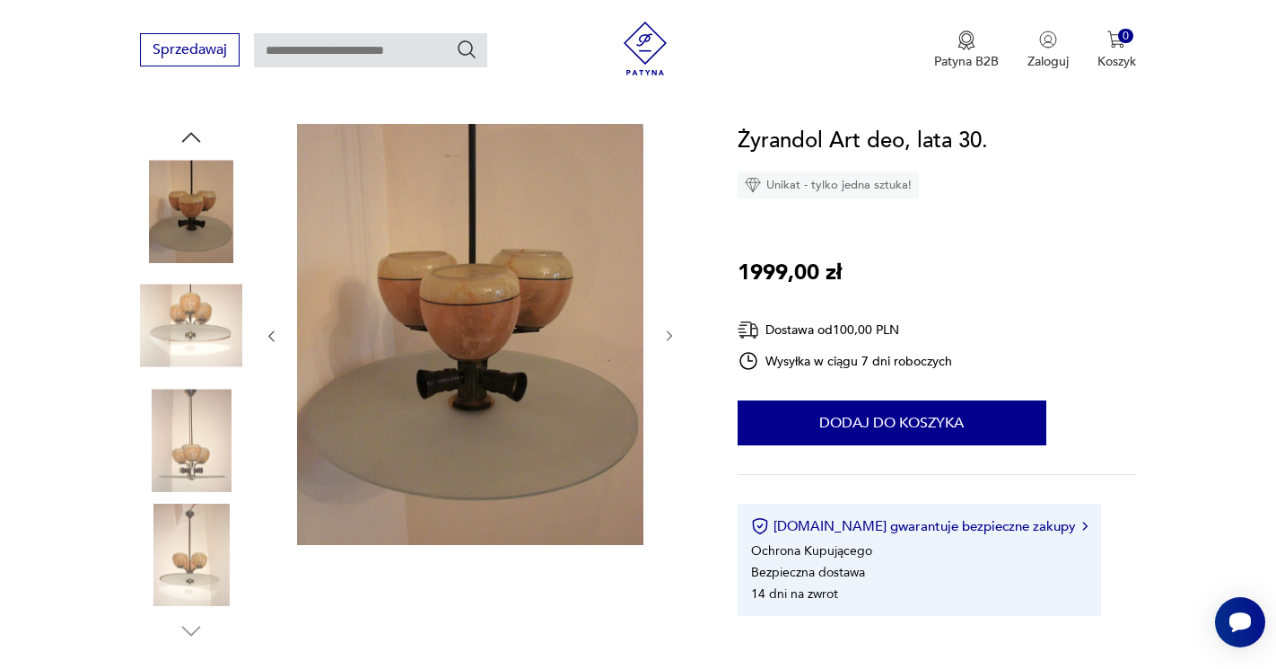
scroll to position [265, 0]
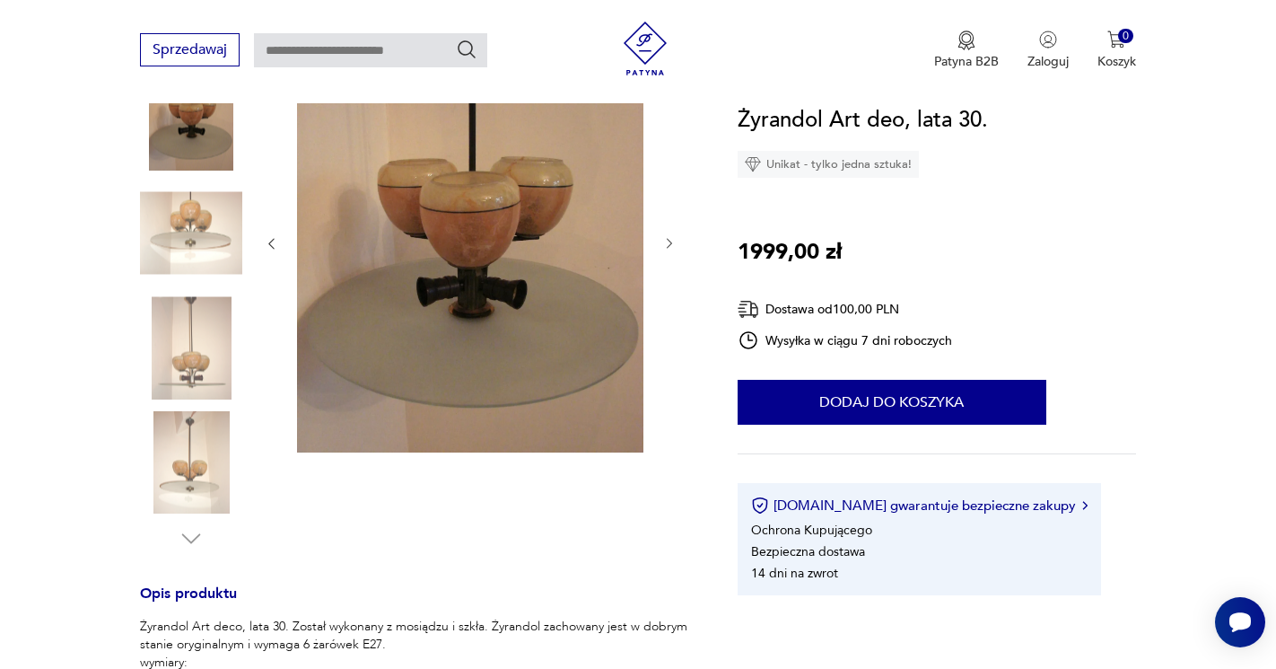
click at [668, 245] on icon "button" at bounding box center [669, 243] width 15 height 15
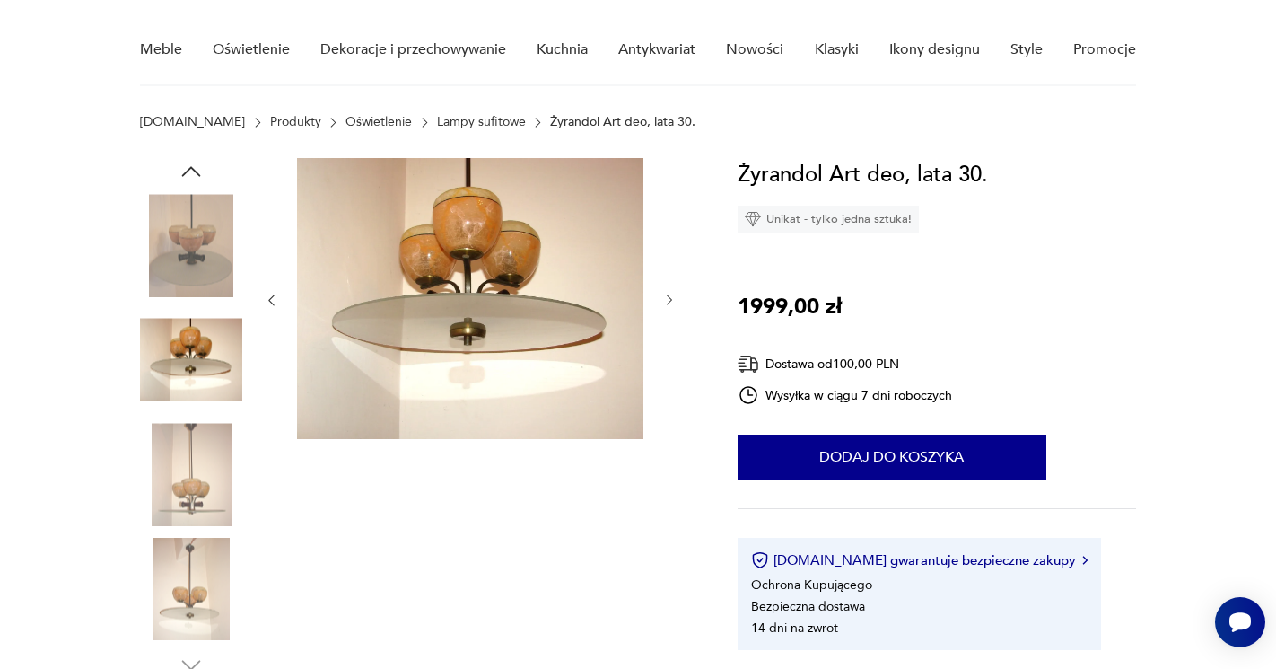
scroll to position [133, 0]
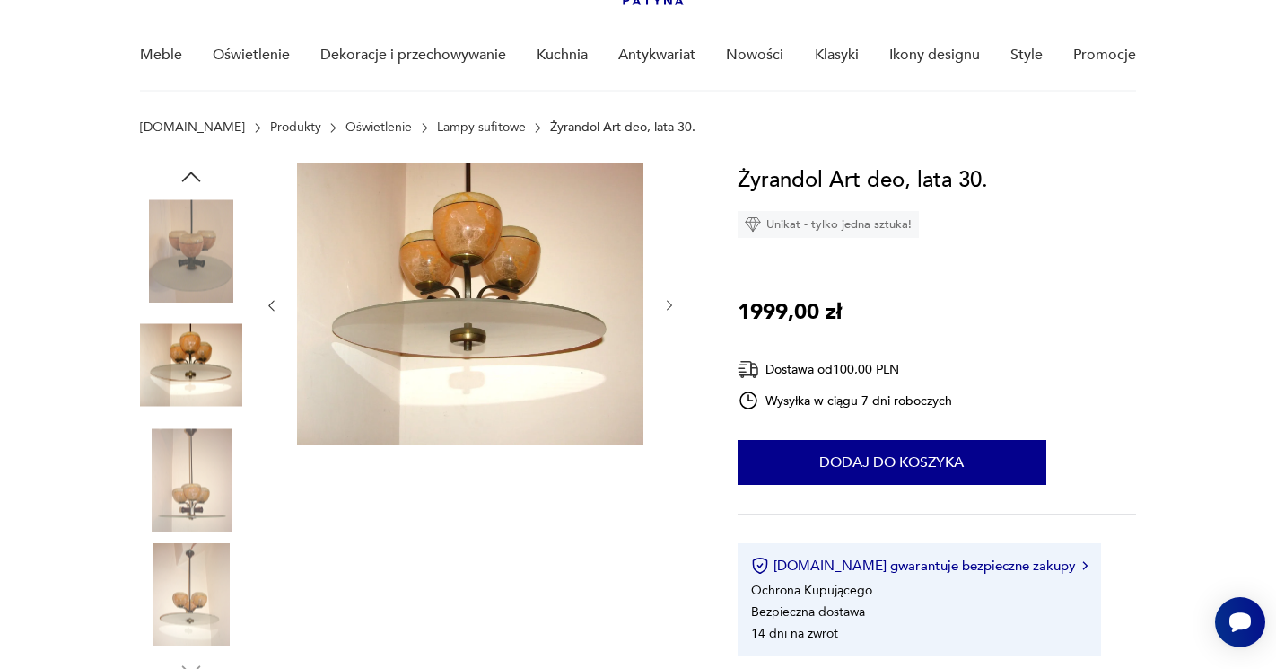
click at [665, 312] on icon "button" at bounding box center [669, 305] width 15 height 15
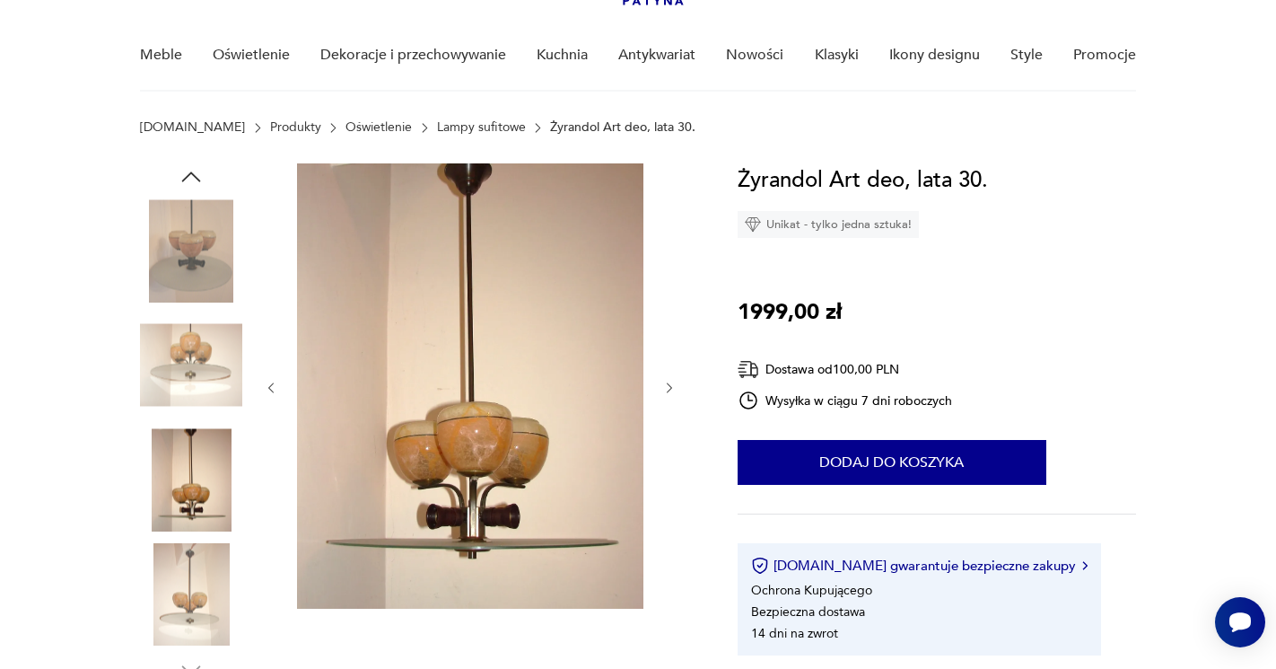
click at [676, 381] on icon "button" at bounding box center [669, 388] width 15 height 15
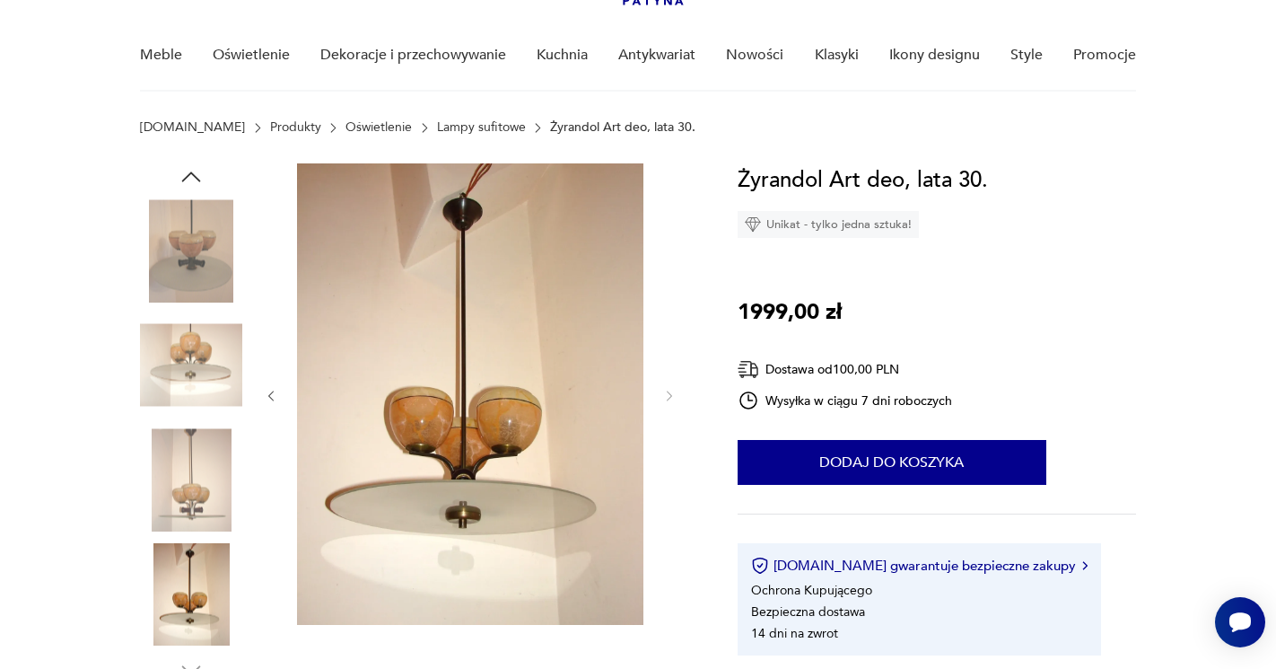
click at [676, 381] on div at bounding box center [470, 395] width 413 height 465
click at [668, 383] on div at bounding box center [470, 395] width 413 height 465
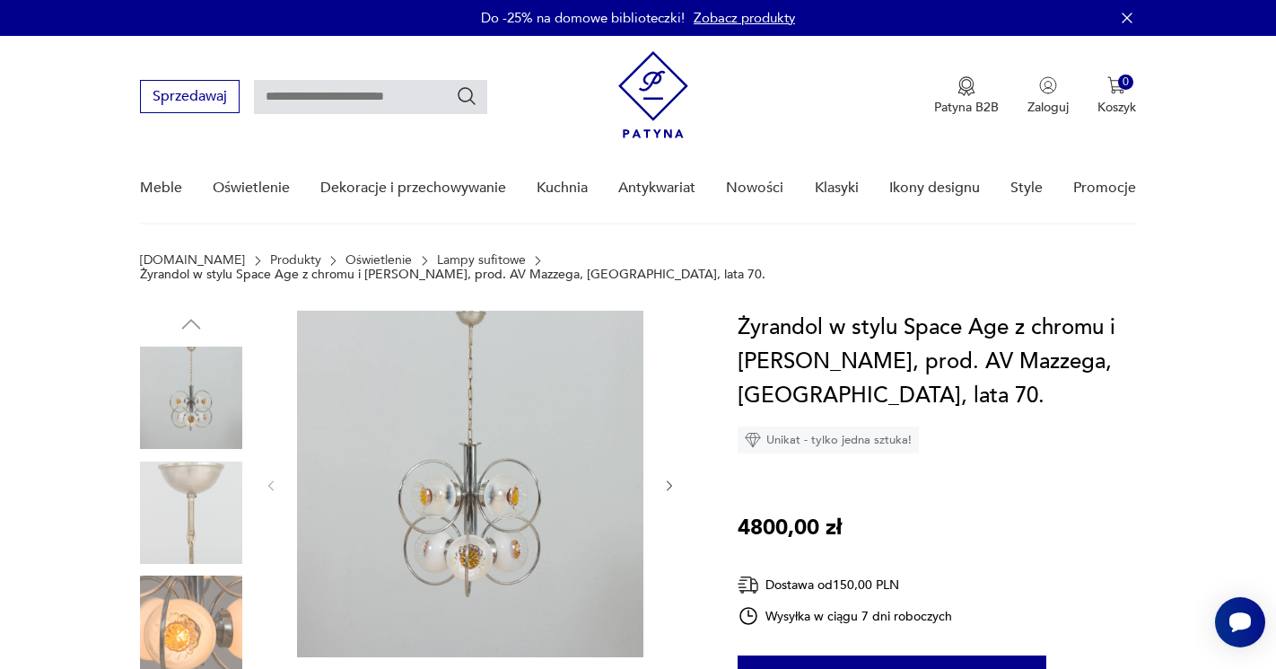
click at [195, 469] on img at bounding box center [191, 512] width 102 height 102
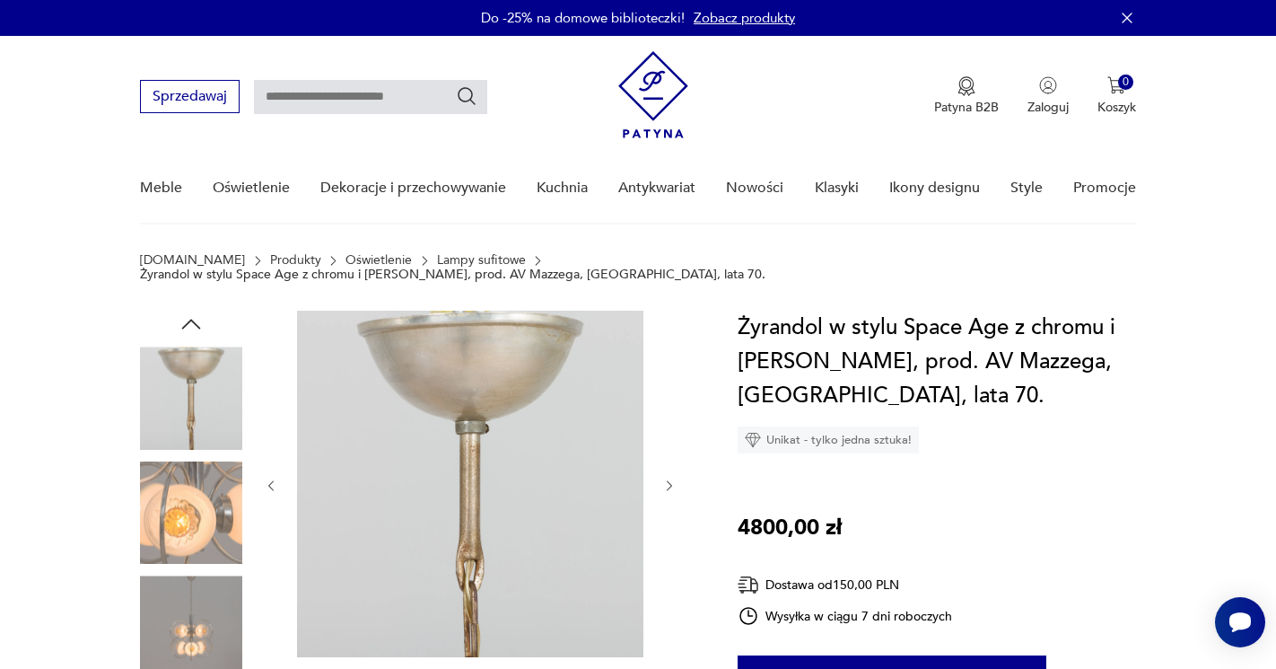
click at [667, 478] on icon "button" at bounding box center [669, 485] width 15 height 15
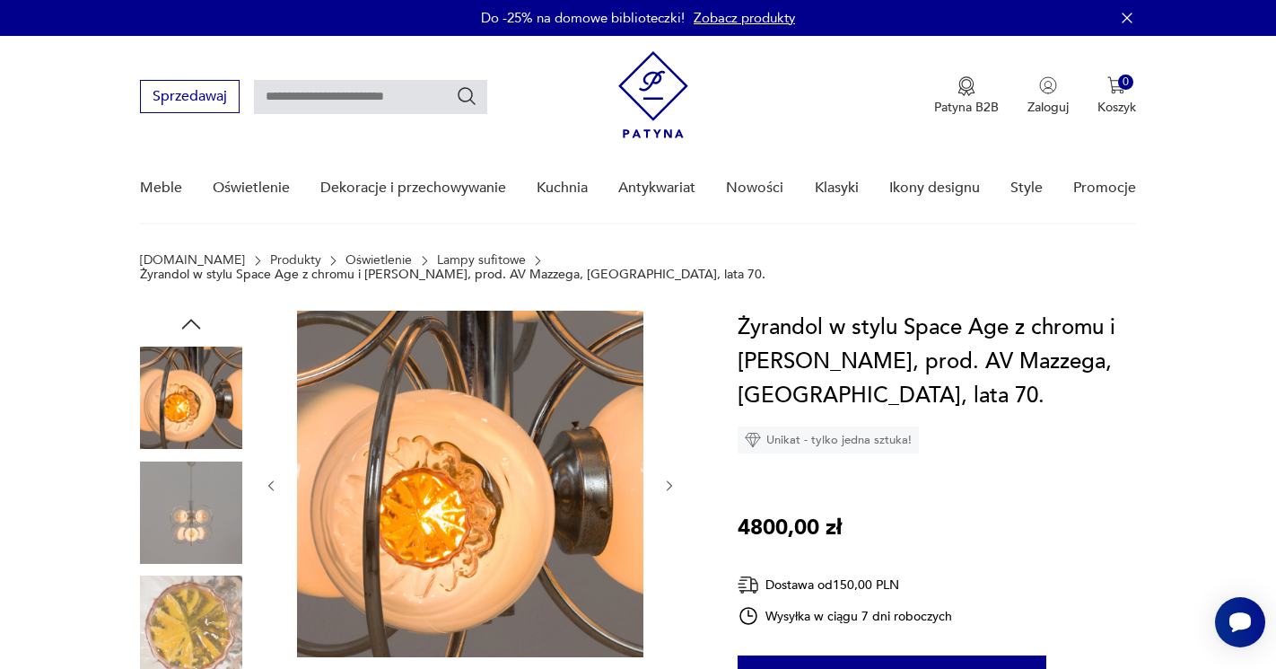
click at [667, 478] on icon "button" at bounding box center [669, 485] width 15 height 15
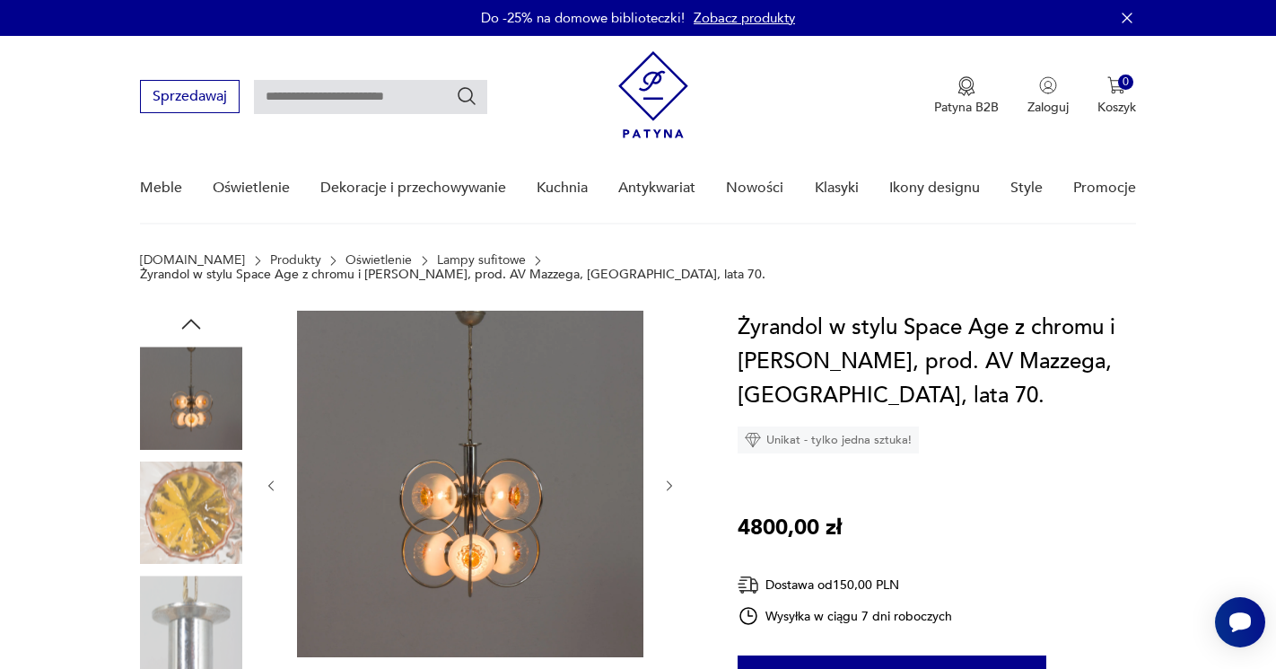
click at [667, 478] on icon "button" at bounding box center [669, 485] width 15 height 15
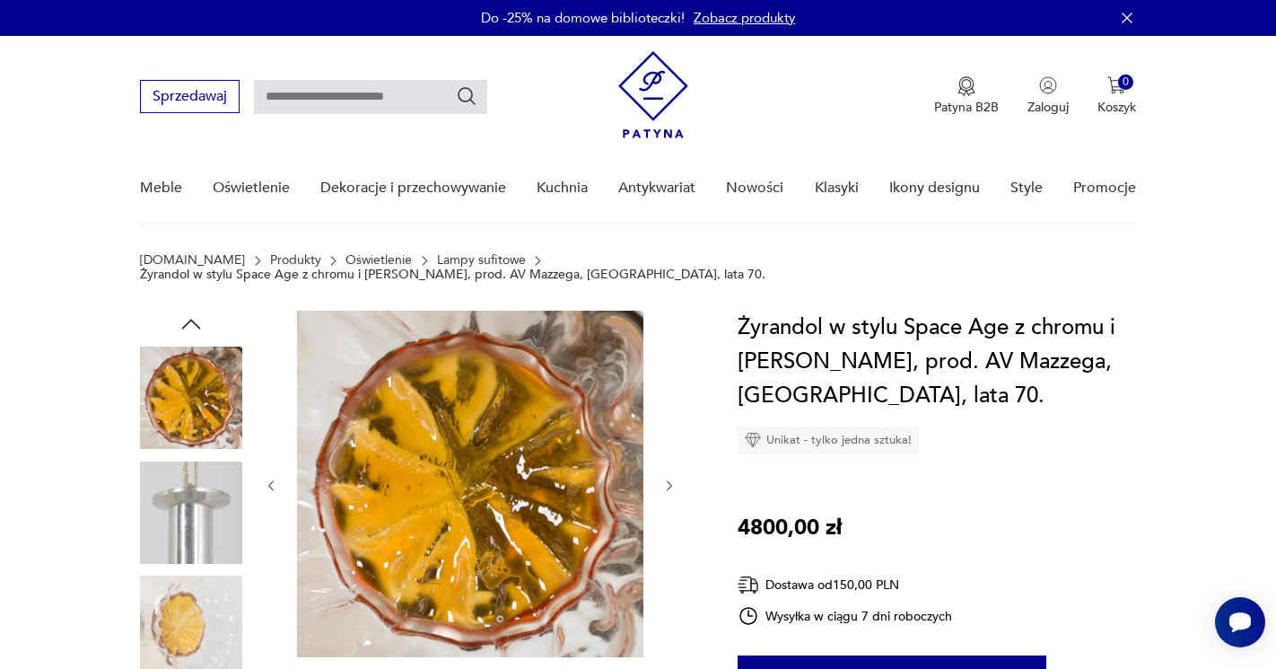
click at [667, 478] on icon "button" at bounding box center [669, 485] width 15 height 15
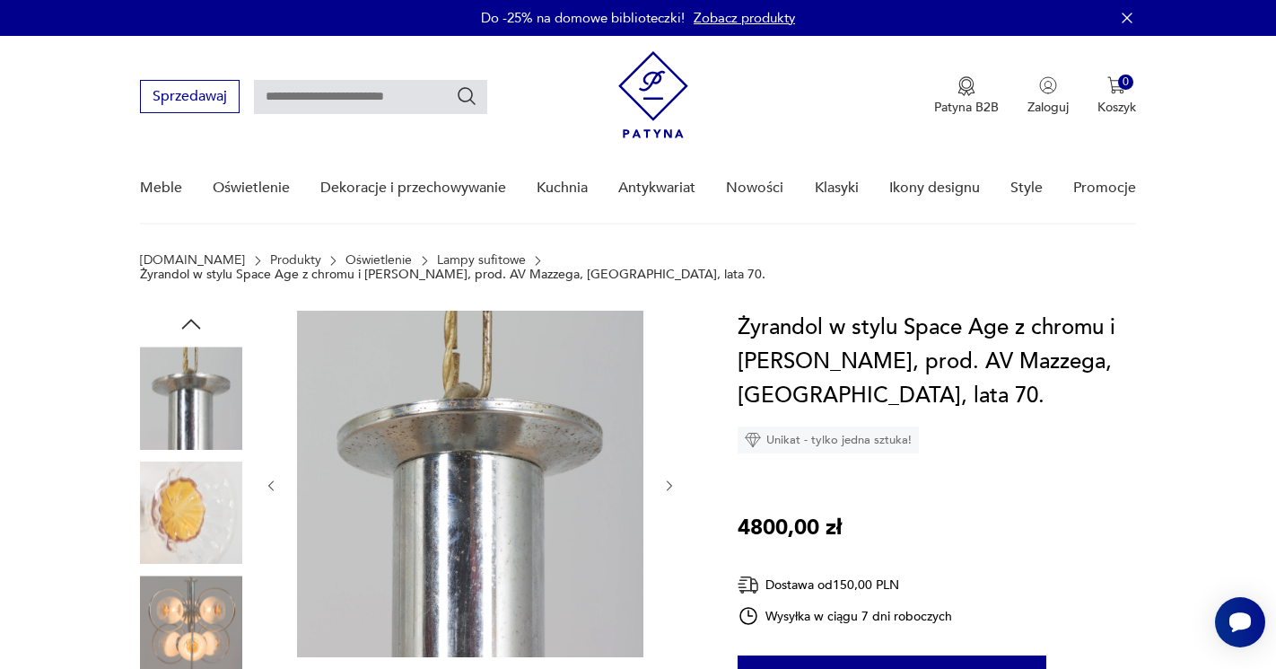
click at [667, 478] on icon "button" at bounding box center [669, 485] width 15 height 15
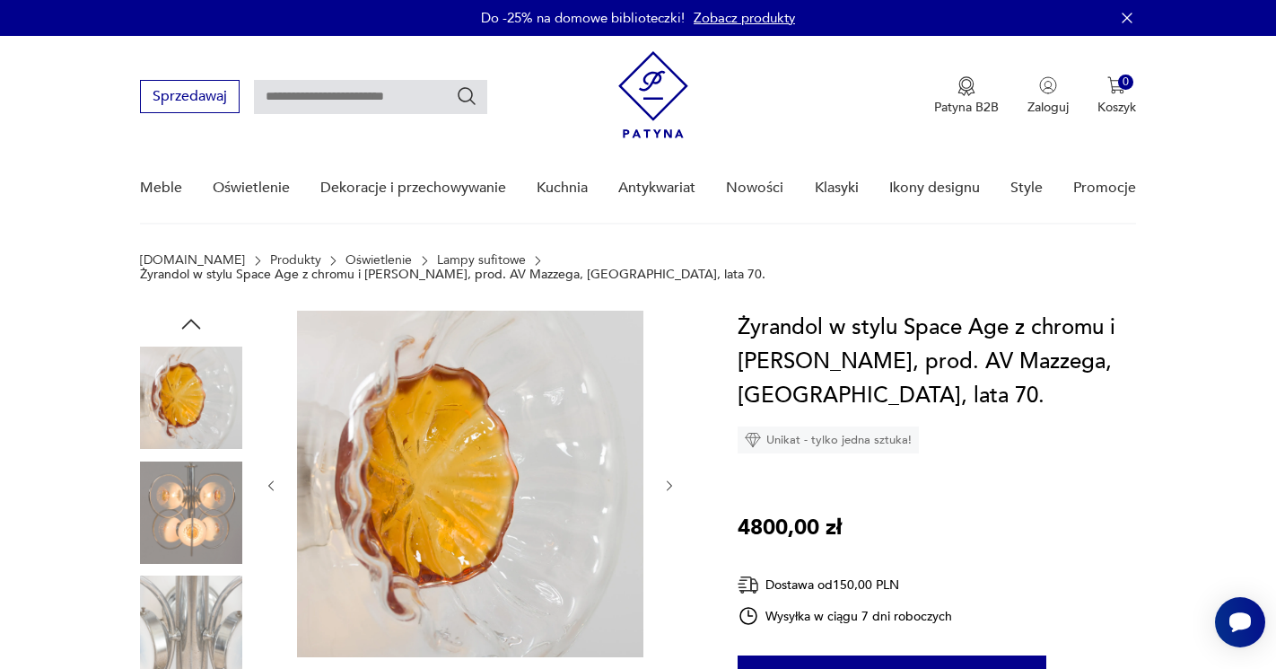
click at [667, 478] on icon "button" at bounding box center [669, 485] width 15 height 15
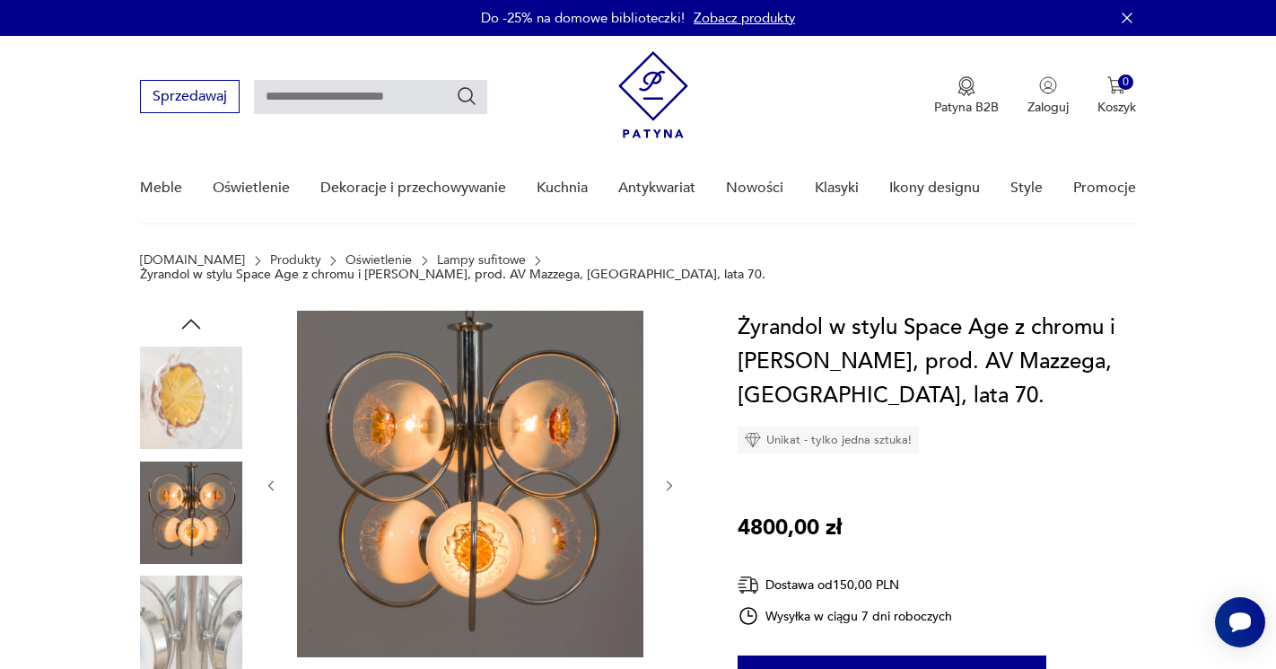
click at [667, 478] on icon "button" at bounding box center [669, 485] width 15 height 15
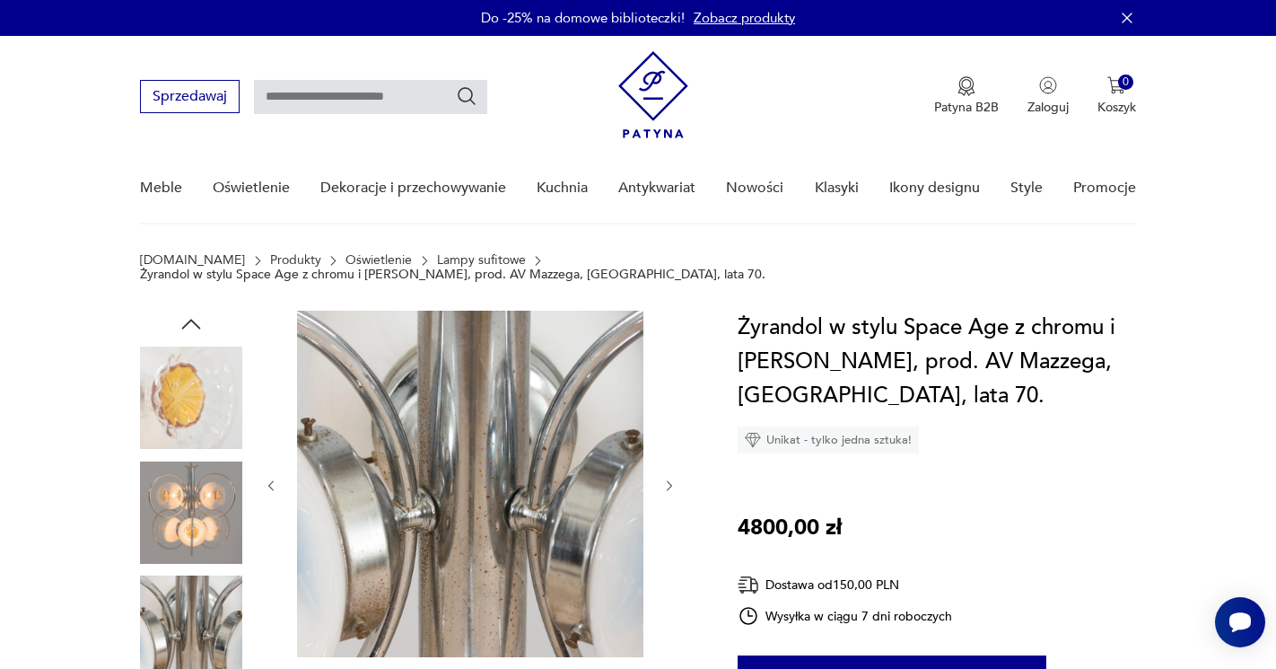
click at [667, 478] on icon "button" at bounding box center [669, 485] width 15 height 15
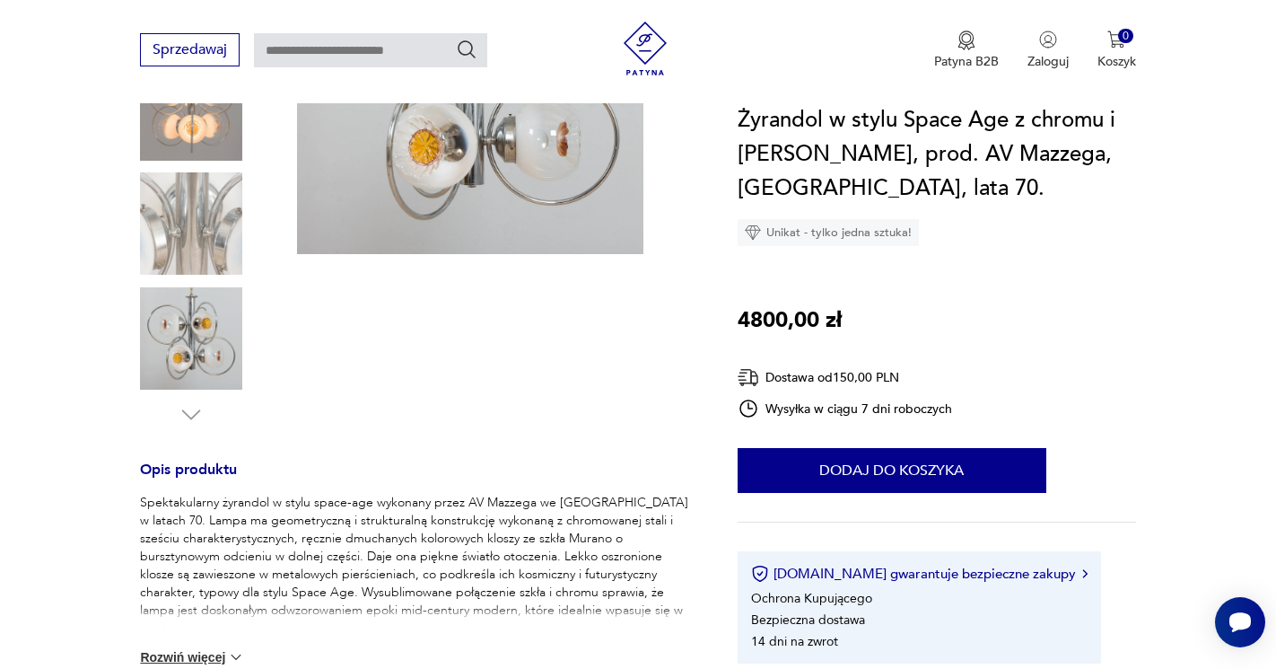
scroll to position [405, 0]
click at [237, 646] on img at bounding box center [236, 655] width 18 height 18
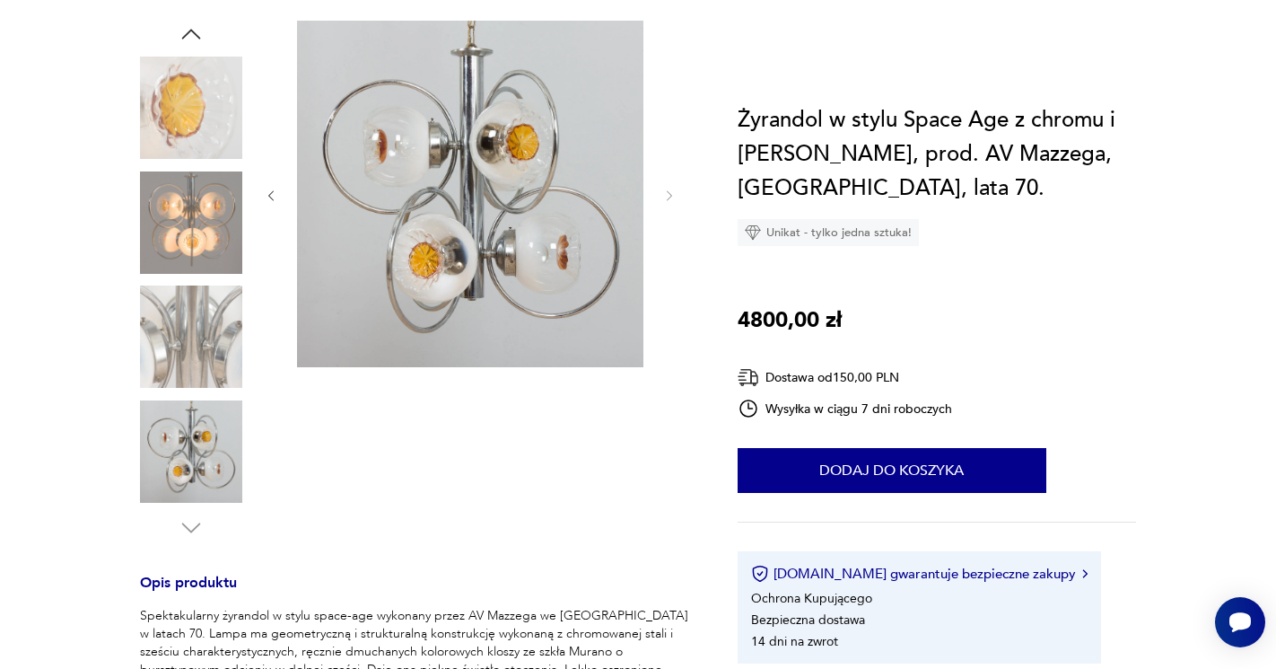
scroll to position [48, 0]
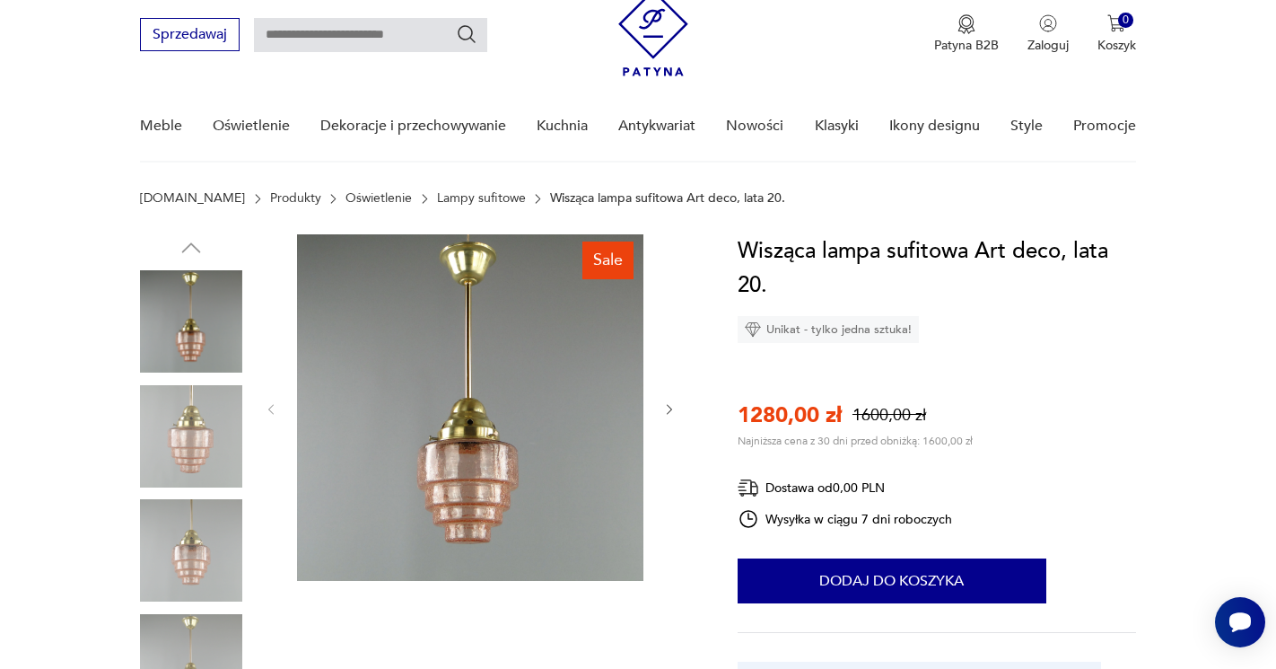
click at [665, 416] on icon "button" at bounding box center [669, 409] width 15 height 15
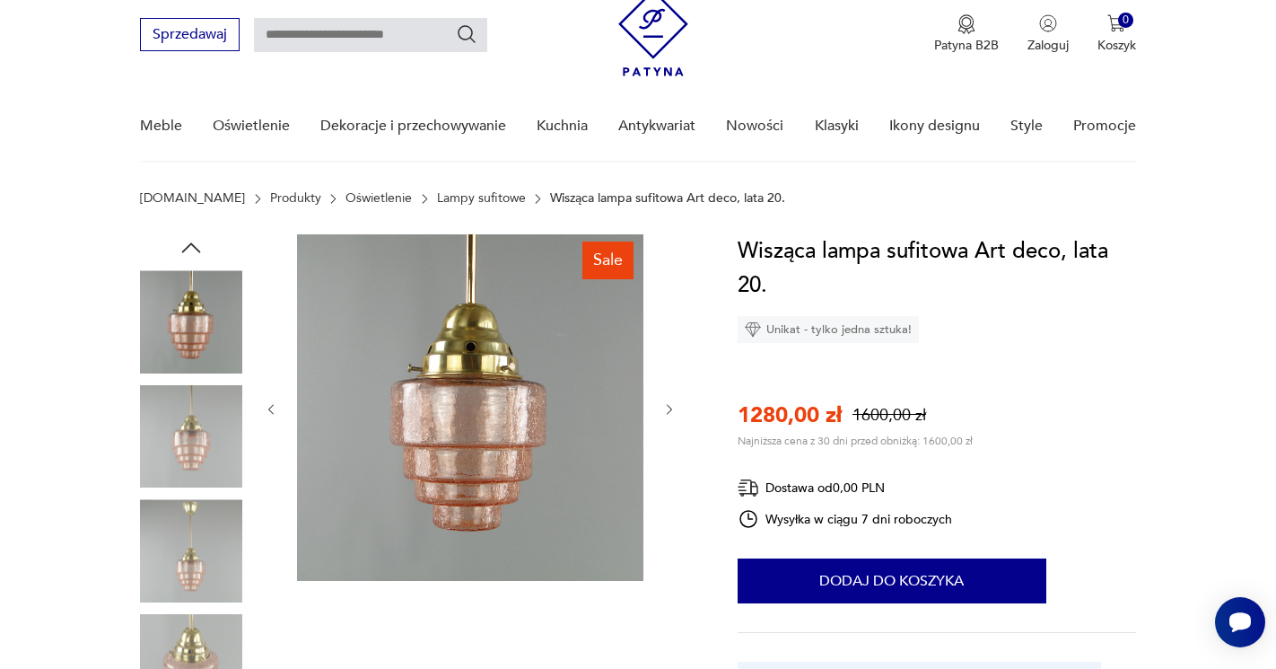
click at [665, 416] on icon "button" at bounding box center [669, 409] width 15 height 15
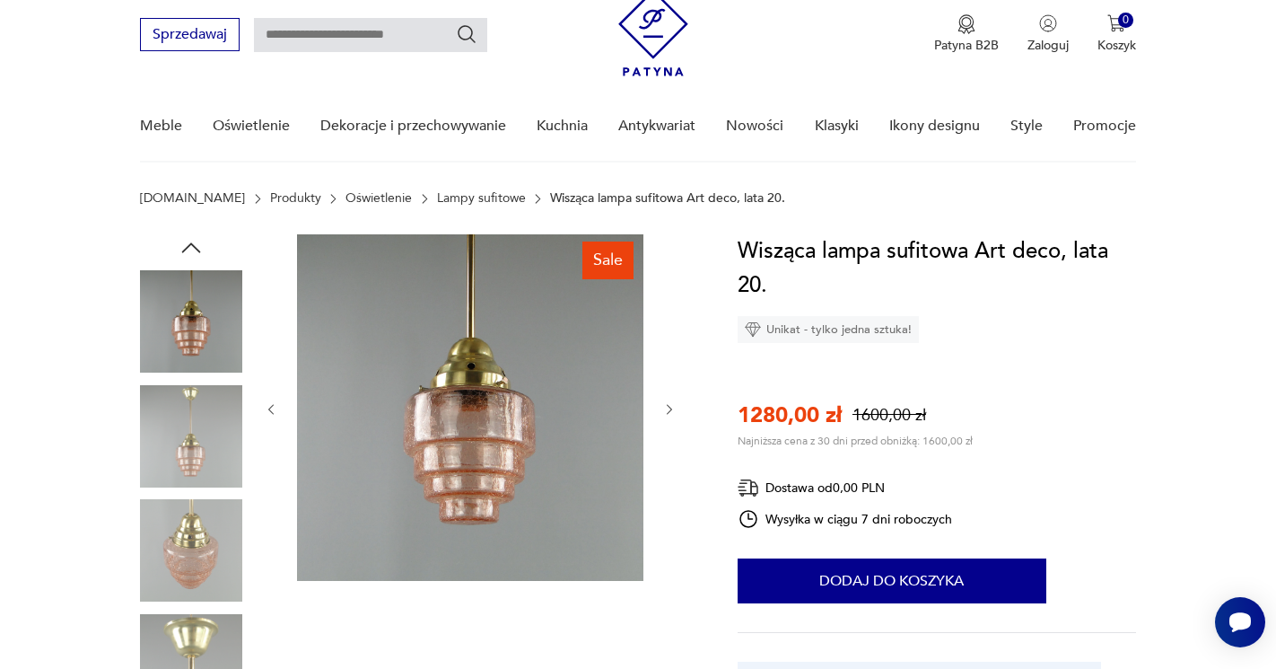
click at [665, 416] on icon "button" at bounding box center [669, 409] width 15 height 15
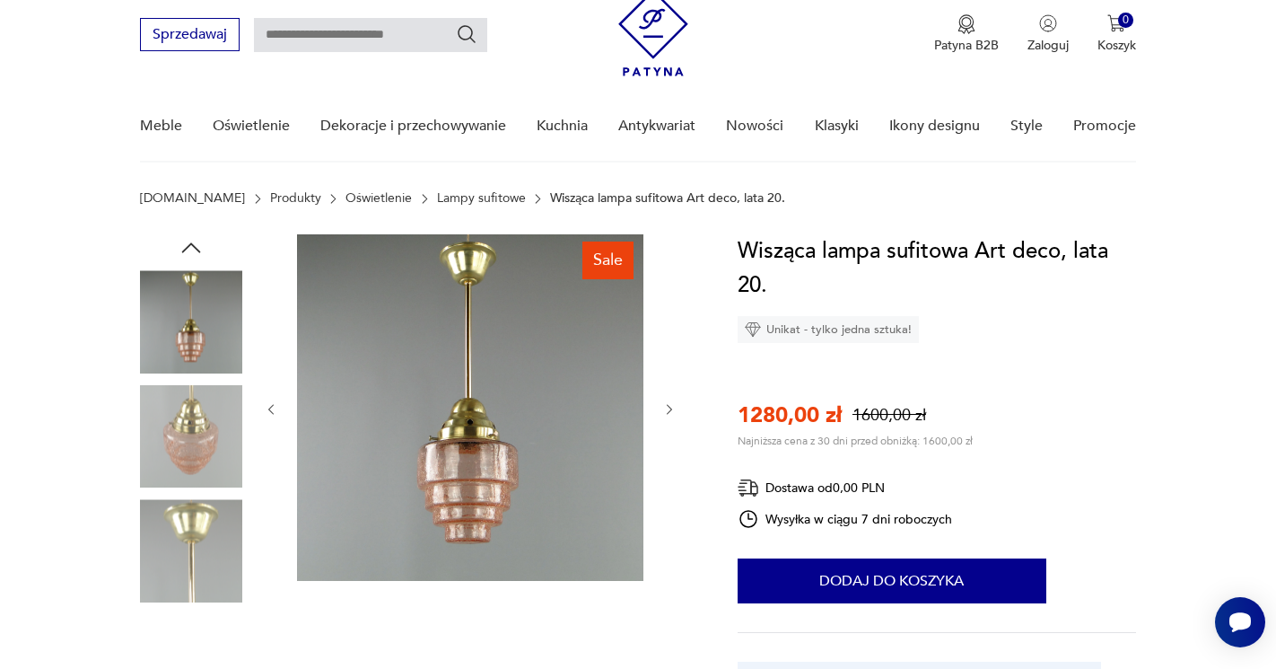
click at [665, 416] on icon "button" at bounding box center [669, 409] width 15 height 15
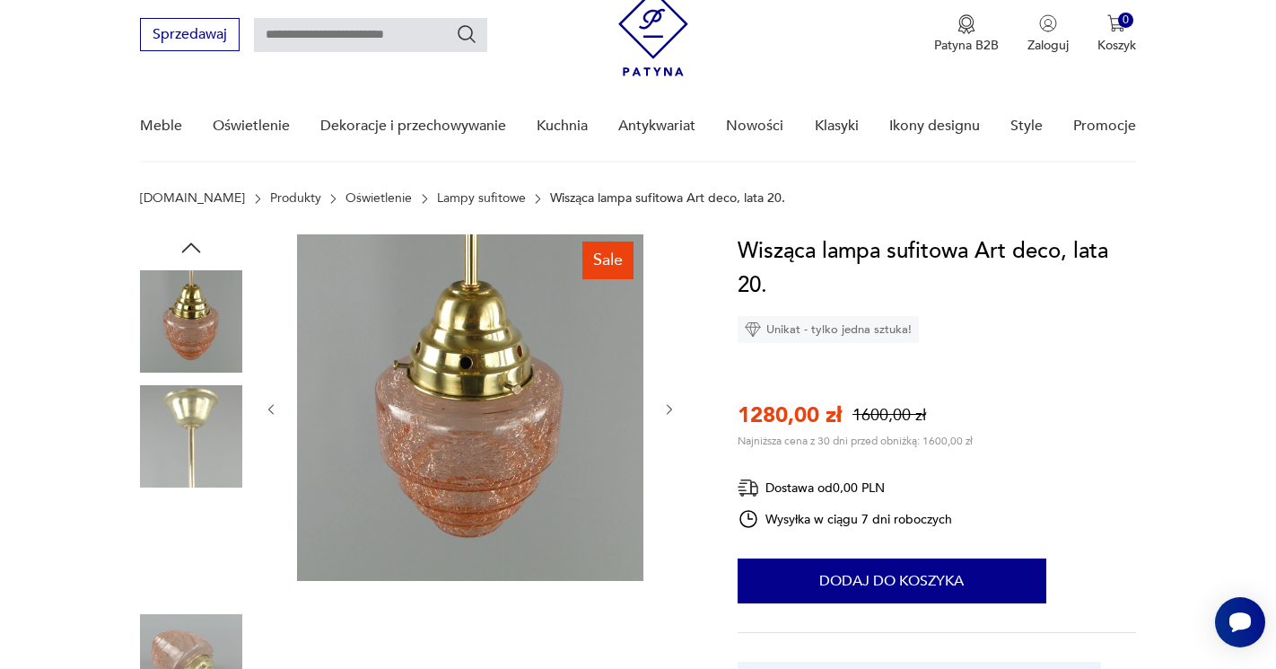
click at [665, 416] on icon "button" at bounding box center [669, 409] width 15 height 15
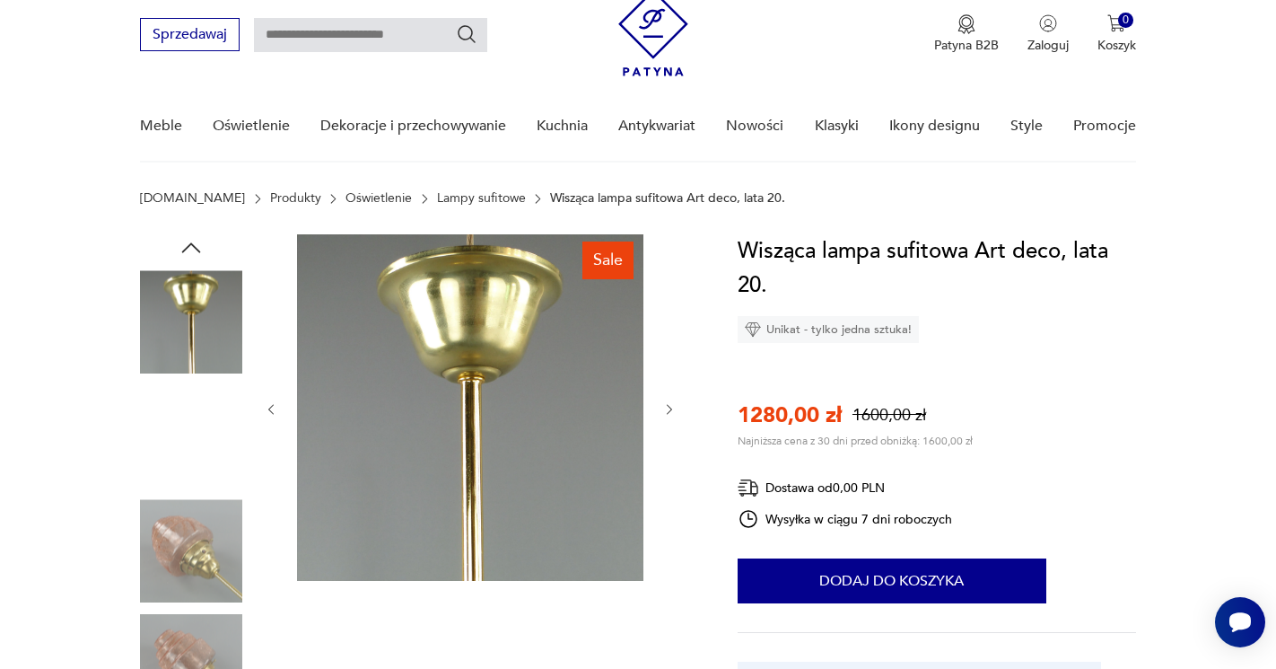
click at [665, 416] on icon "button" at bounding box center [669, 409] width 15 height 15
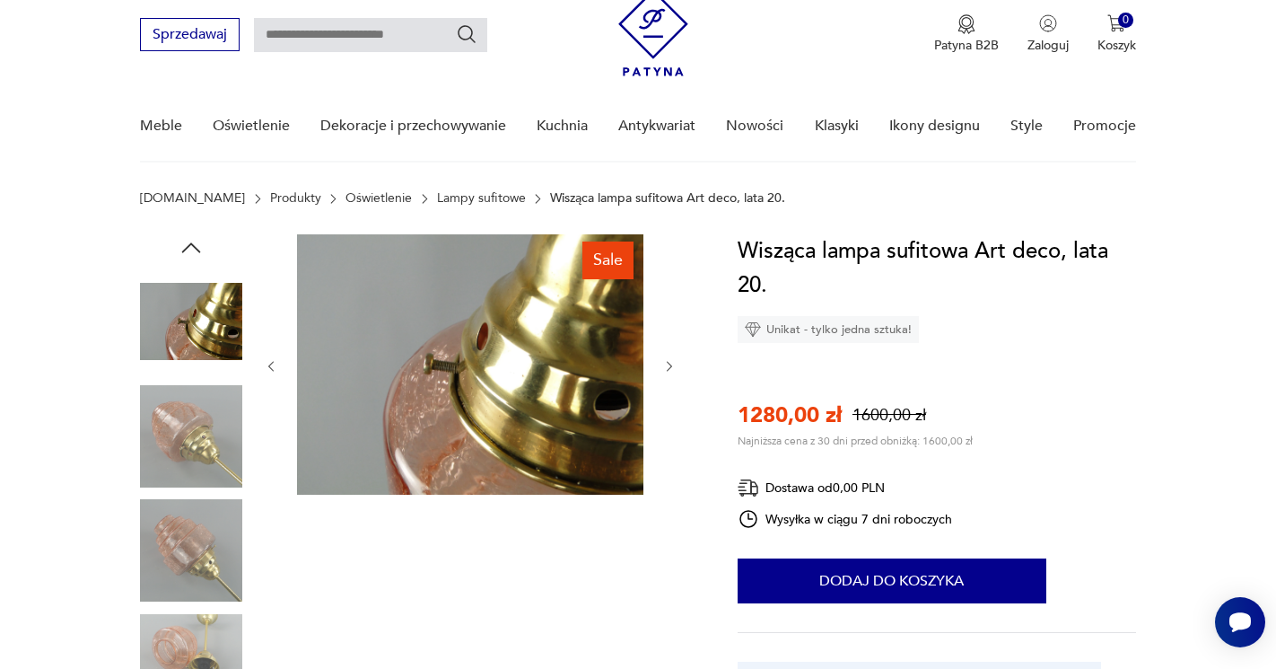
click at [665, 416] on div at bounding box center [470, 366] width 413 height 264
click at [654, 356] on div at bounding box center [470, 366] width 413 height 264
click at [666, 361] on icon "button" at bounding box center [669, 366] width 15 height 15
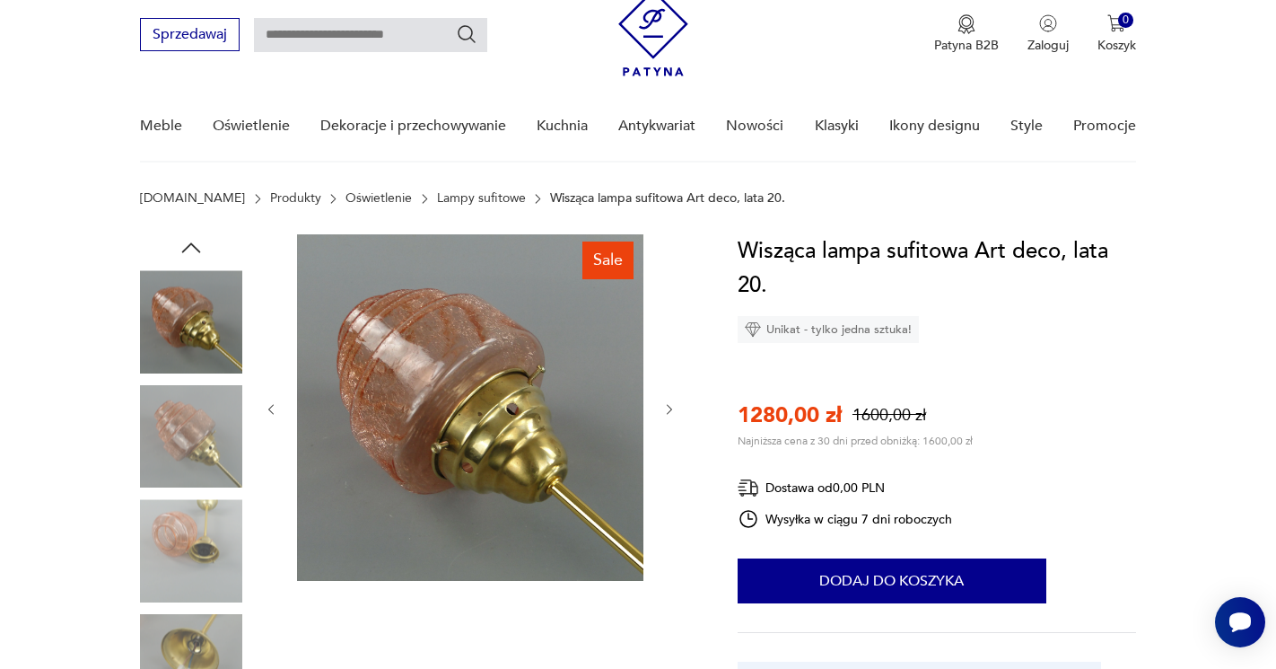
click at [666, 361] on div at bounding box center [470, 409] width 413 height 350
click at [674, 400] on button "button" at bounding box center [669, 409] width 15 height 18
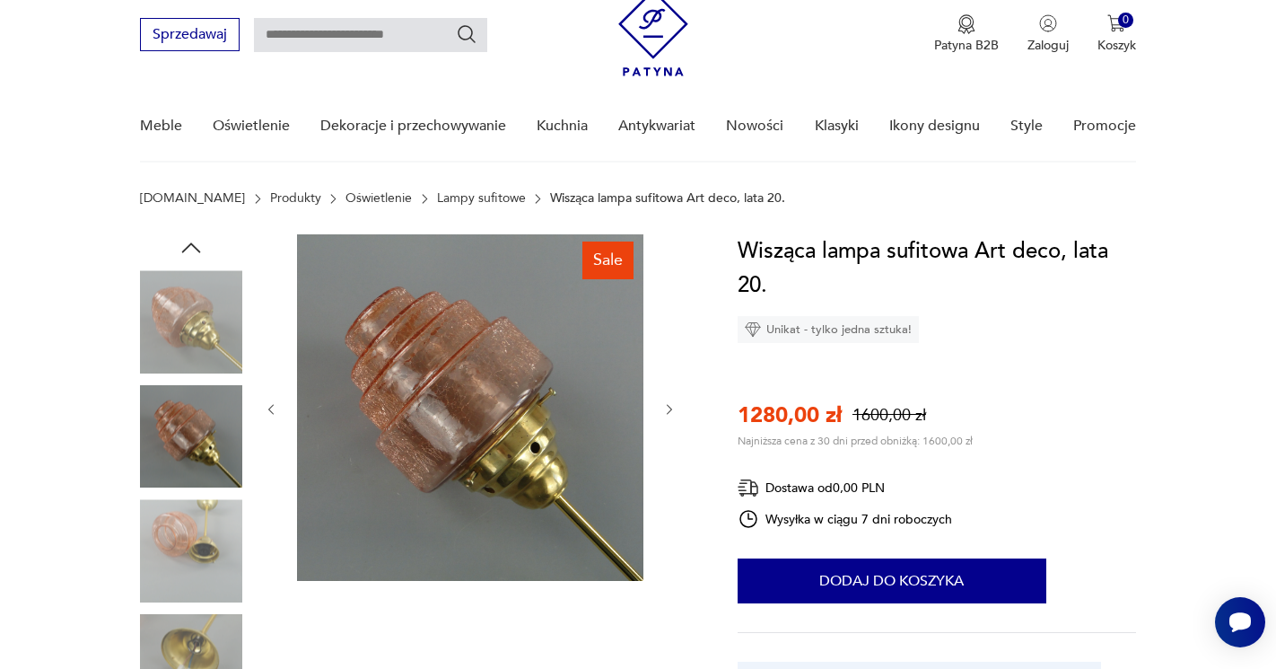
click at [674, 400] on button "button" at bounding box center [669, 409] width 15 height 18
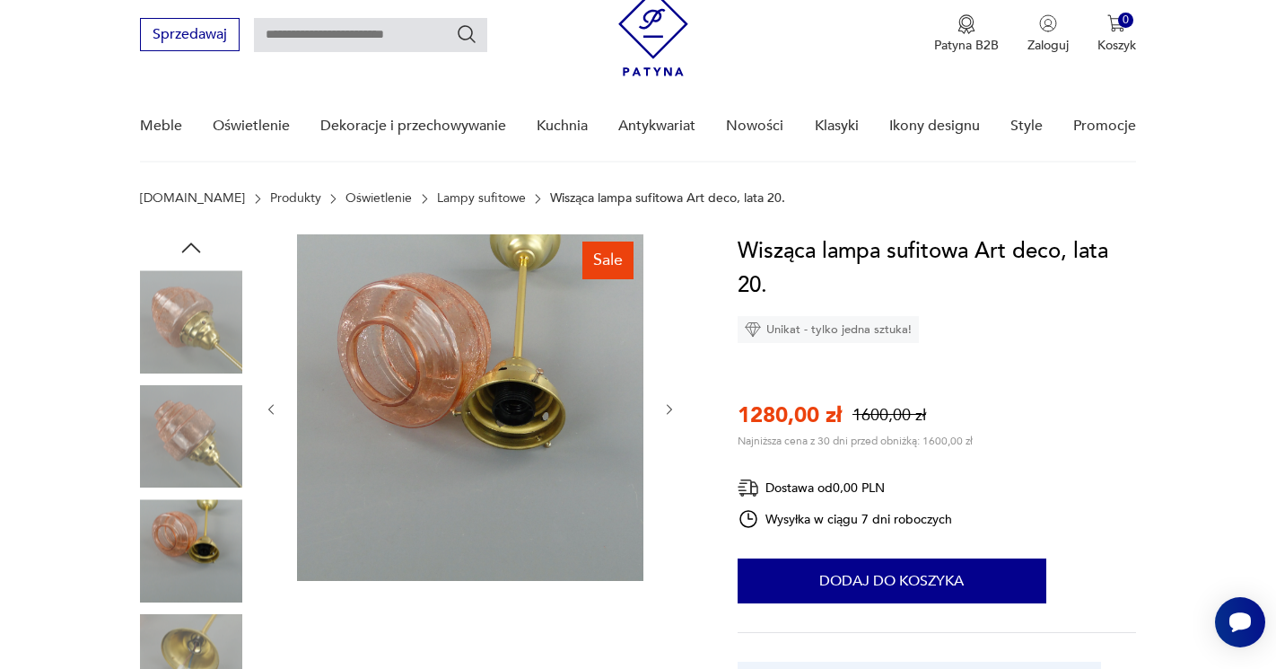
click at [674, 400] on button "button" at bounding box center [669, 409] width 15 height 18
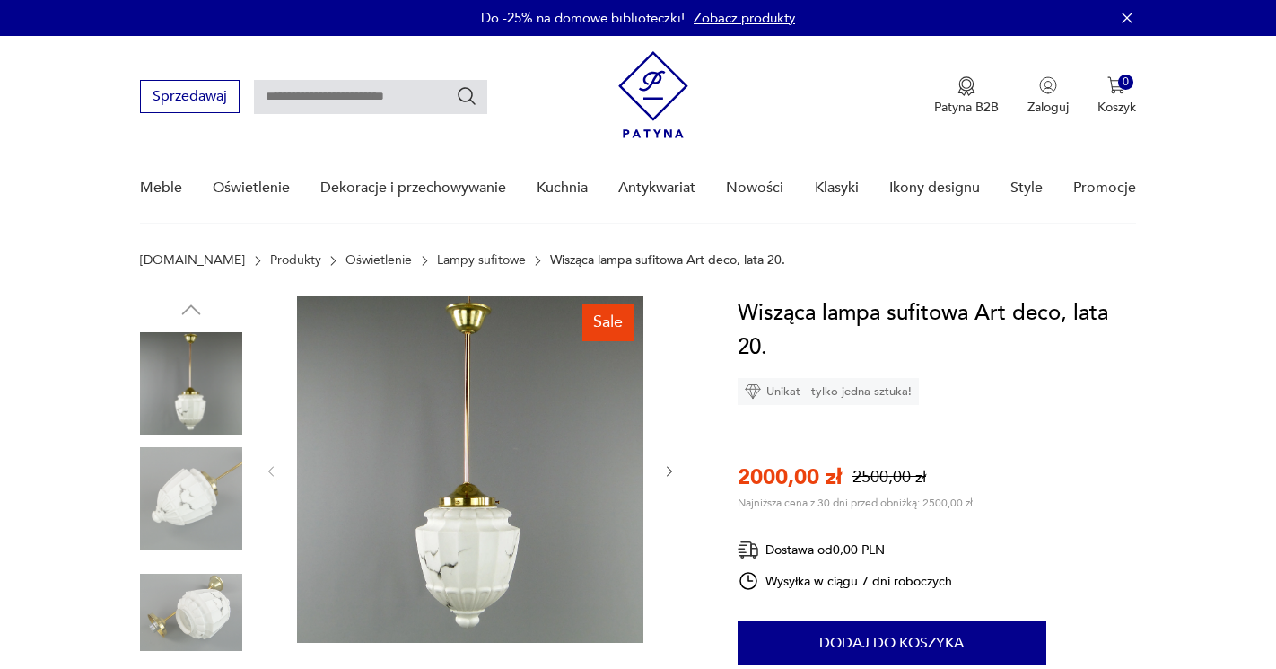
scroll to position [66, 0]
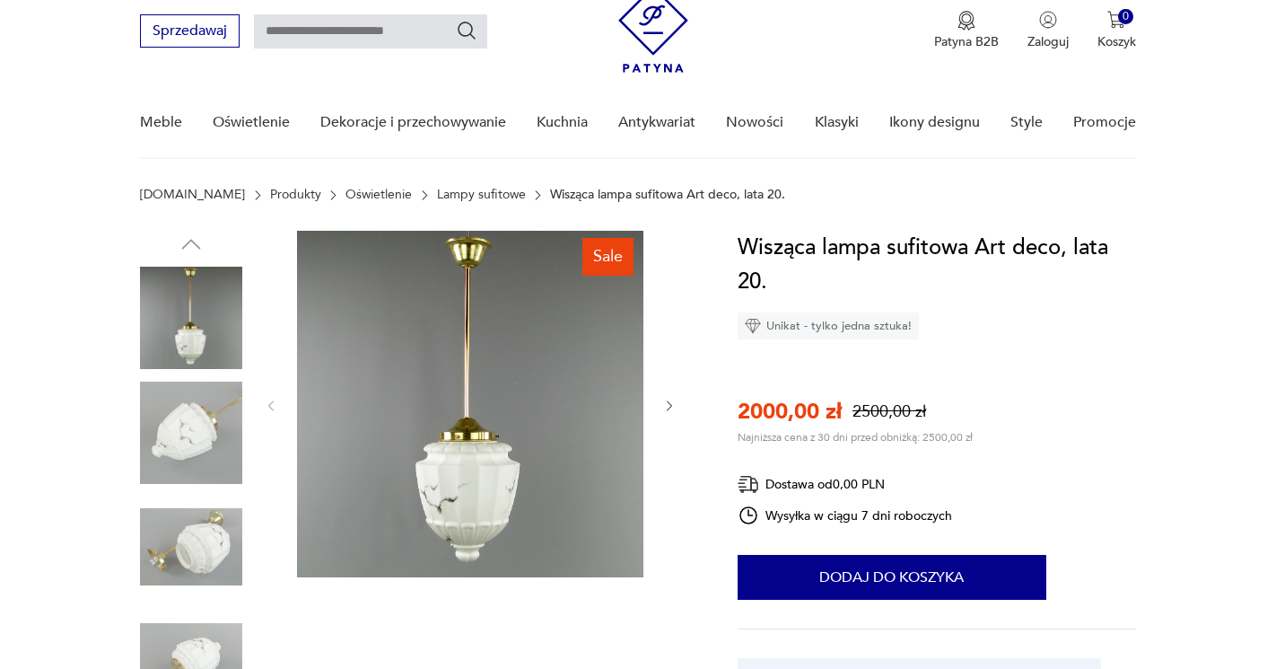
click at [660, 402] on div at bounding box center [470, 406] width 413 height 350
click at [673, 405] on icon "button" at bounding box center [669, 405] width 15 height 15
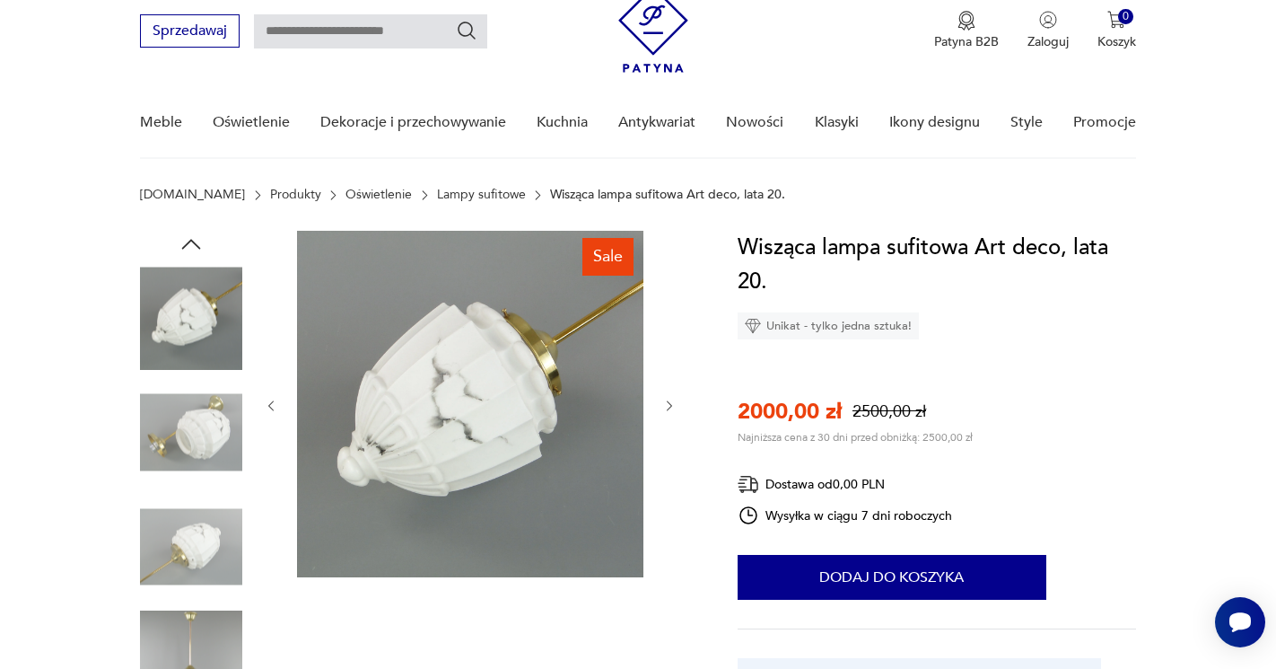
click at [673, 405] on icon "button" at bounding box center [669, 405] width 15 height 15
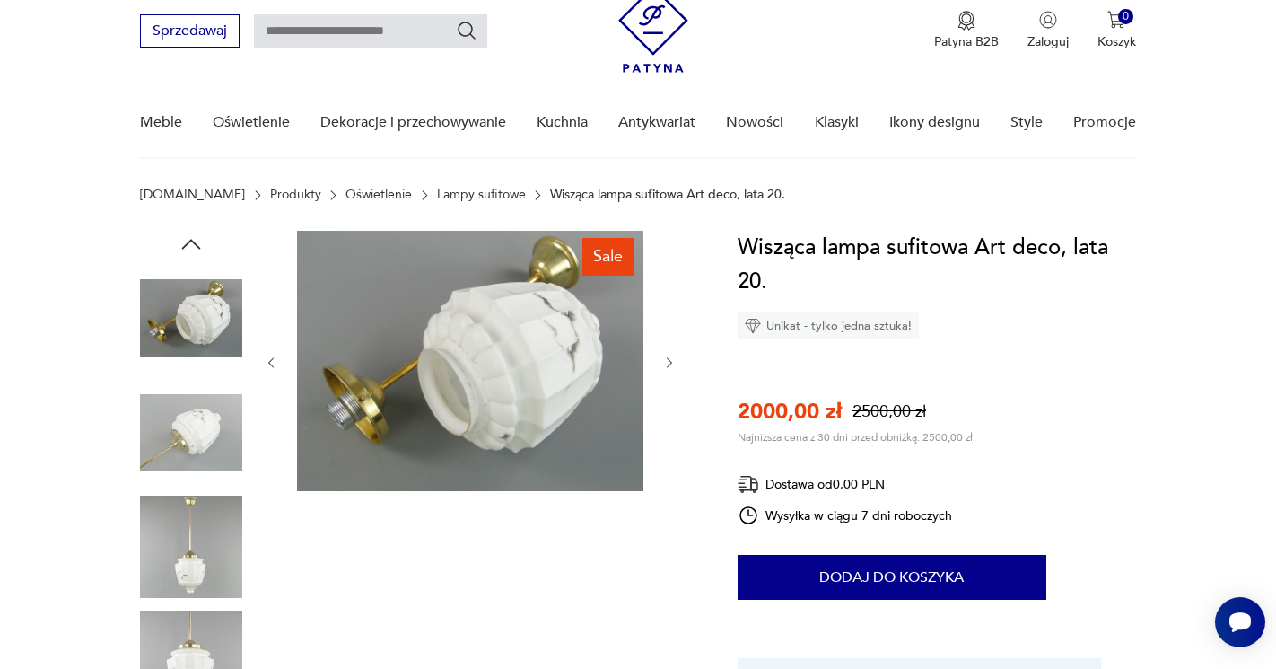
click at [673, 405] on div at bounding box center [470, 363] width 413 height 264
click at [668, 360] on icon "button" at bounding box center [669, 362] width 15 height 15
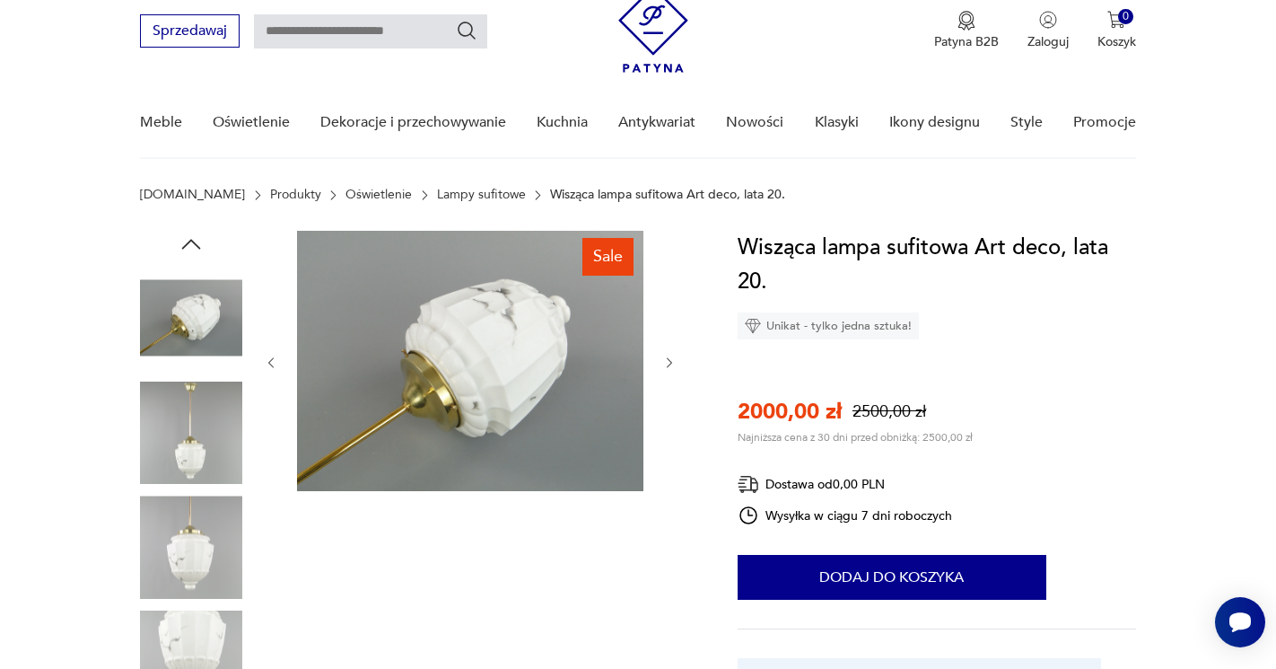
click at [668, 360] on icon "button" at bounding box center [669, 362] width 15 height 15
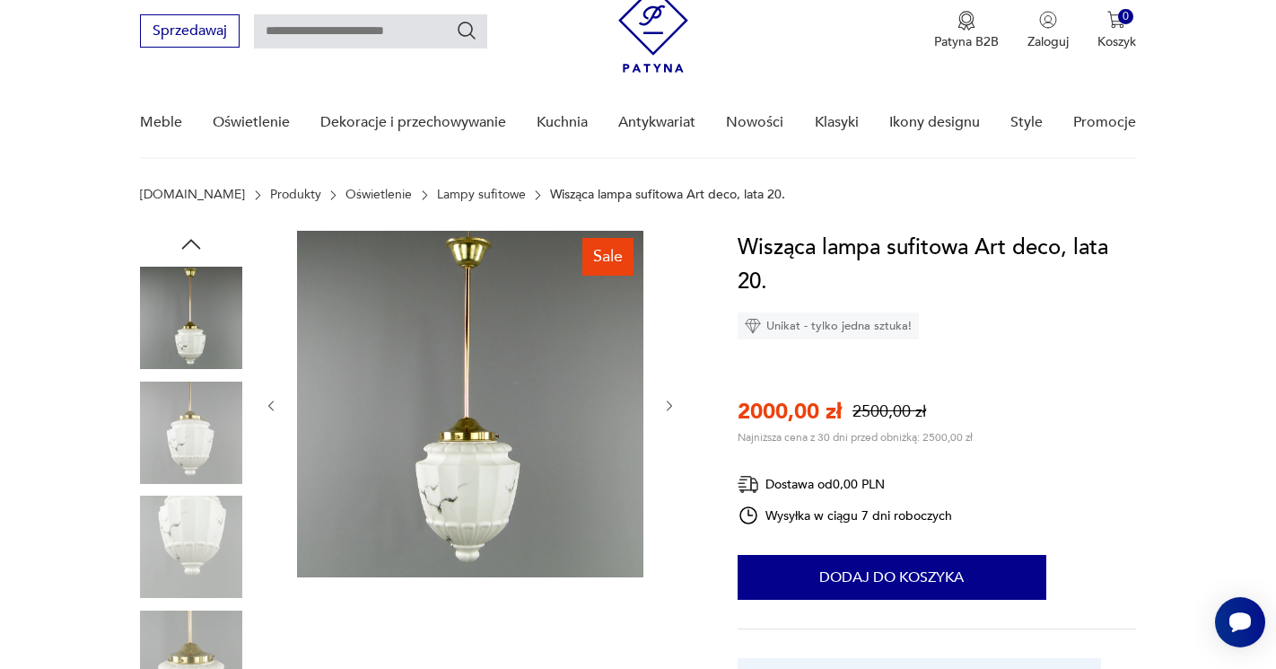
click at [668, 360] on div at bounding box center [470, 406] width 413 height 350
click at [667, 404] on icon "button" at bounding box center [669, 405] width 15 height 15
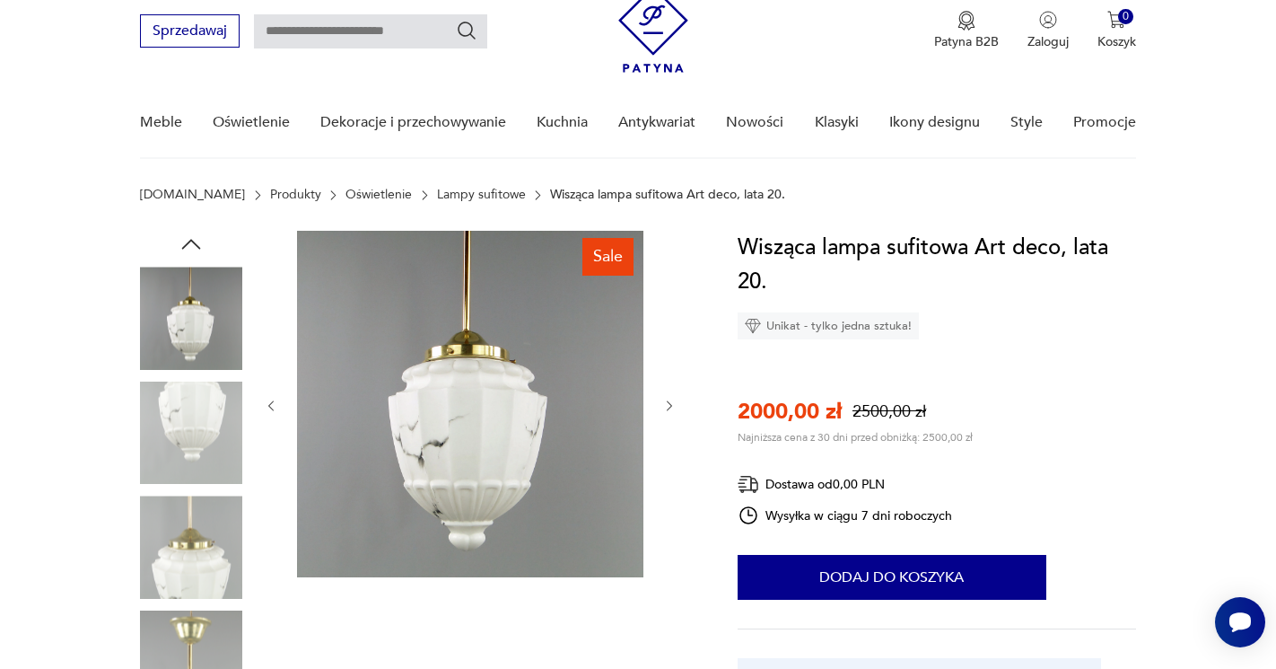
click at [667, 404] on icon "button" at bounding box center [669, 405] width 15 height 15
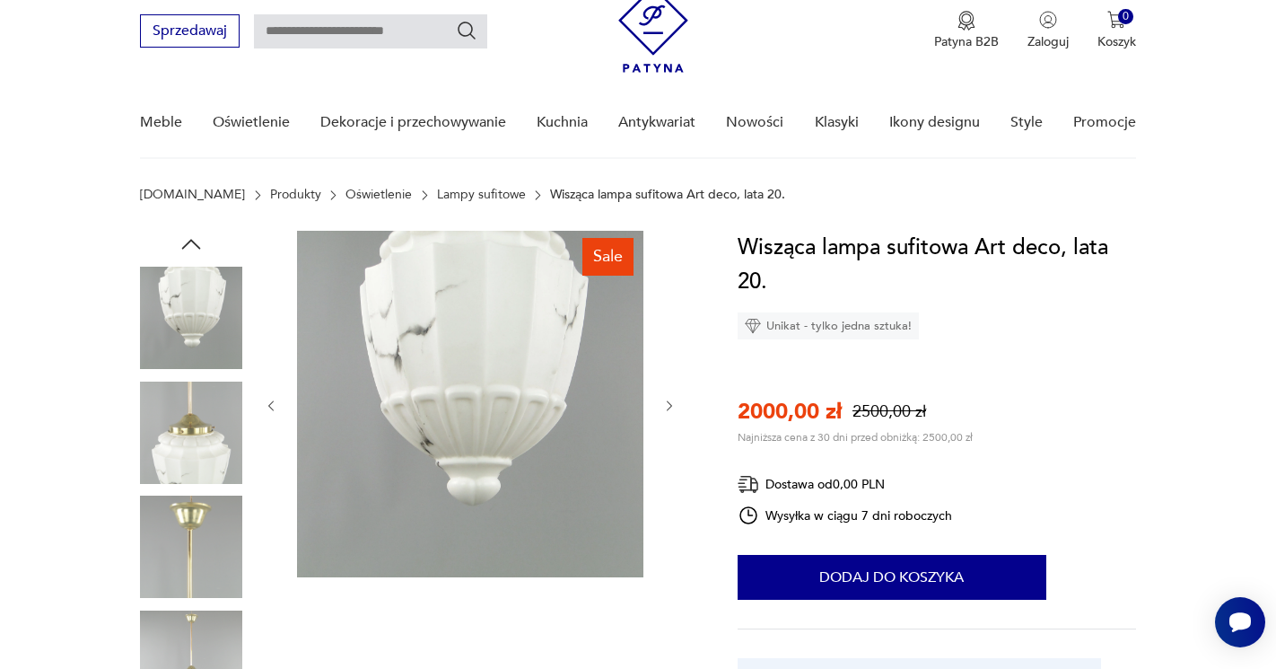
click at [667, 404] on icon "button" at bounding box center [669, 405] width 15 height 15
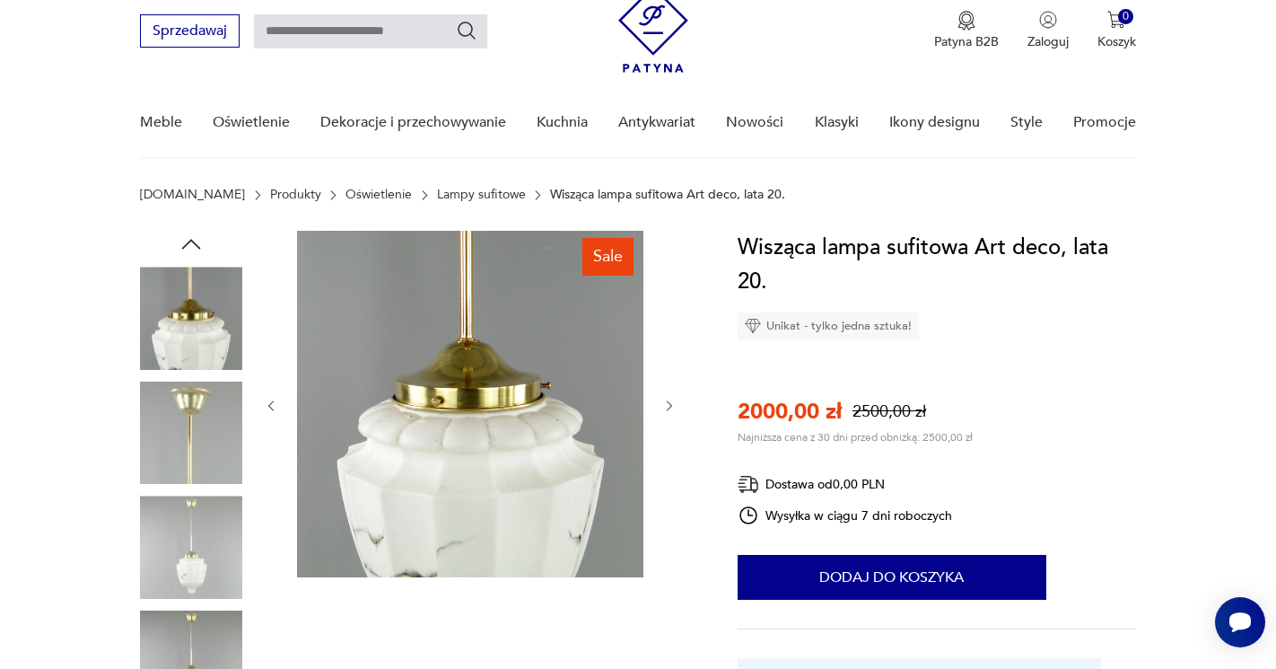
click at [667, 404] on icon "button" at bounding box center [669, 405] width 15 height 15
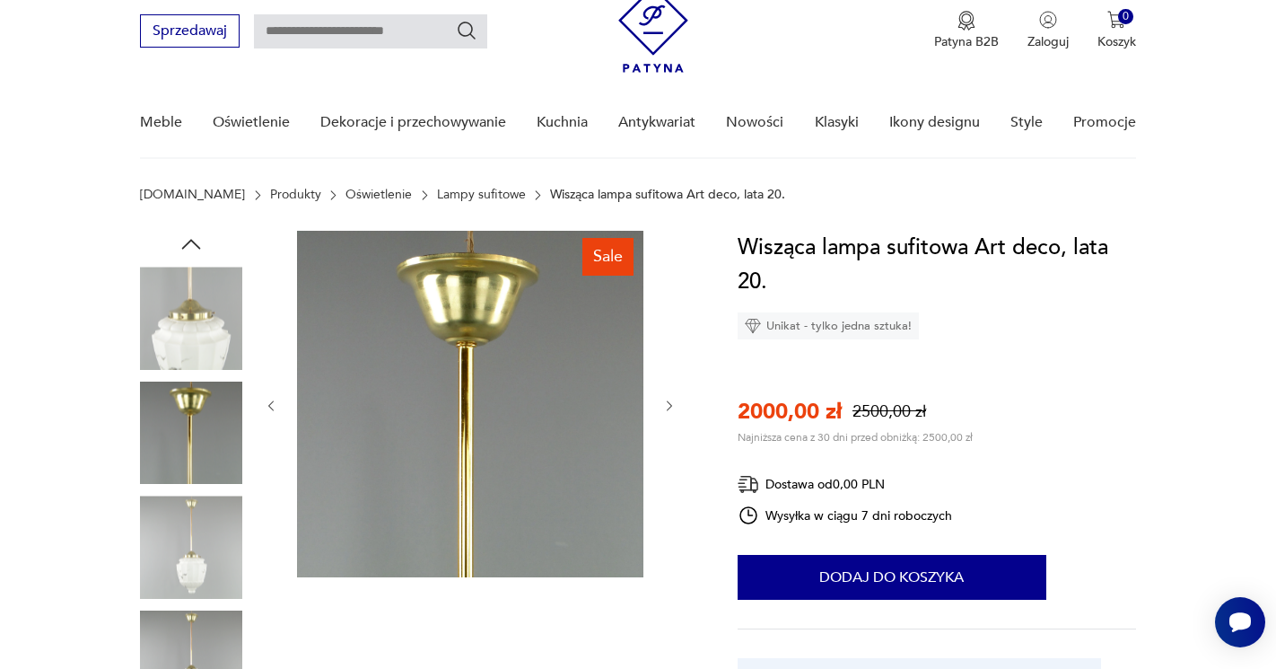
click at [667, 404] on icon "button" at bounding box center [669, 405] width 15 height 15
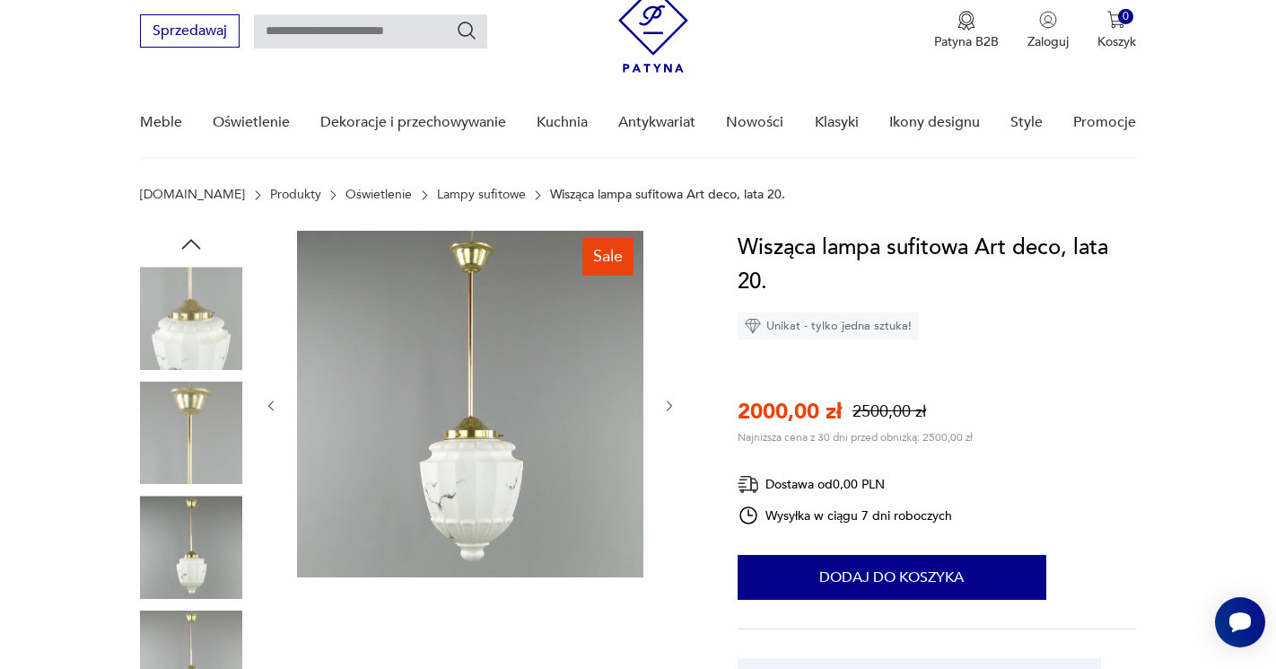
click at [667, 404] on icon "button" at bounding box center [669, 405] width 15 height 15
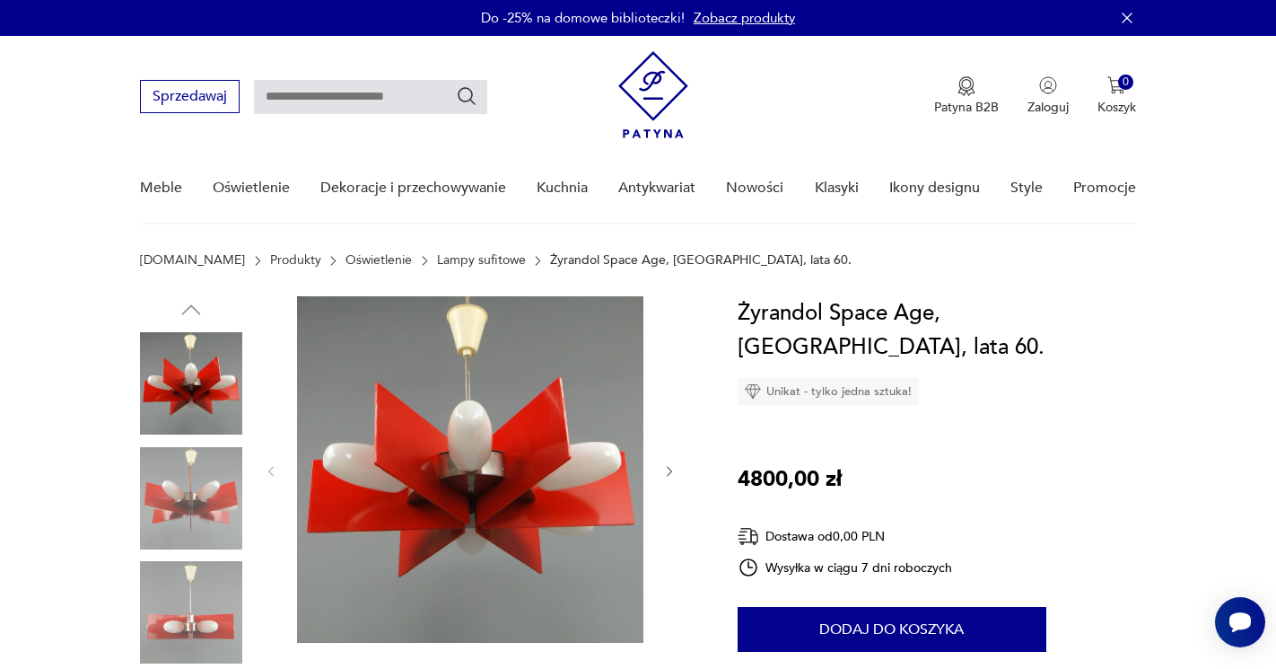
click at [671, 477] on icon "button" at bounding box center [669, 471] width 15 height 15
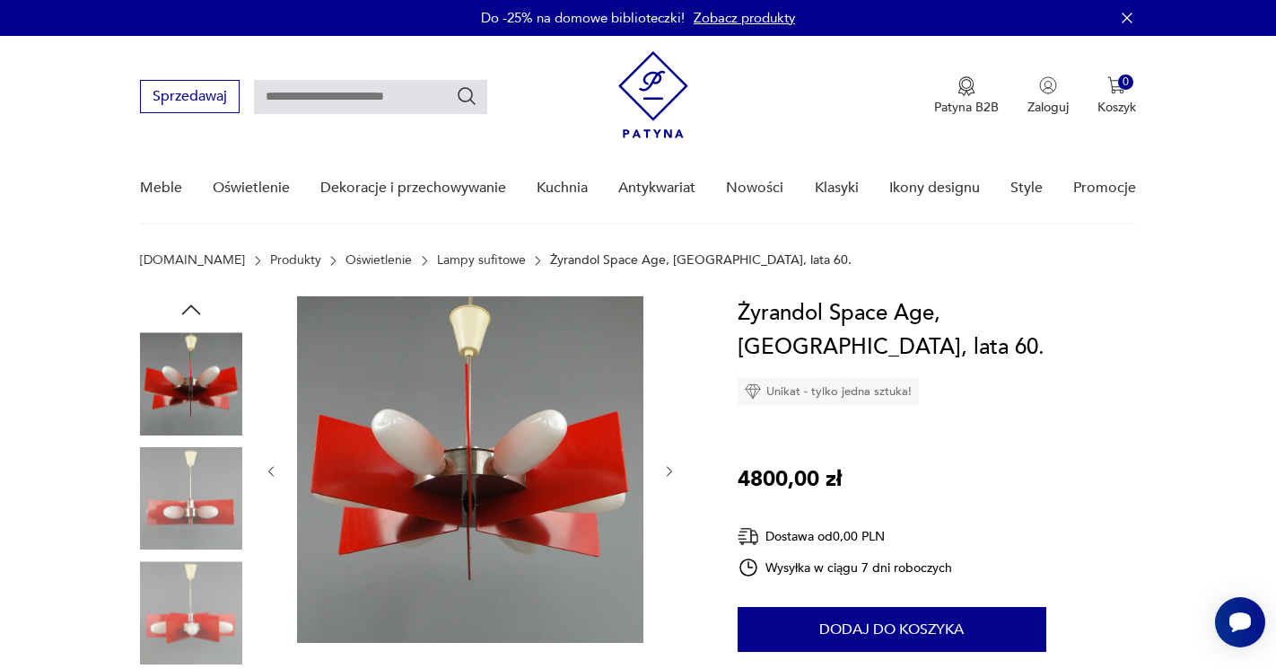
click at [671, 477] on icon "button" at bounding box center [669, 471] width 15 height 15
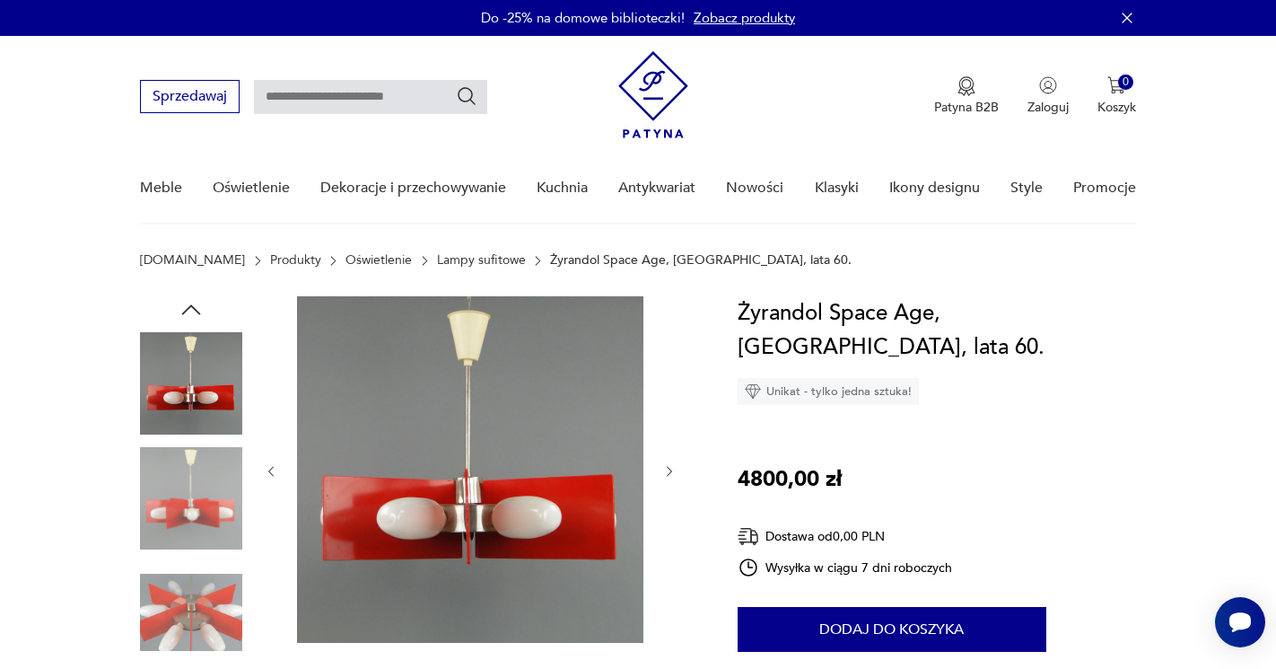
click at [671, 477] on icon "button" at bounding box center [669, 471] width 15 height 15
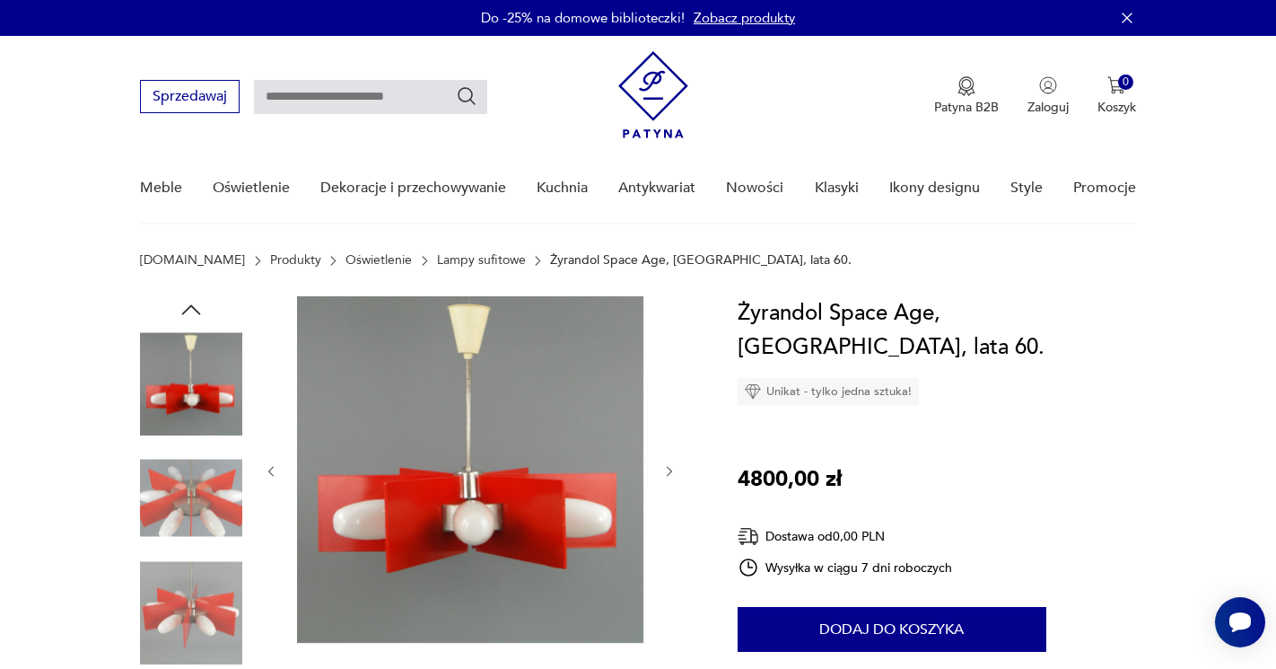
click at [671, 477] on icon "button" at bounding box center [669, 471] width 15 height 15
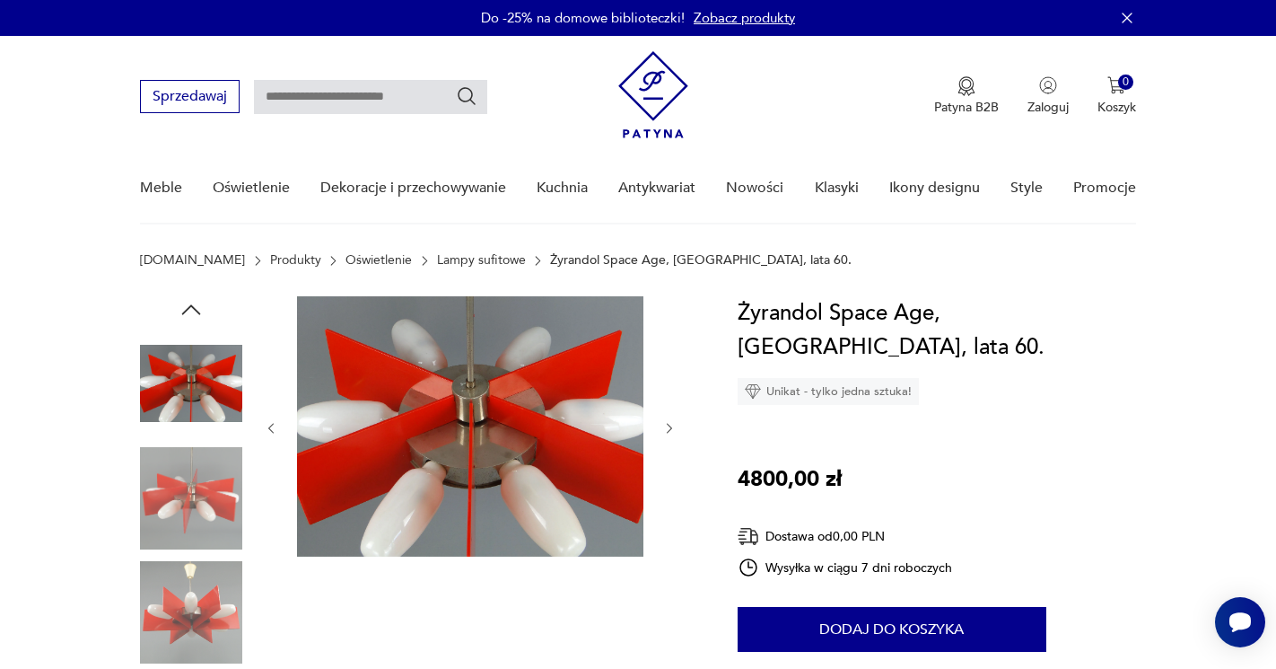
click at [671, 477] on div at bounding box center [470, 428] width 413 height 264
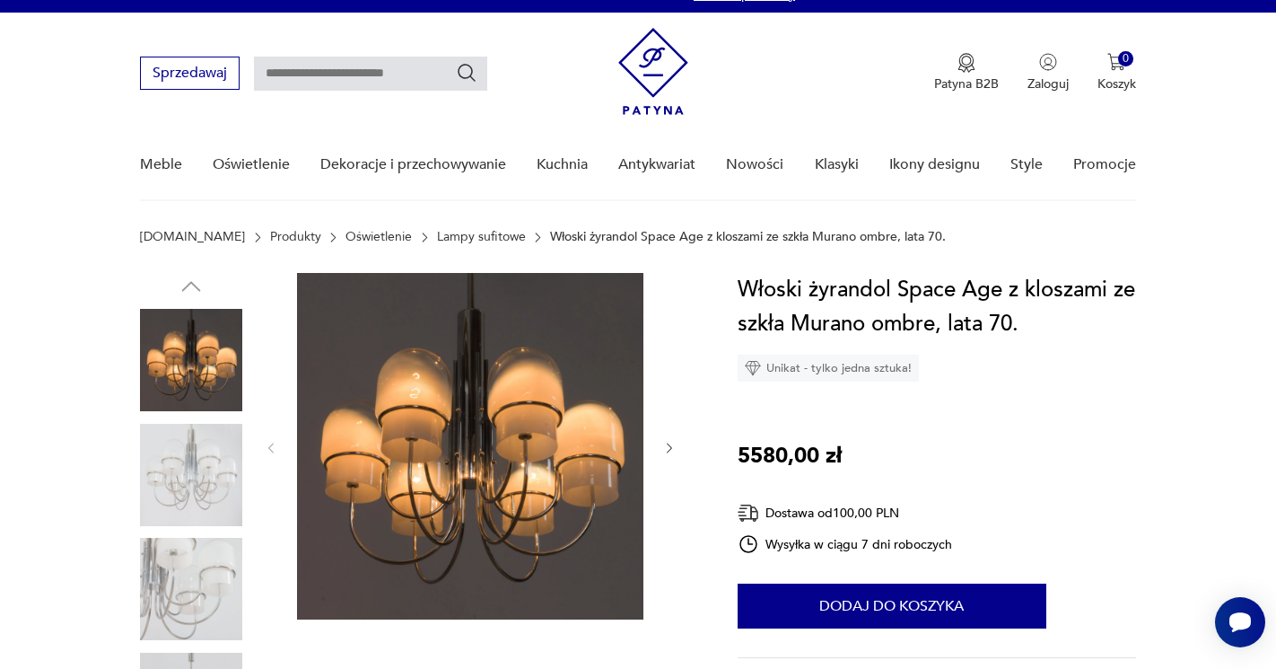
click at [668, 457] on div at bounding box center [470, 448] width 413 height 350
click at [670, 438] on div at bounding box center [470, 448] width 413 height 350
click at [671, 443] on icon "button" at bounding box center [669, 448] width 15 height 15
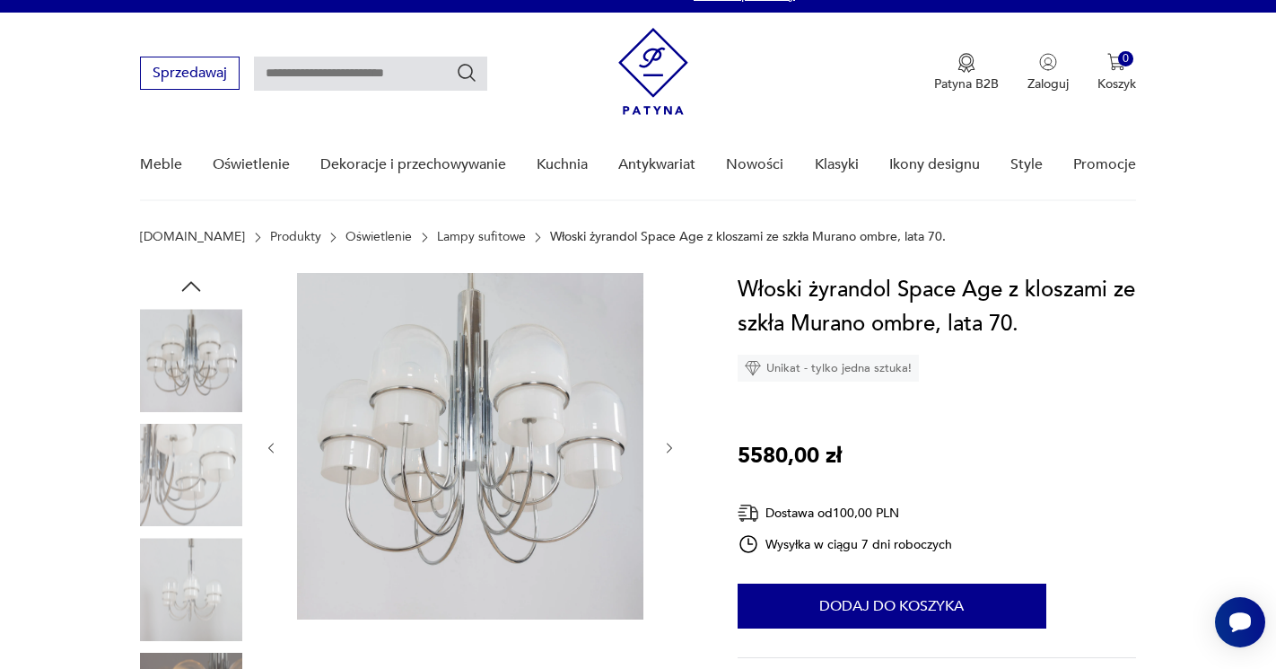
click at [671, 443] on icon "button" at bounding box center [669, 448] width 15 height 15
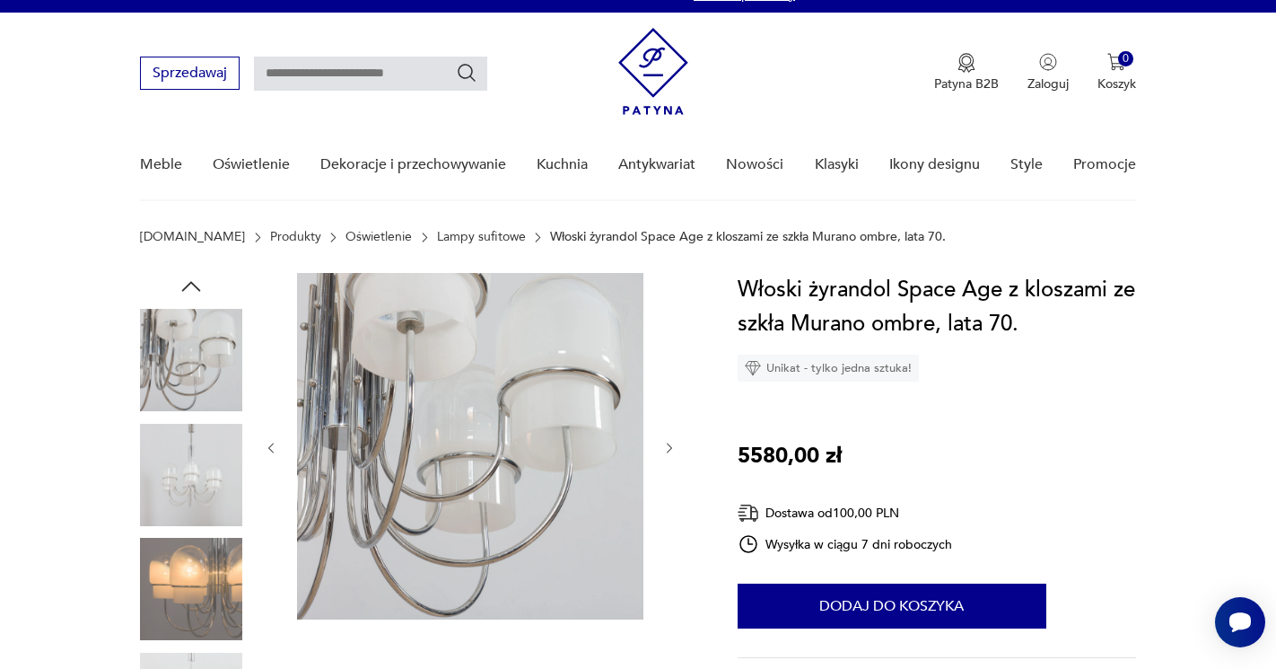
click at [671, 443] on icon "button" at bounding box center [669, 448] width 15 height 15
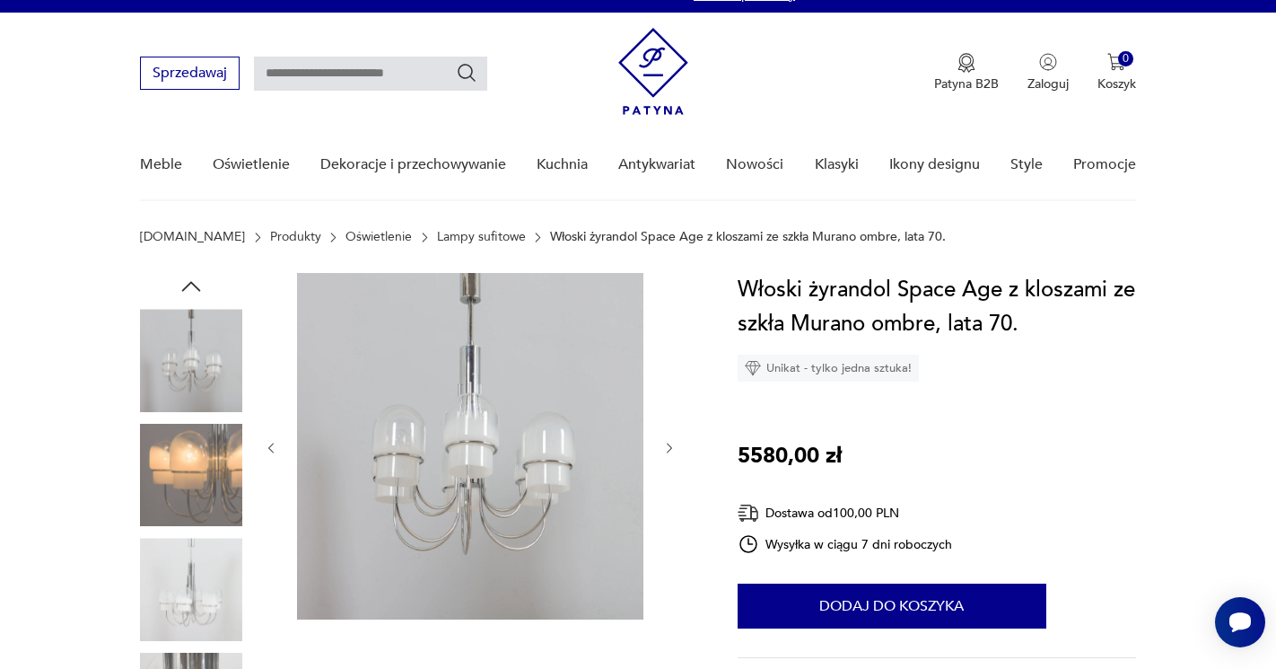
click at [671, 443] on icon "button" at bounding box center [669, 448] width 15 height 15
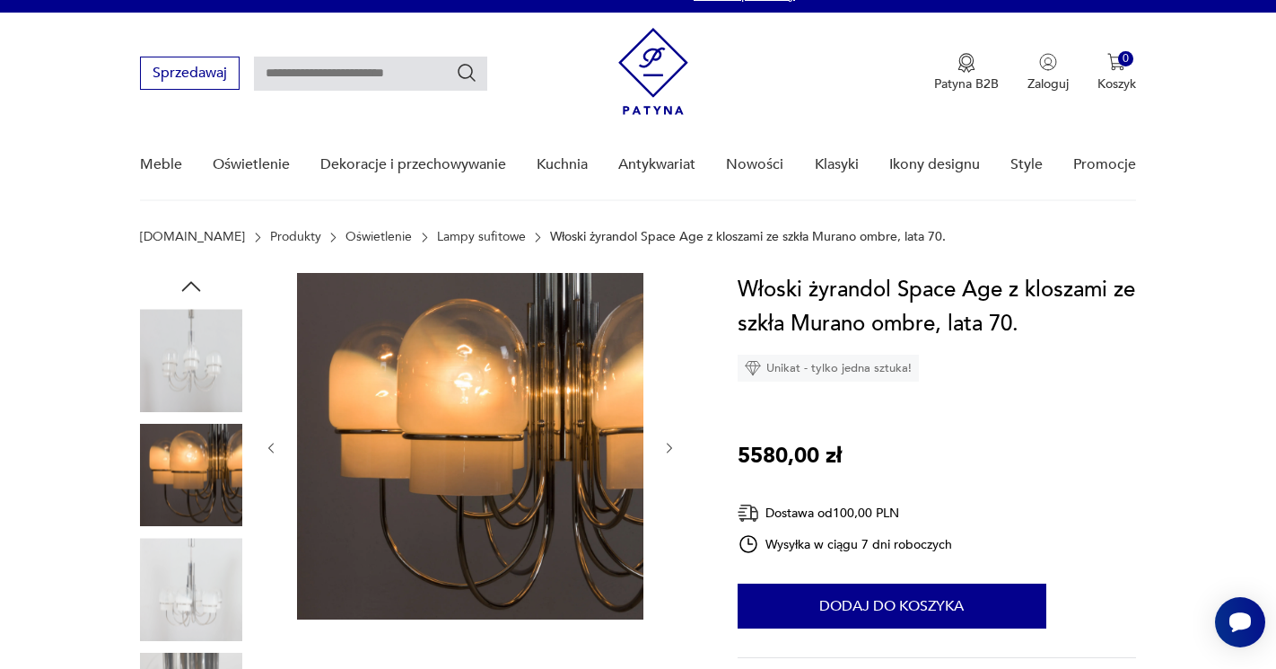
click at [671, 443] on icon "button" at bounding box center [669, 448] width 15 height 15
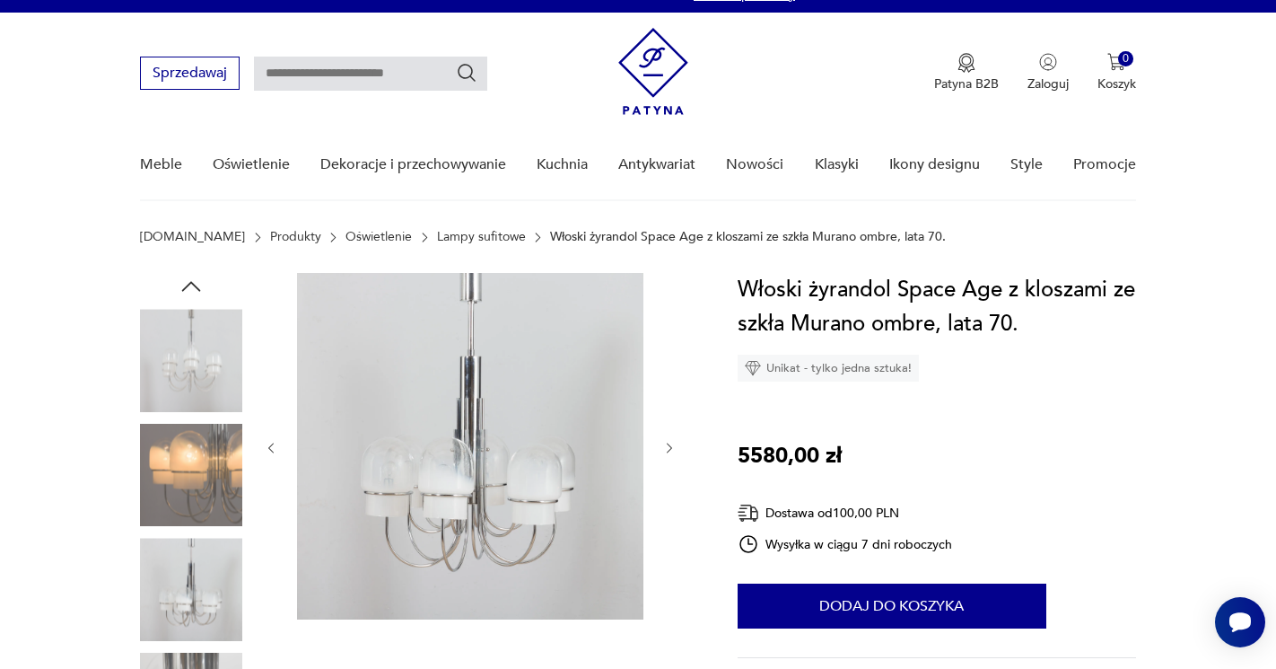
click at [671, 443] on icon "button" at bounding box center [669, 448] width 15 height 15
